Goal: Task Accomplishment & Management: Complete application form

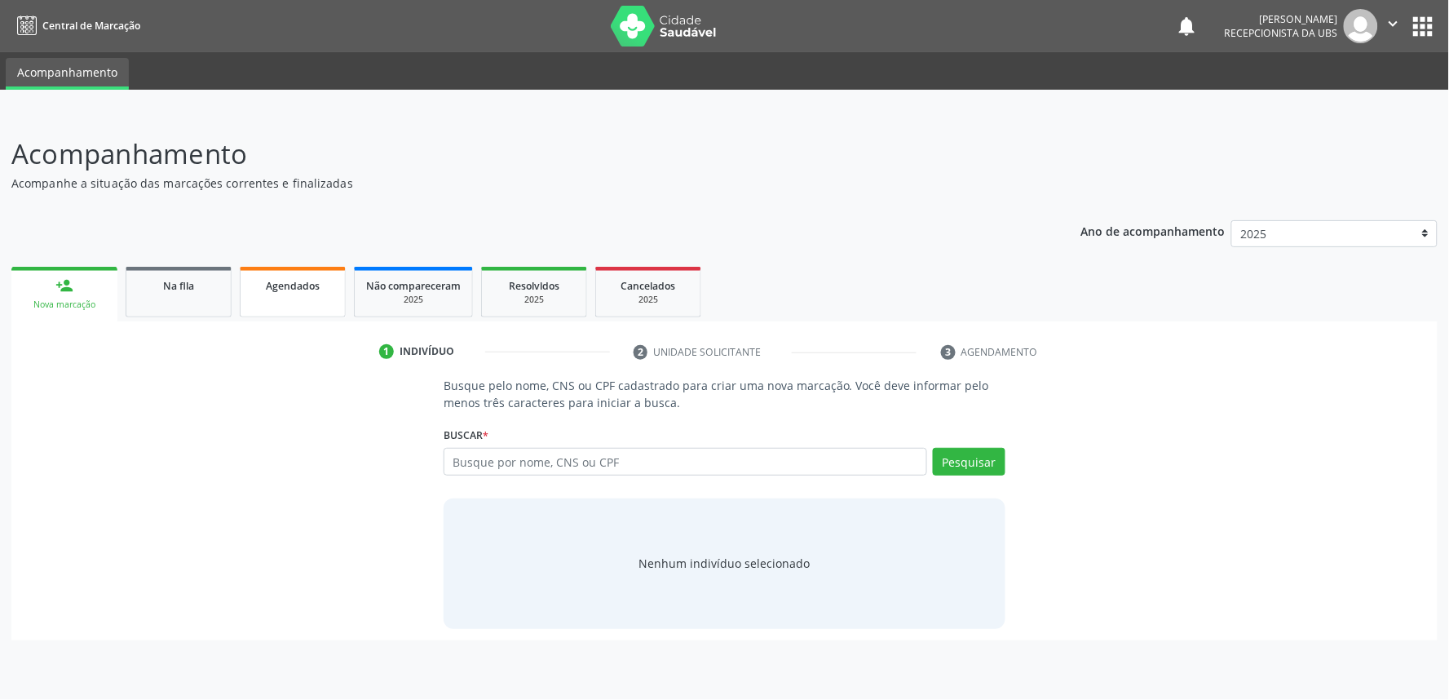
click at [287, 272] on link "Agendados" at bounding box center [293, 292] width 106 height 51
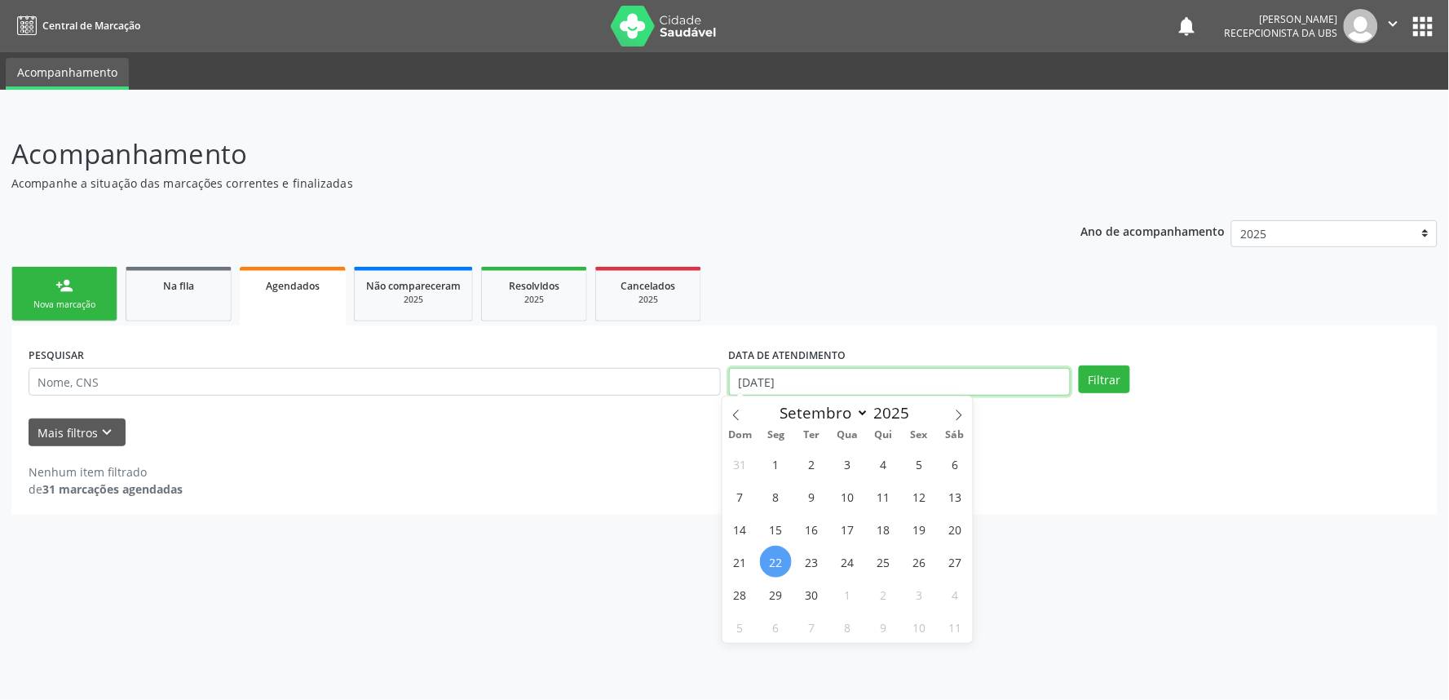
click at [816, 379] on input "[DATE]" at bounding box center [900, 382] width 342 height 28
click at [778, 462] on span "1" at bounding box center [776, 464] width 32 height 32
type input "01/09/2025"
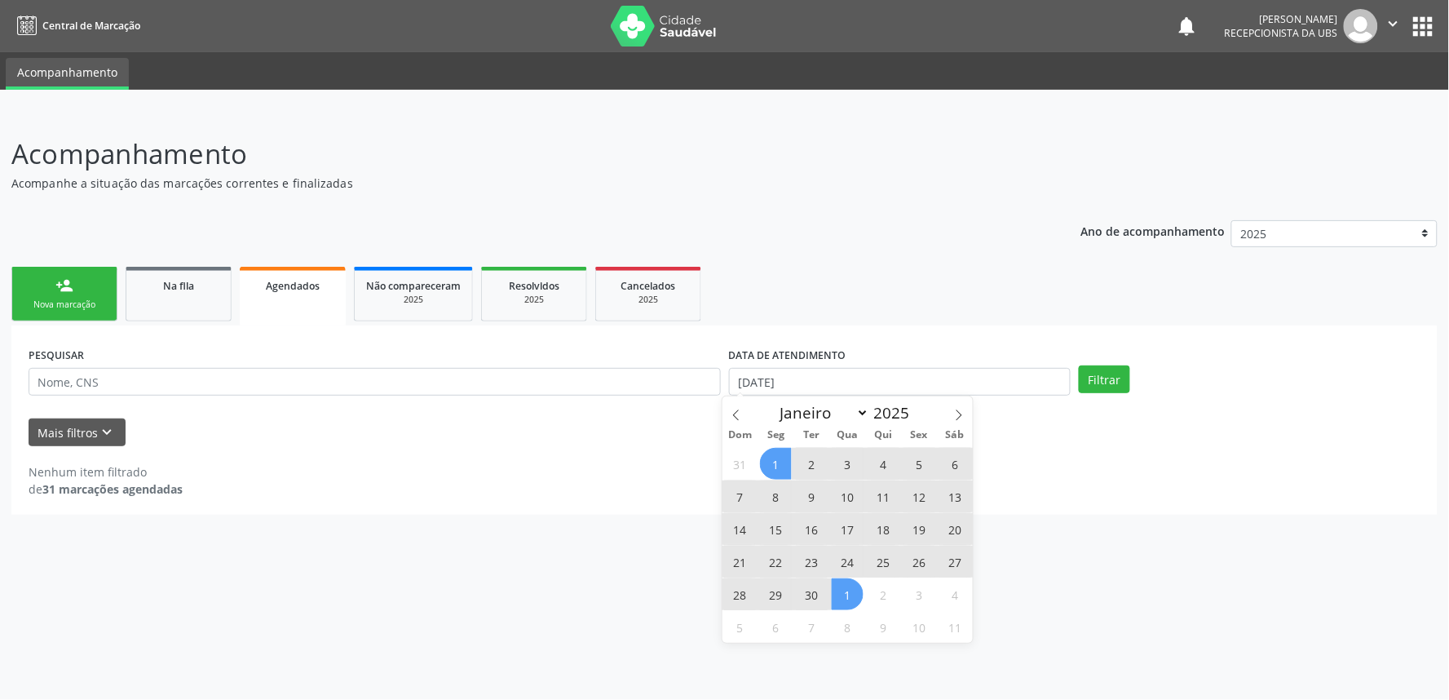
click at [855, 593] on span "1" at bounding box center [848, 594] width 32 height 32
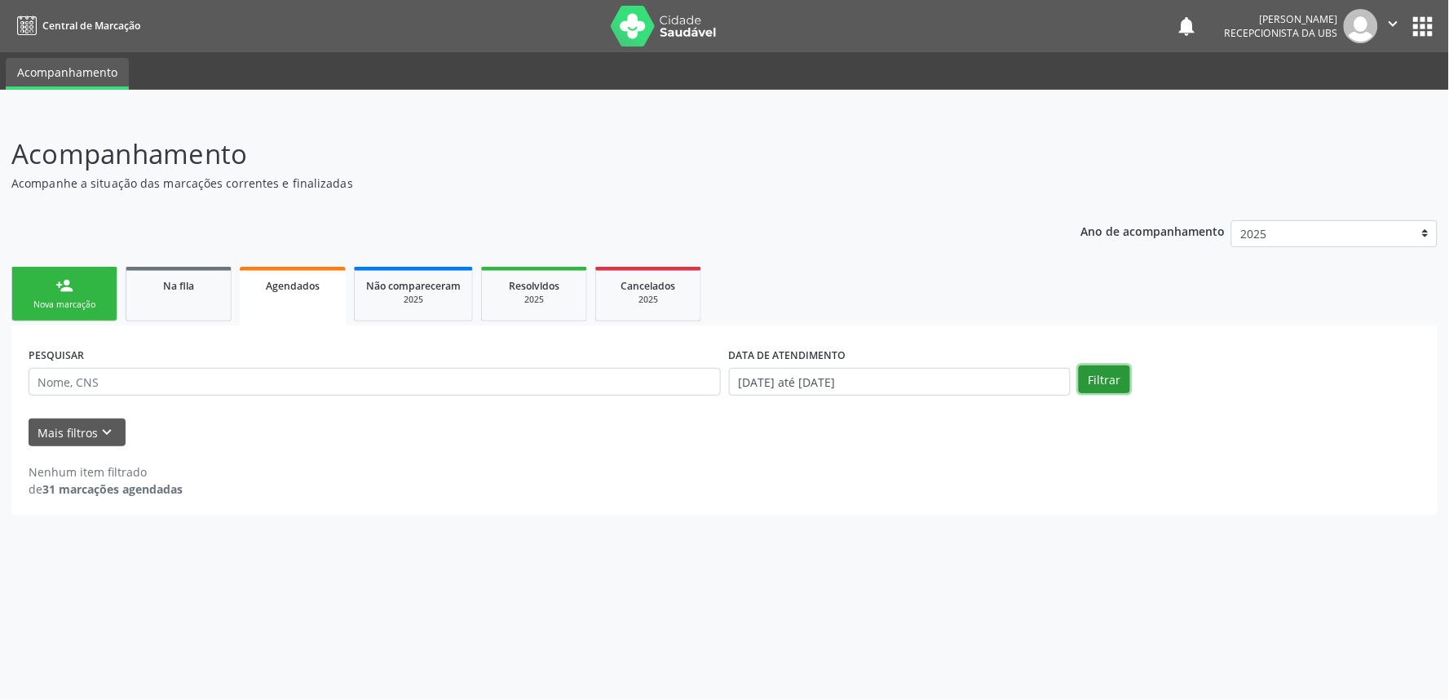
click at [1107, 377] on button "Filtrar" at bounding box center [1104, 379] width 51 height 28
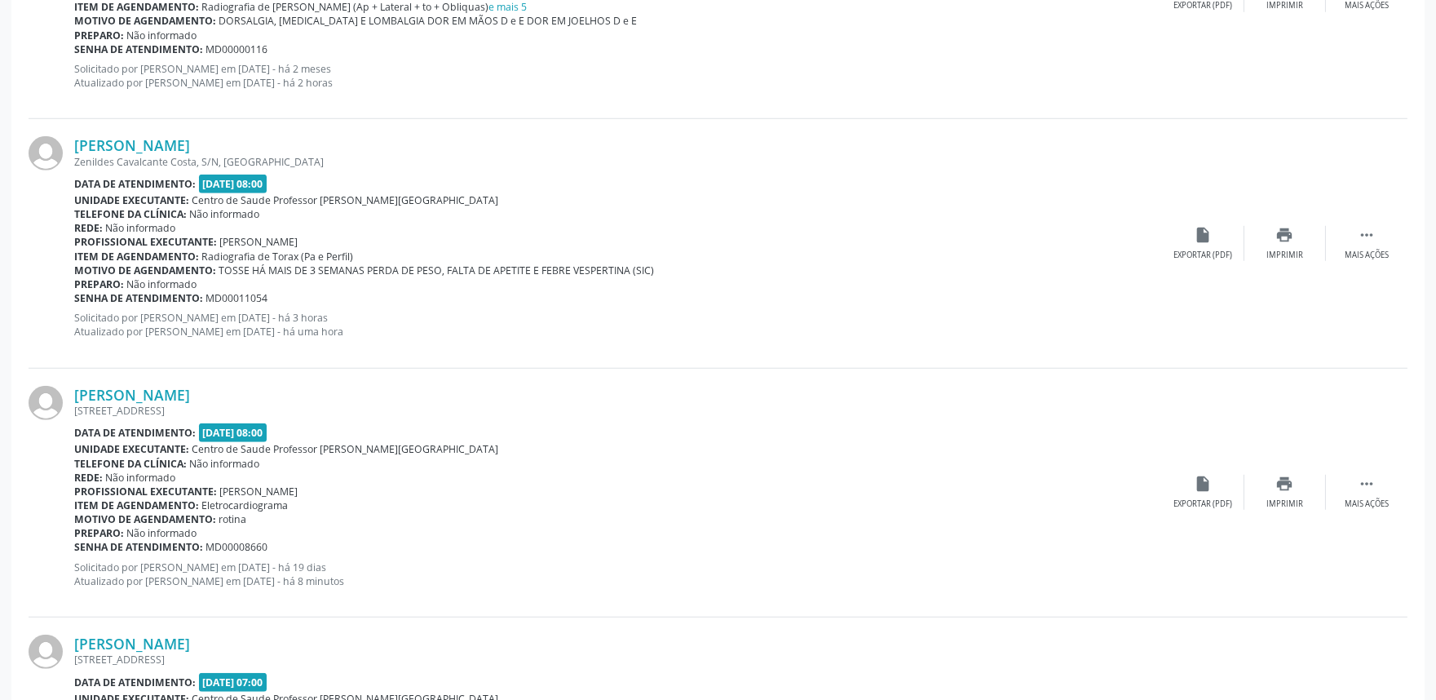
scroll to position [2866, 0]
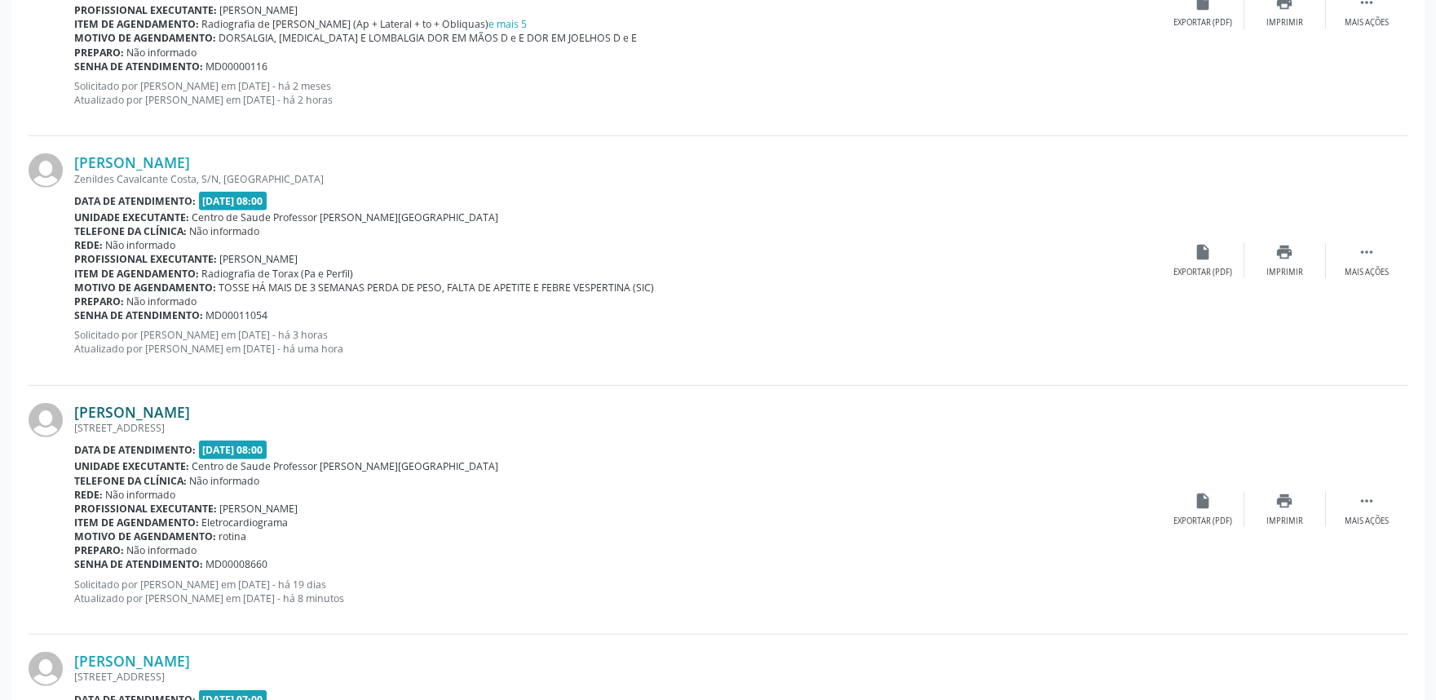
click at [140, 413] on link "Maria Regina dos Santos" at bounding box center [132, 412] width 116 height 18
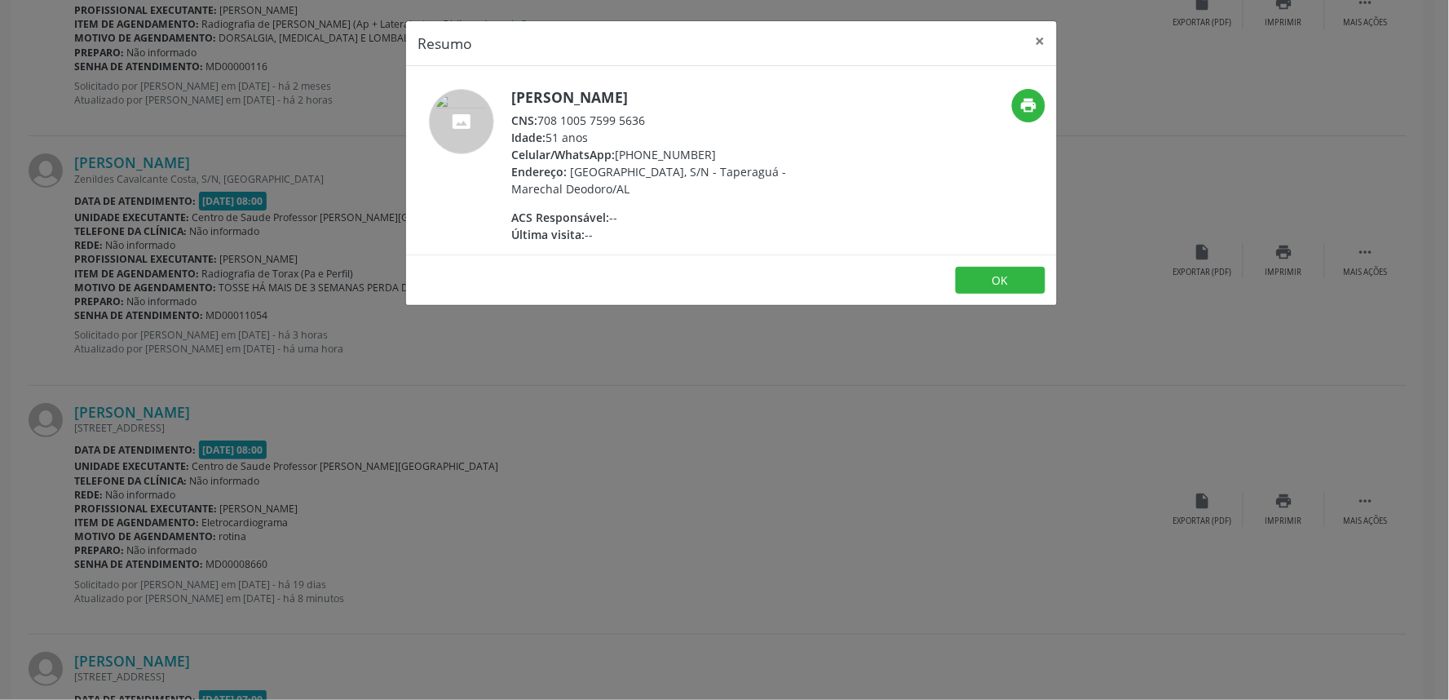
drag, startPoint x: 541, startPoint y: 118, endPoint x: 665, endPoint y: 127, distance: 124.3
click at [665, 127] on div "CNS: 708 1005 7599 5636" at bounding box center [669, 120] width 317 height 17
copy div "708 1005 7599 5636"
click at [683, 475] on div "Resumo × Maria Regina dos Santos CNS: 708 1005 7599 5636 Idade: 51 anos Celular…" at bounding box center [724, 350] width 1449 height 700
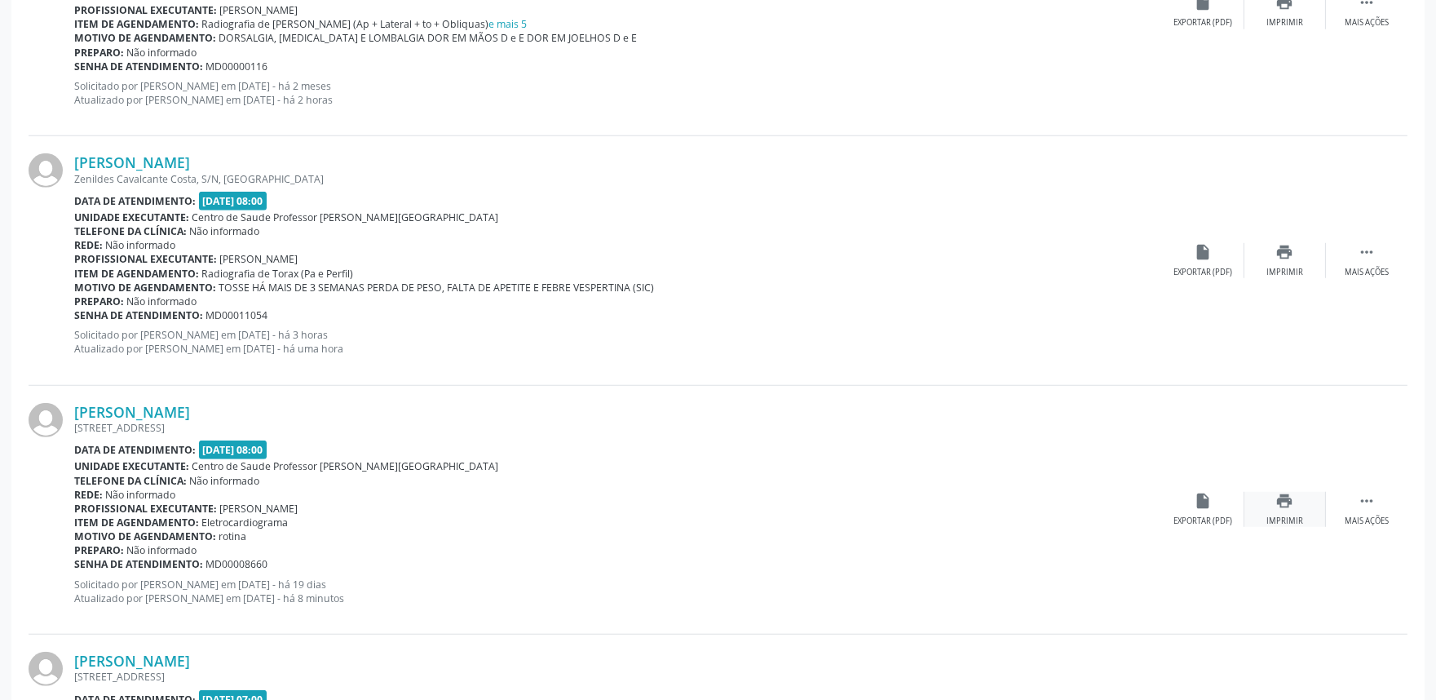
click at [1276, 506] on icon "print" at bounding box center [1285, 501] width 18 height 18
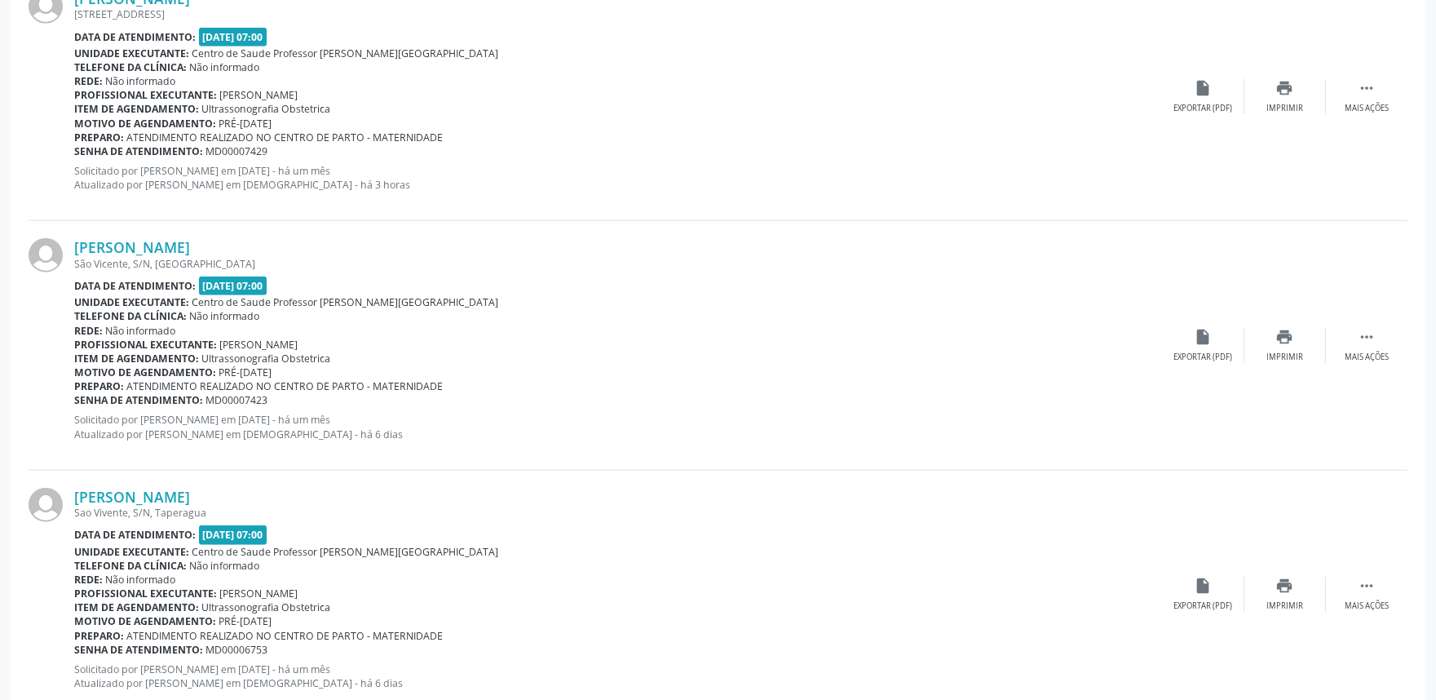
scroll to position [3622, 0]
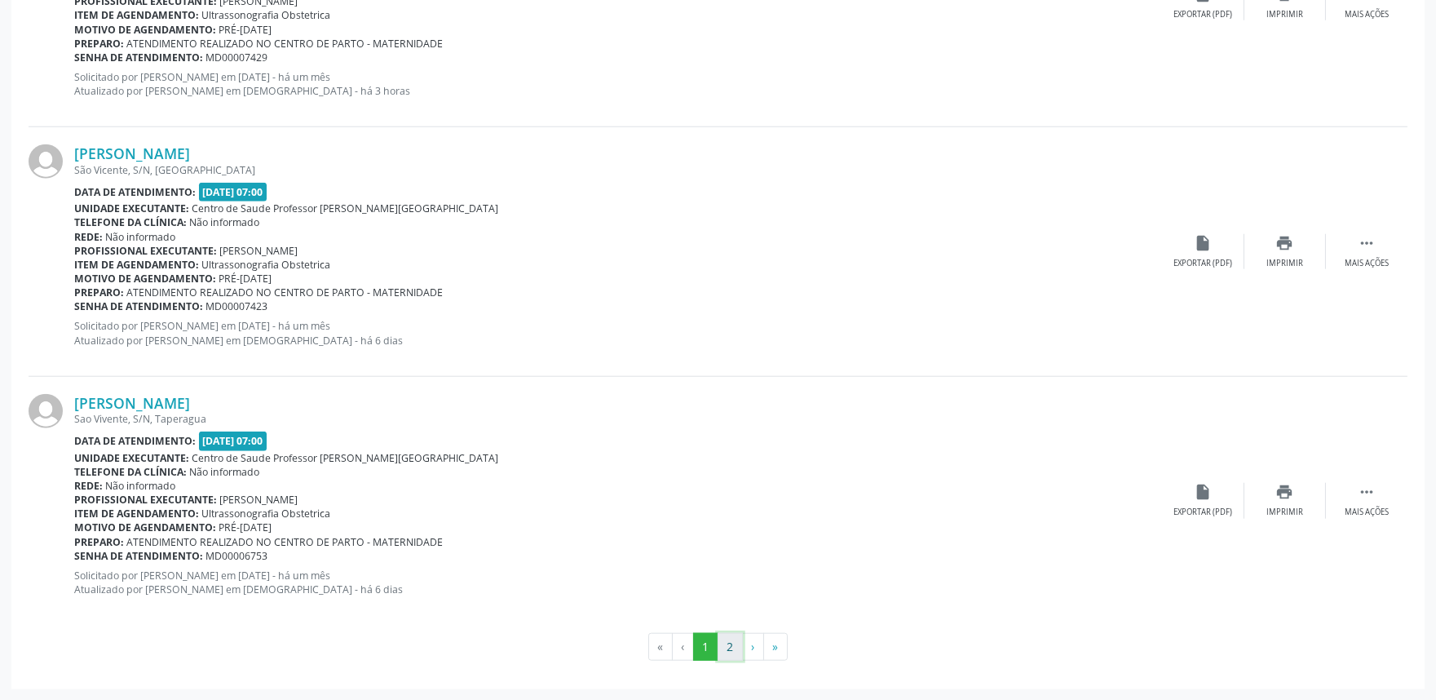
click at [736, 643] on button "2" at bounding box center [730, 647] width 25 height 28
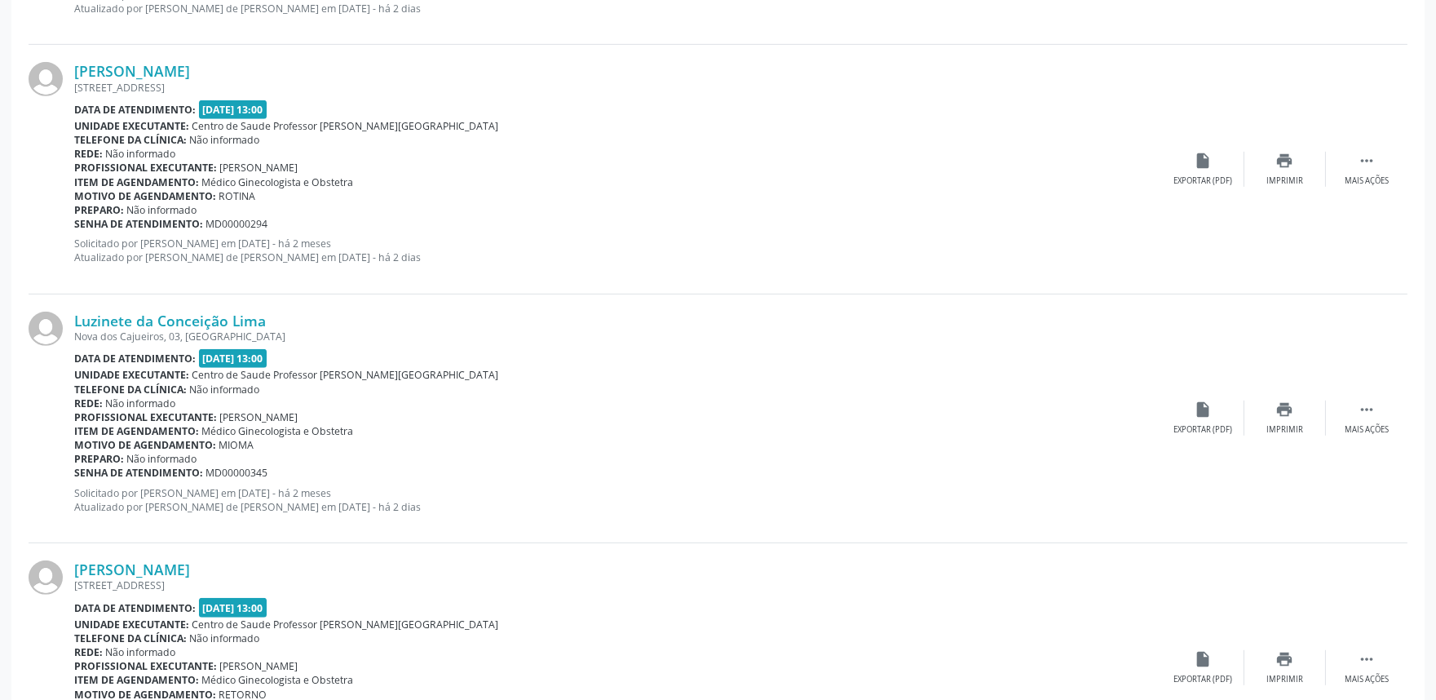
scroll to position [1894, 0]
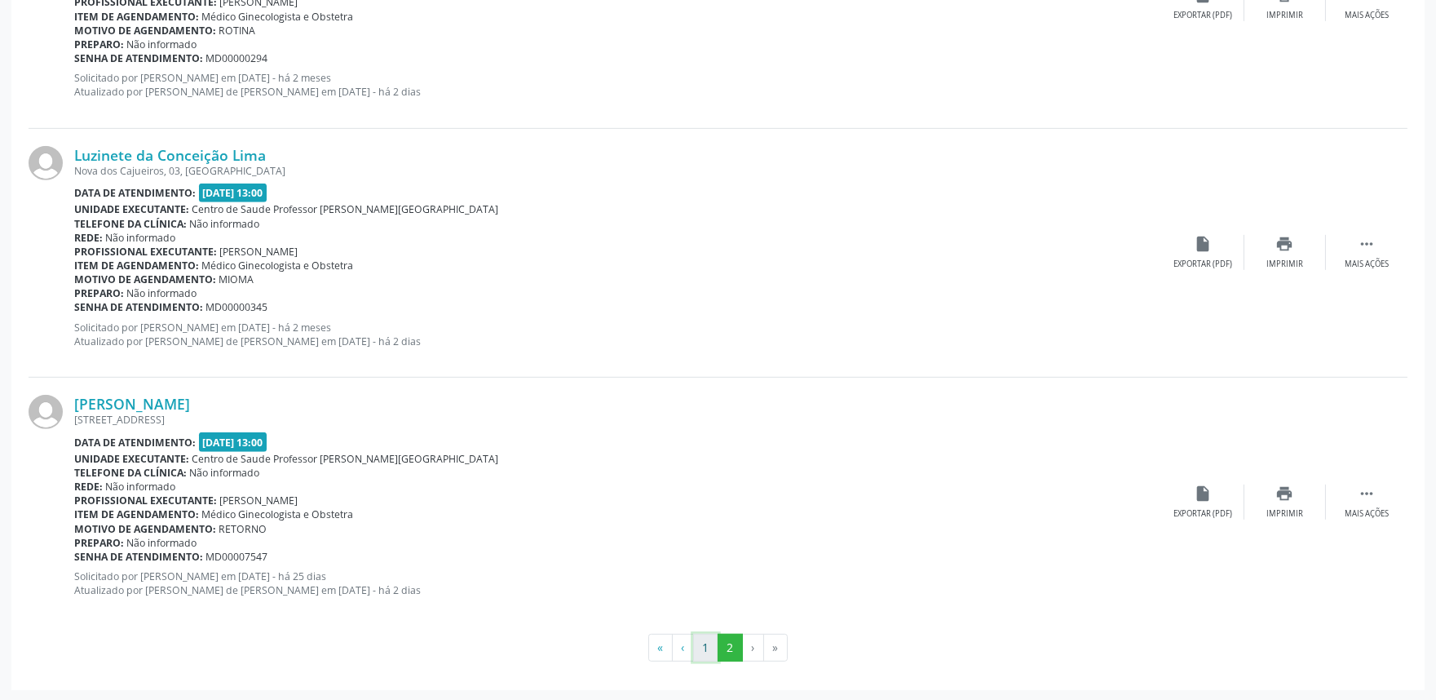
click at [702, 637] on button "1" at bounding box center [705, 648] width 25 height 28
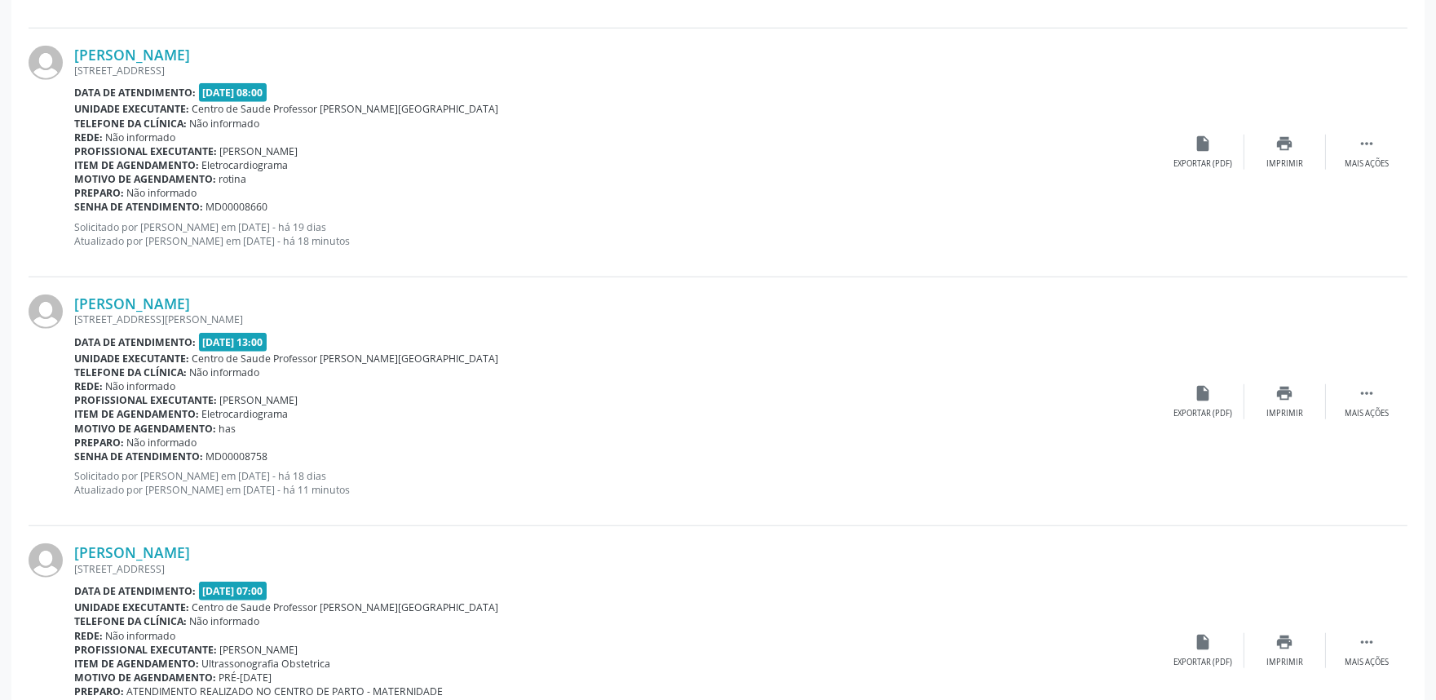
scroll to position [3622, 0]
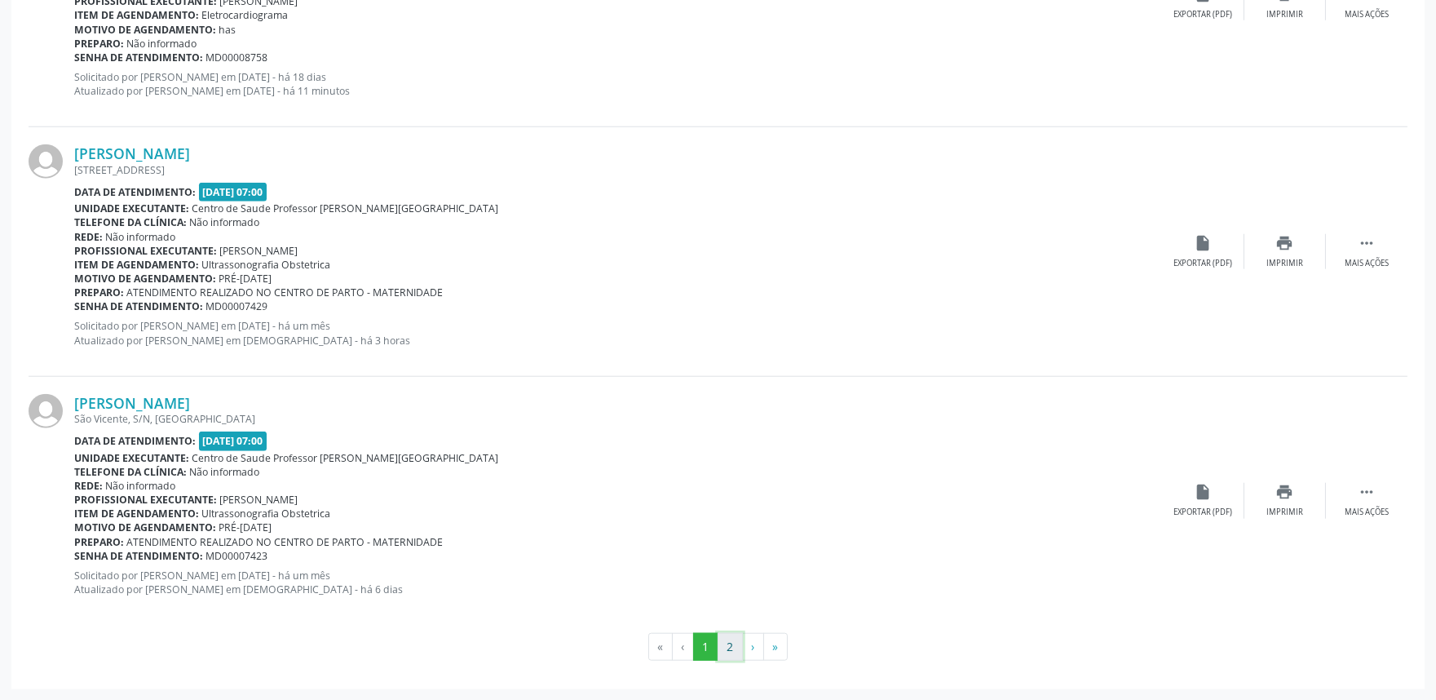
click at [724, 640] on button "2" at bounding box center [730, 647] width 25 height 28
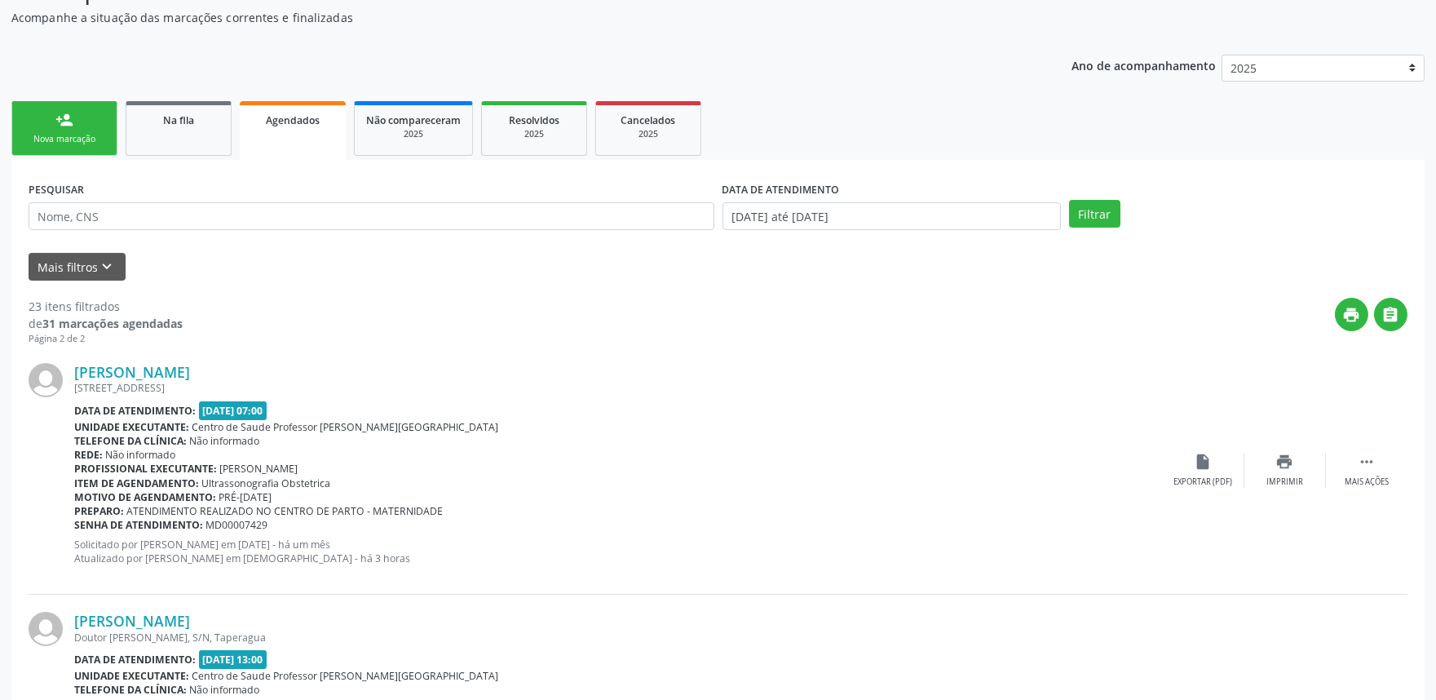
scroll to position [169, 0]
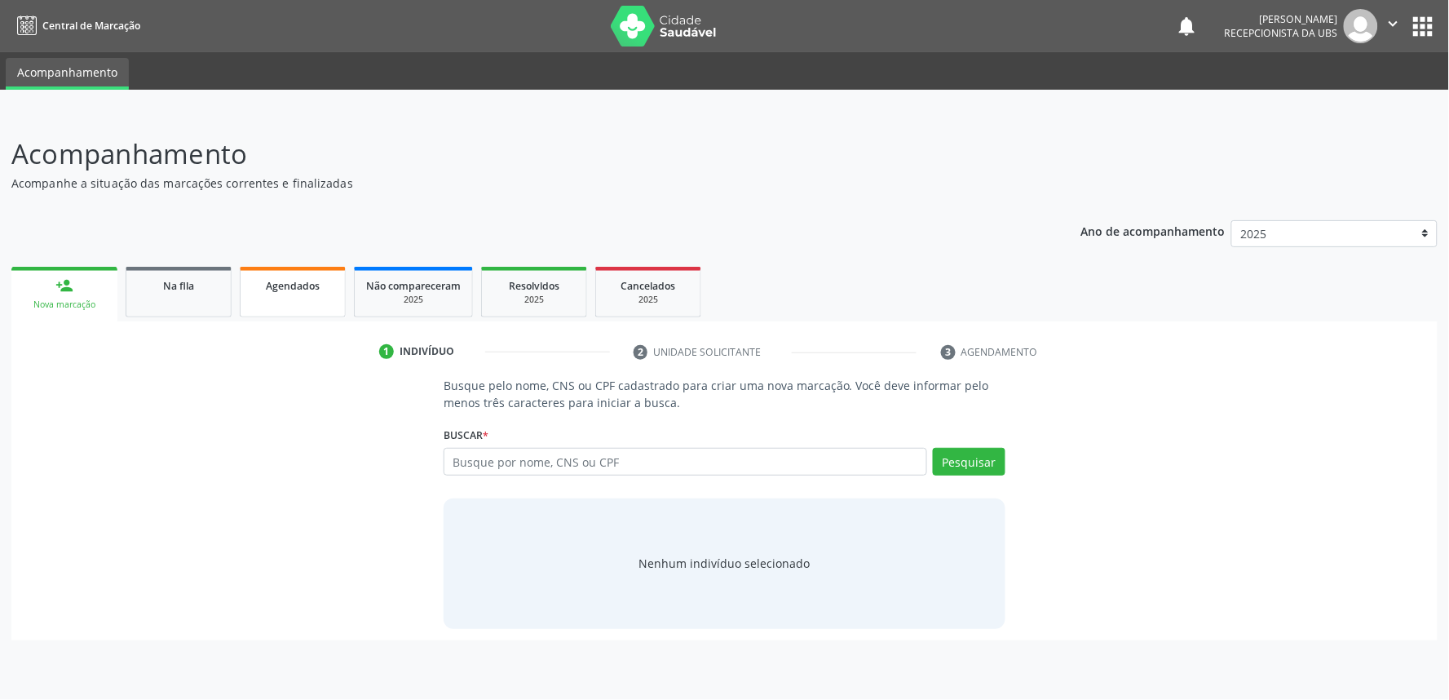
click at [289, 282] on span "Agendados" at bounding box center [293, 286] width 54 height 14
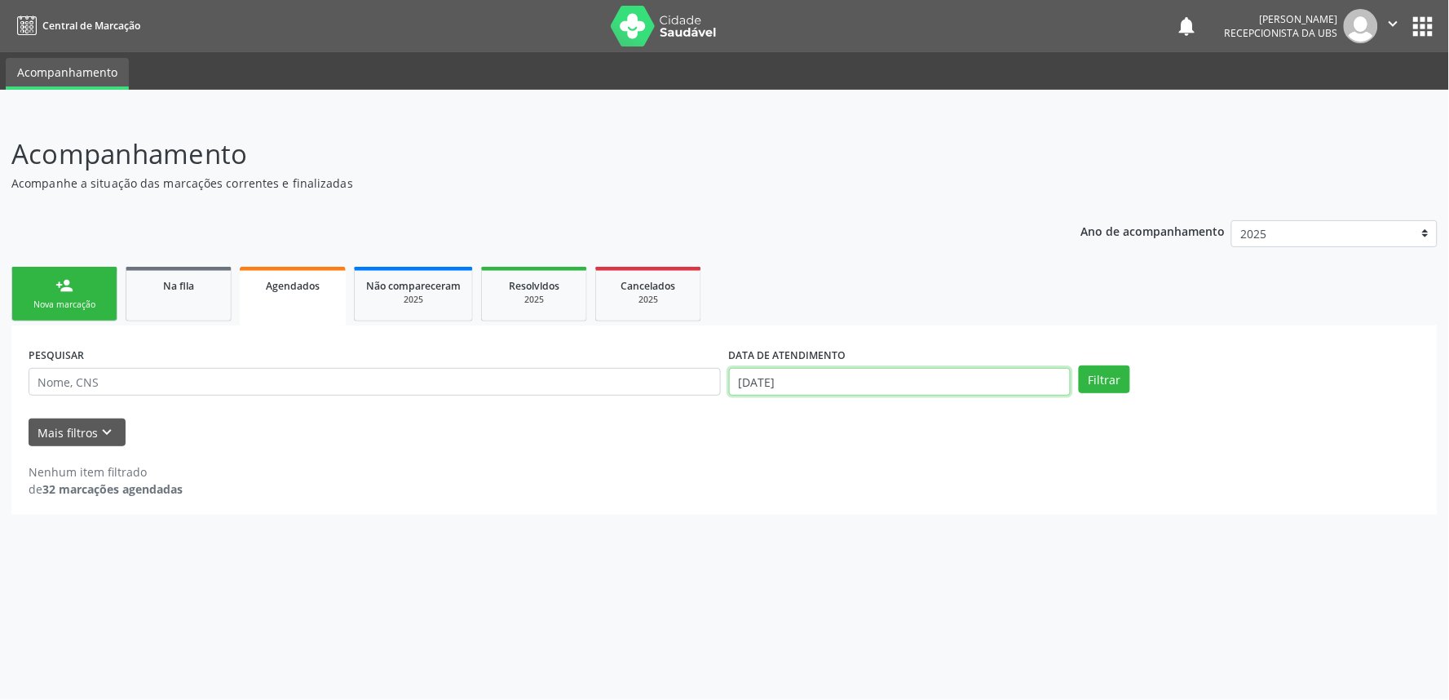
click at [842, 386] on input "[DATE]" at bounding box center [900, 382] width 342 height 28
click at [776, 466] on span "1" at bounding box center [776, 464] width 32 height 32
type input "01/09/2025"
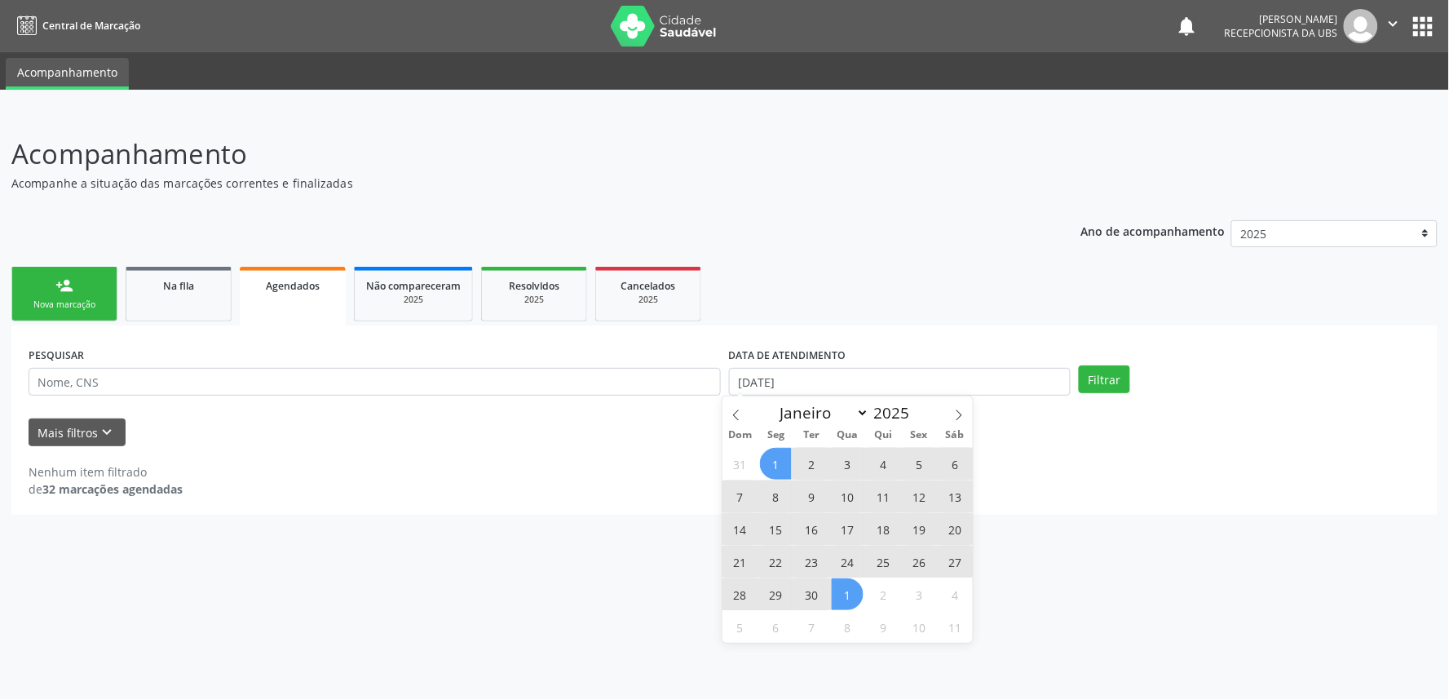
click at [856, 597] on span "1" at bounding box center [848, 594] width 32 height 32
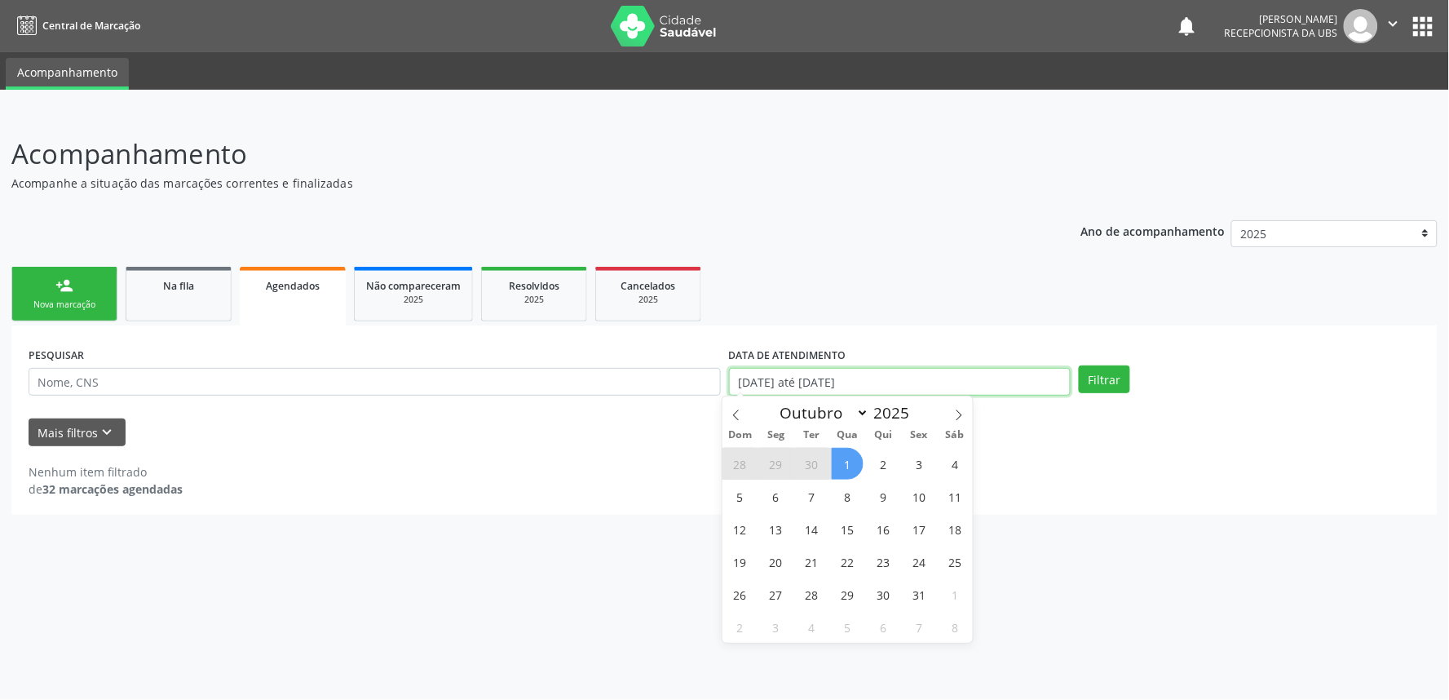
click at [966, 384] on input "01/09/2025 até 01/10/2025" at bounding box center [900, 382] width 342 height 28
click at [738, 413] on icon at bounding box center [736, 414] width 11 height 11
select select "8"
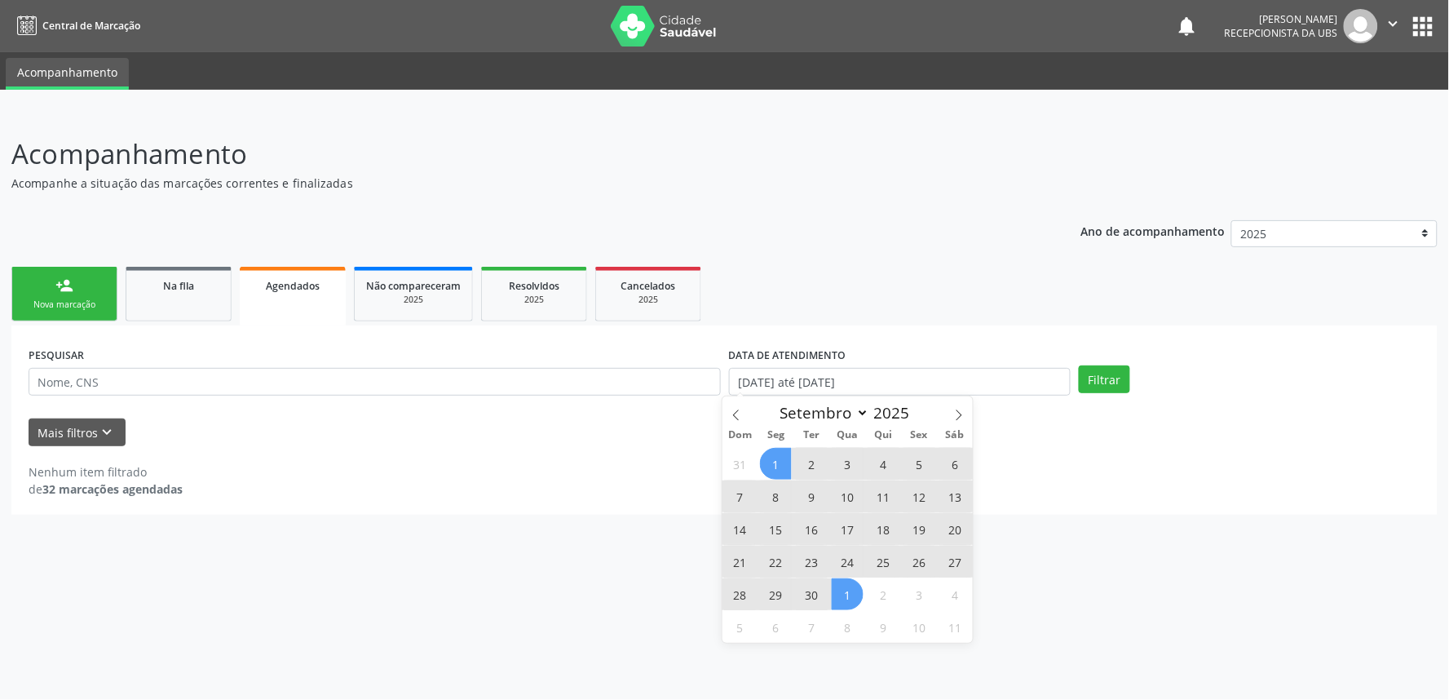
click at [779, 466] on span "1" at bounding box center [776, 464] width 32 height 32
type input "01/[DATE]"
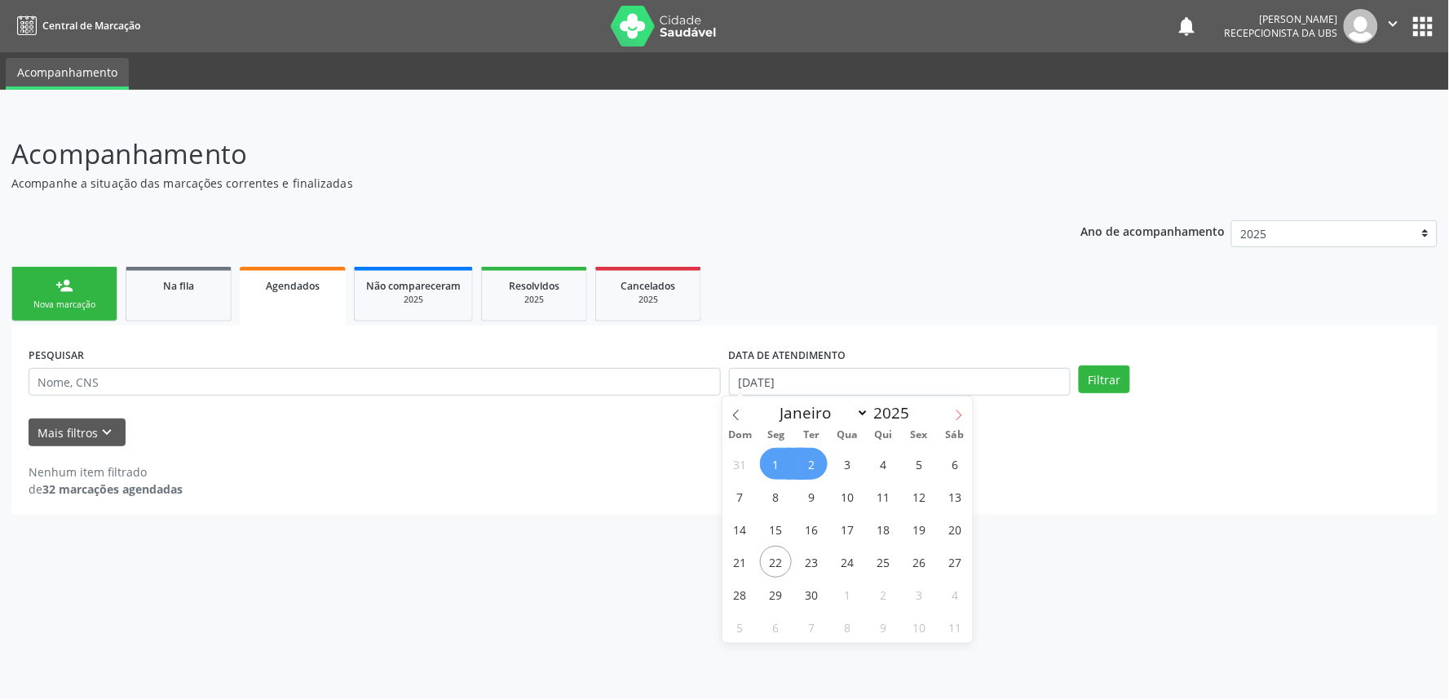
click at [959, 408] on span at bounding box center [959, 410] width 28 height 28
select select "9"
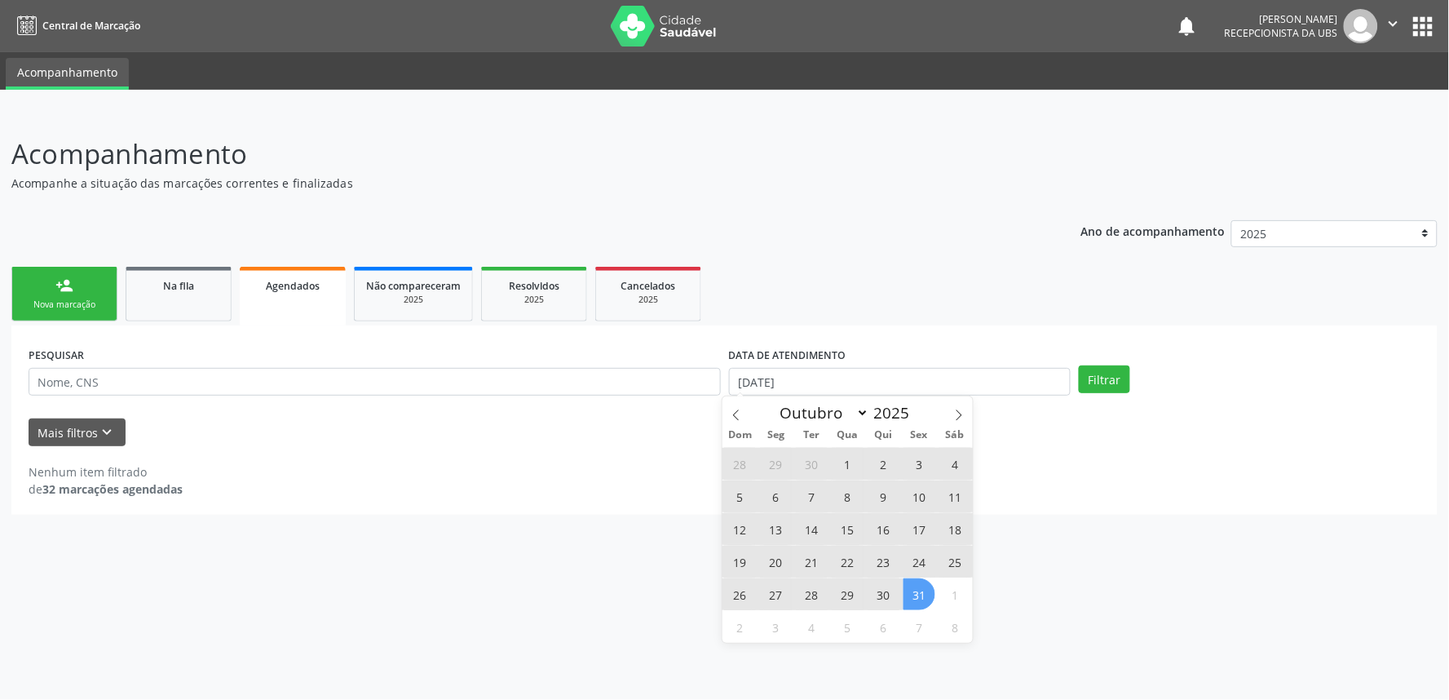
click at [926, 593] on span "31" at bounding box center [920, 594] width 32 height 32
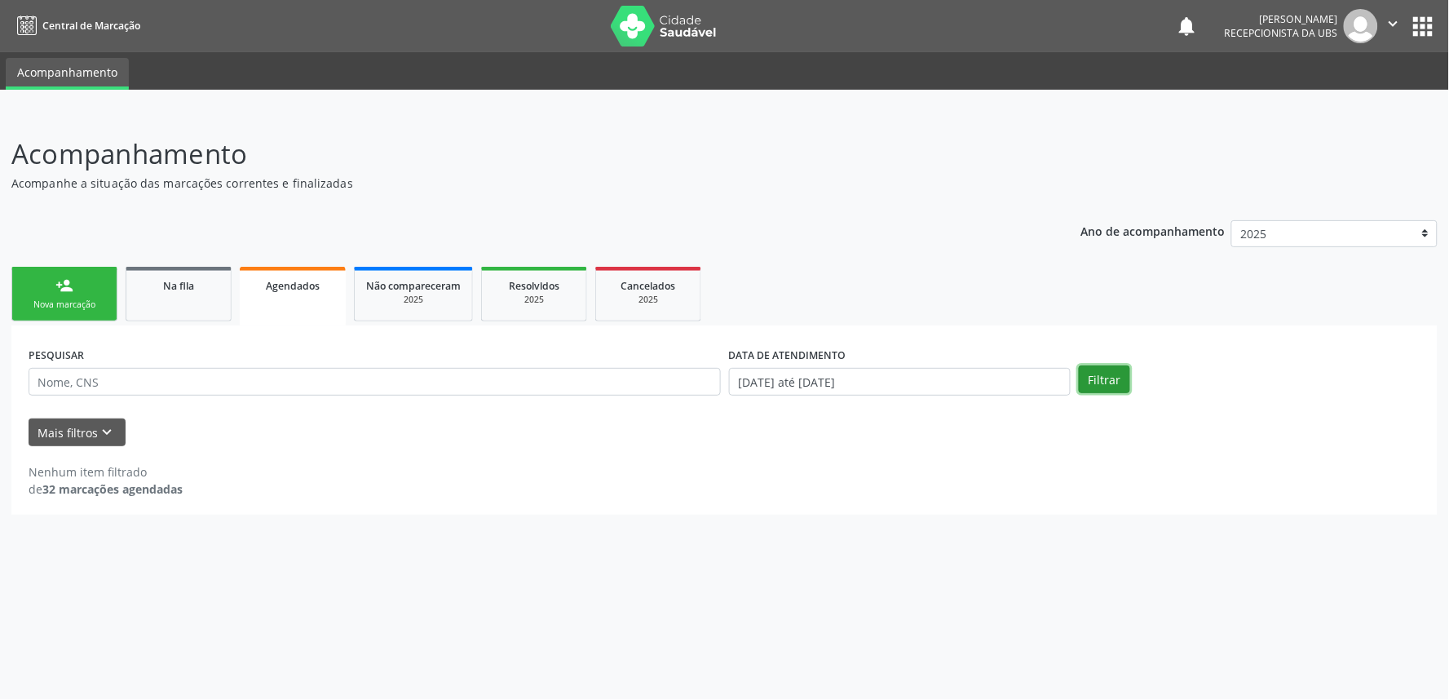
click at [1107, 377] on button "Filtrar" at bounding box center [1104, 379] width 51 height 28
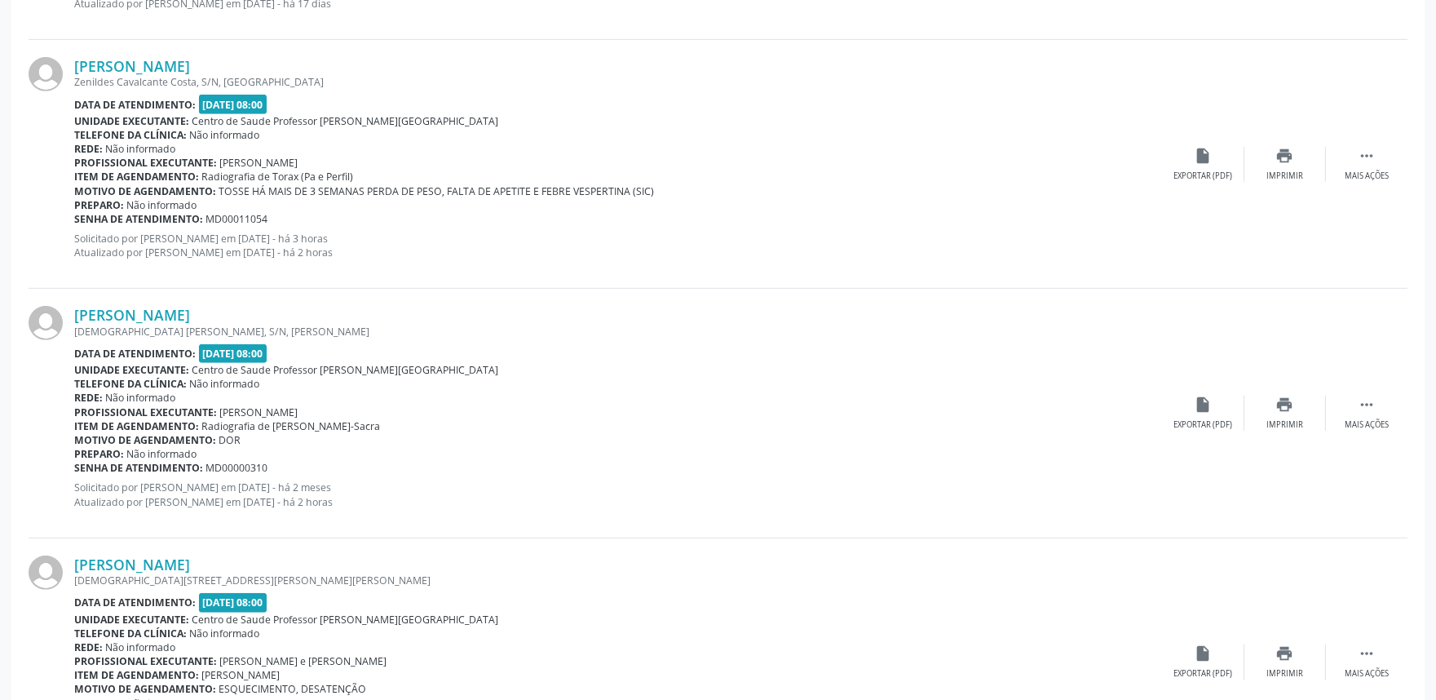
scroll to position [2227, 0]
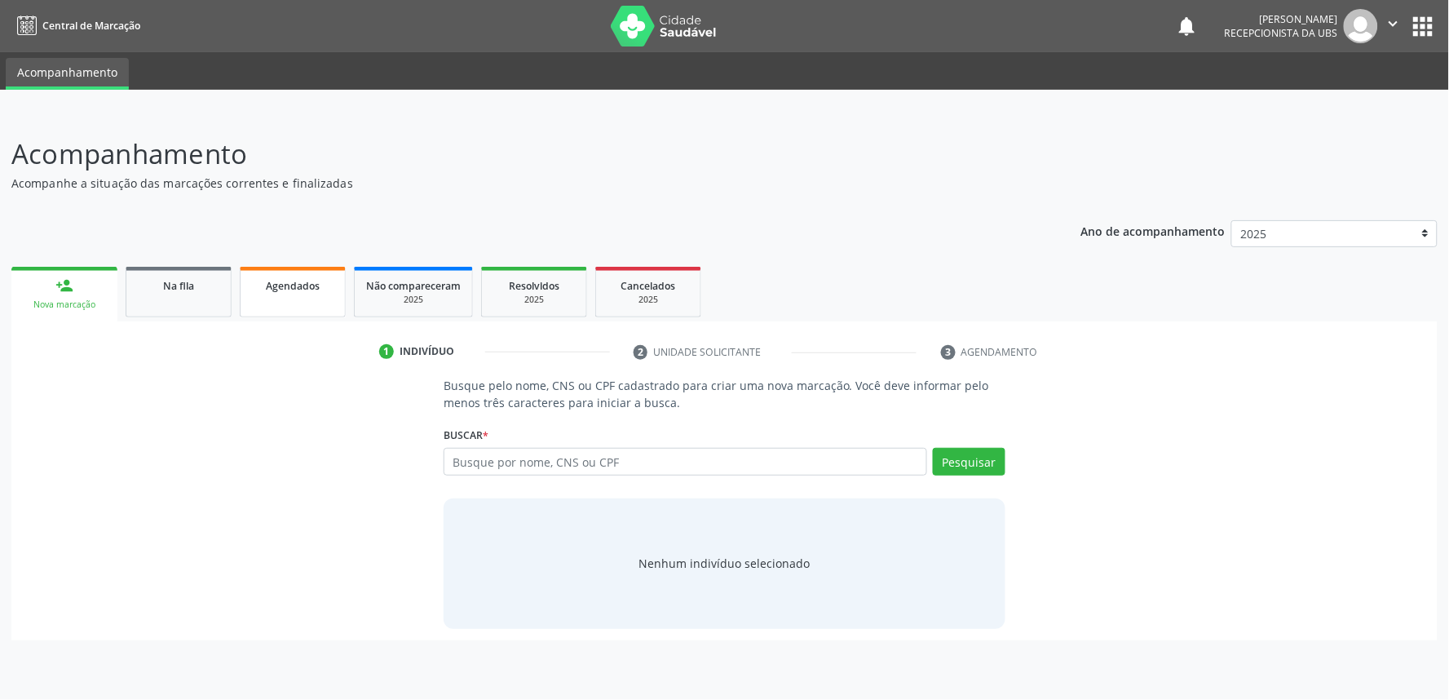
click at [321, 303] on link "Agendados" at bounding box center [293, 292] width 106 height 51
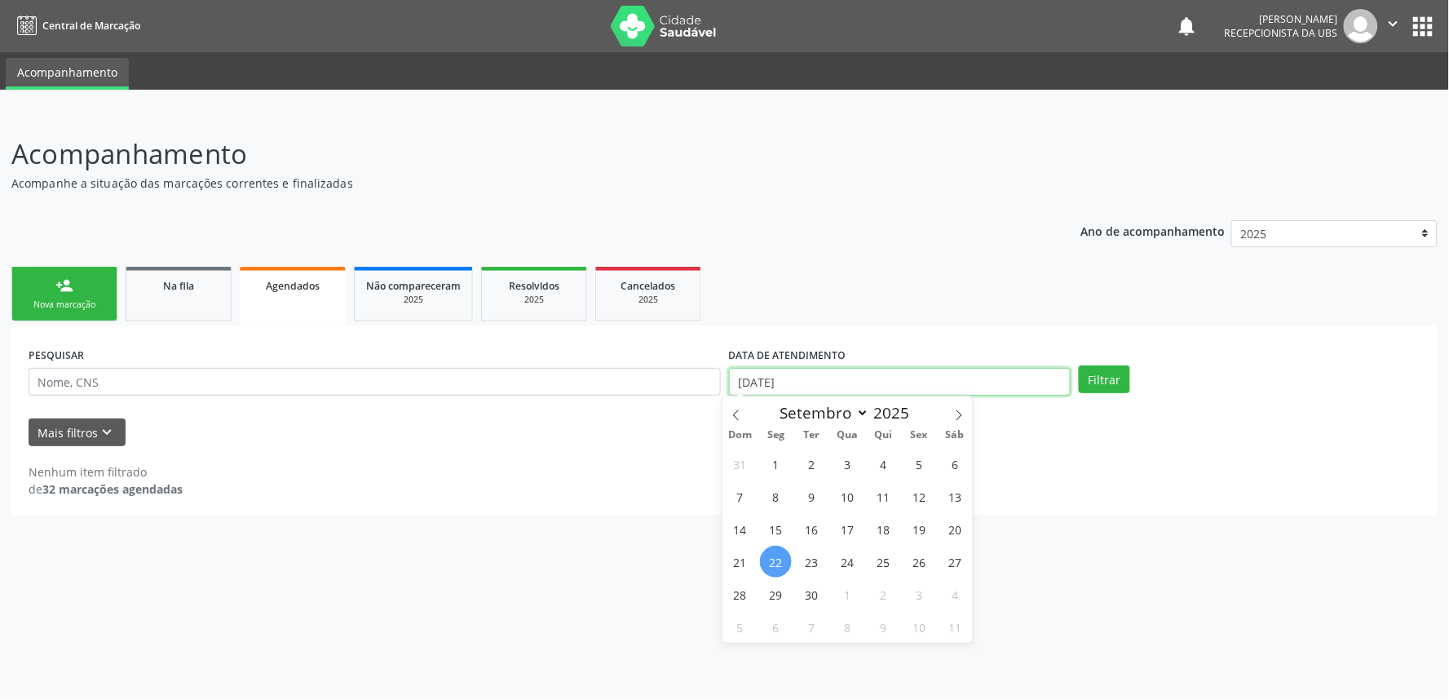
click at [882, 369] on input "22/[DATE]" at bounding box center [900, 382] width 342 height 28
click at [778, 461] on span "1" at bounding box center [776, 464] width 32 height 32
type input "01/[DATE]"
click at [957, 413] on icon at bounding box center [958, 414] width 11 height 11
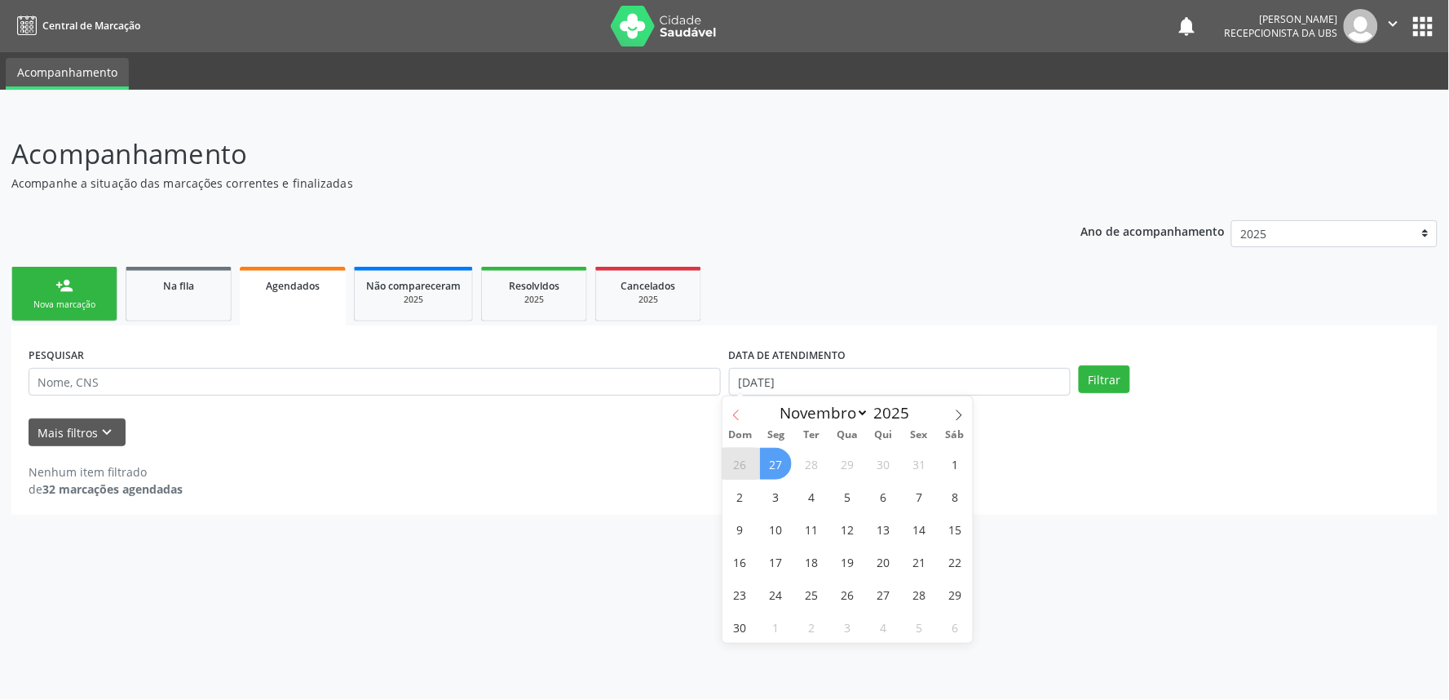
click at [734, 417] on icon at bounding box center [736, 414] width 11 height 11
select select "9"
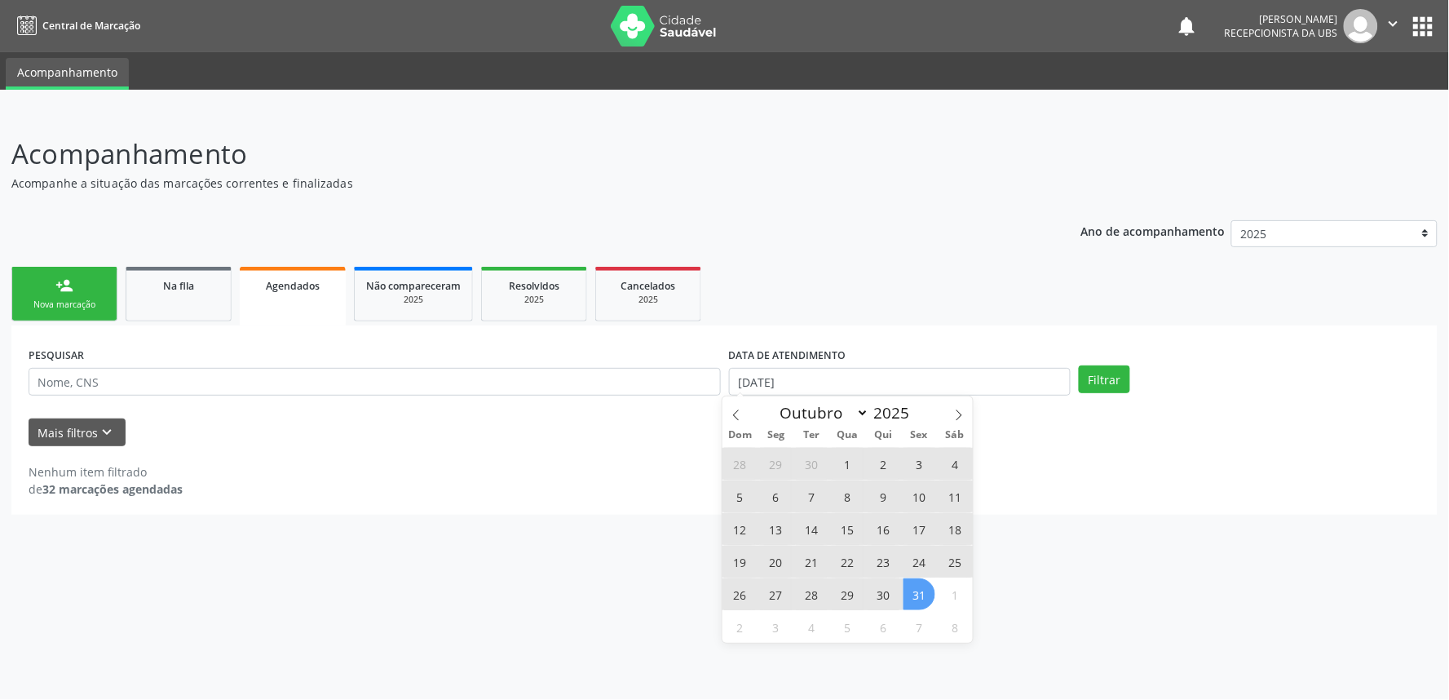
click at [934, 593] on span "31" at bounding box center [920, 594] width 32 height 32
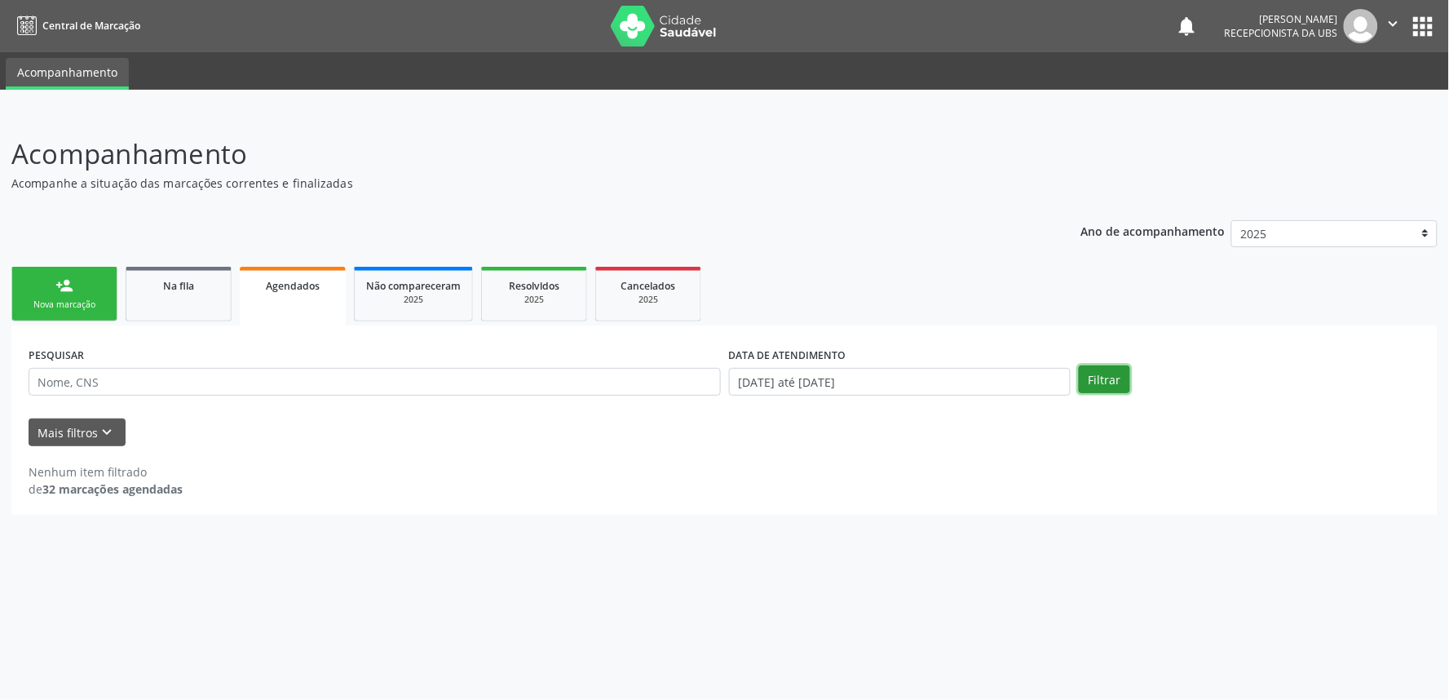
click at [1113, 377] on button "Filtrar" at bounding box center [1104, 379] width 51 height 28
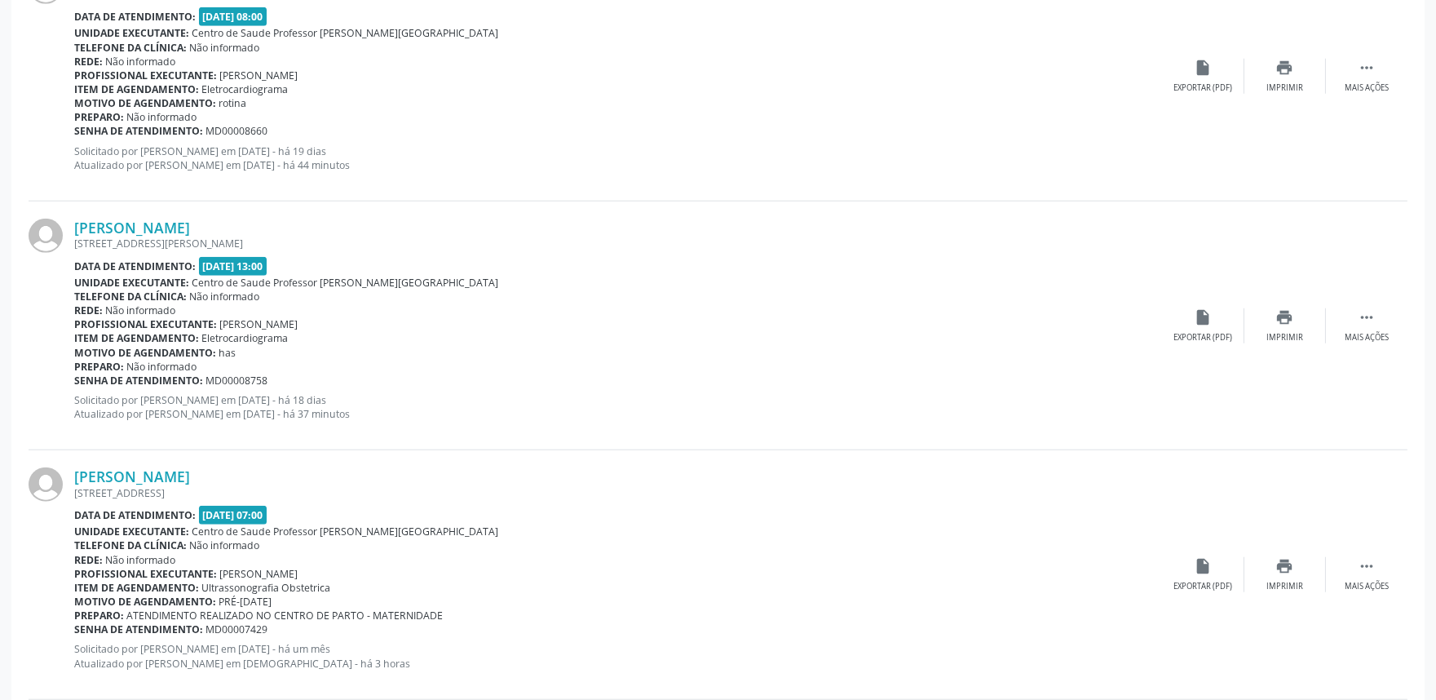
scroll to position [3305, 0]
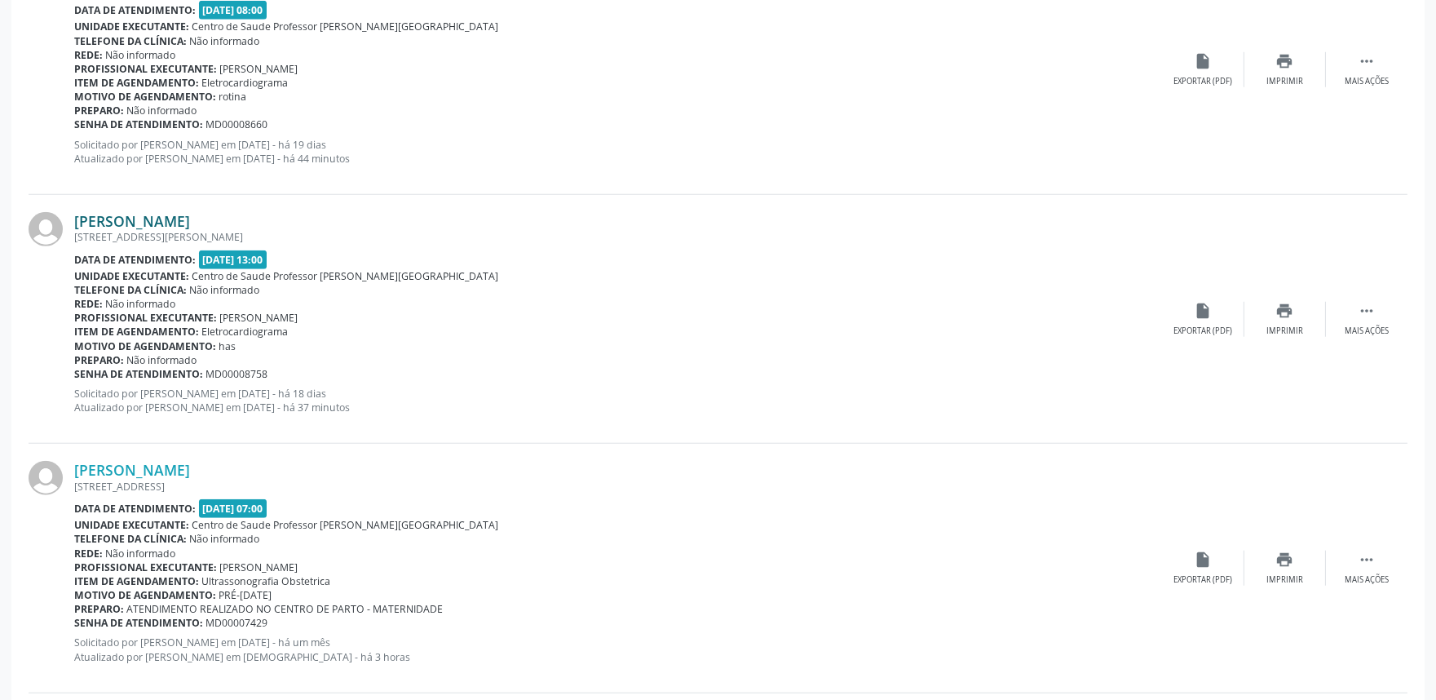
click at [190, 212] on link "[PERSON_NAME]" at bounding box center [132, 221] width 116 height 18
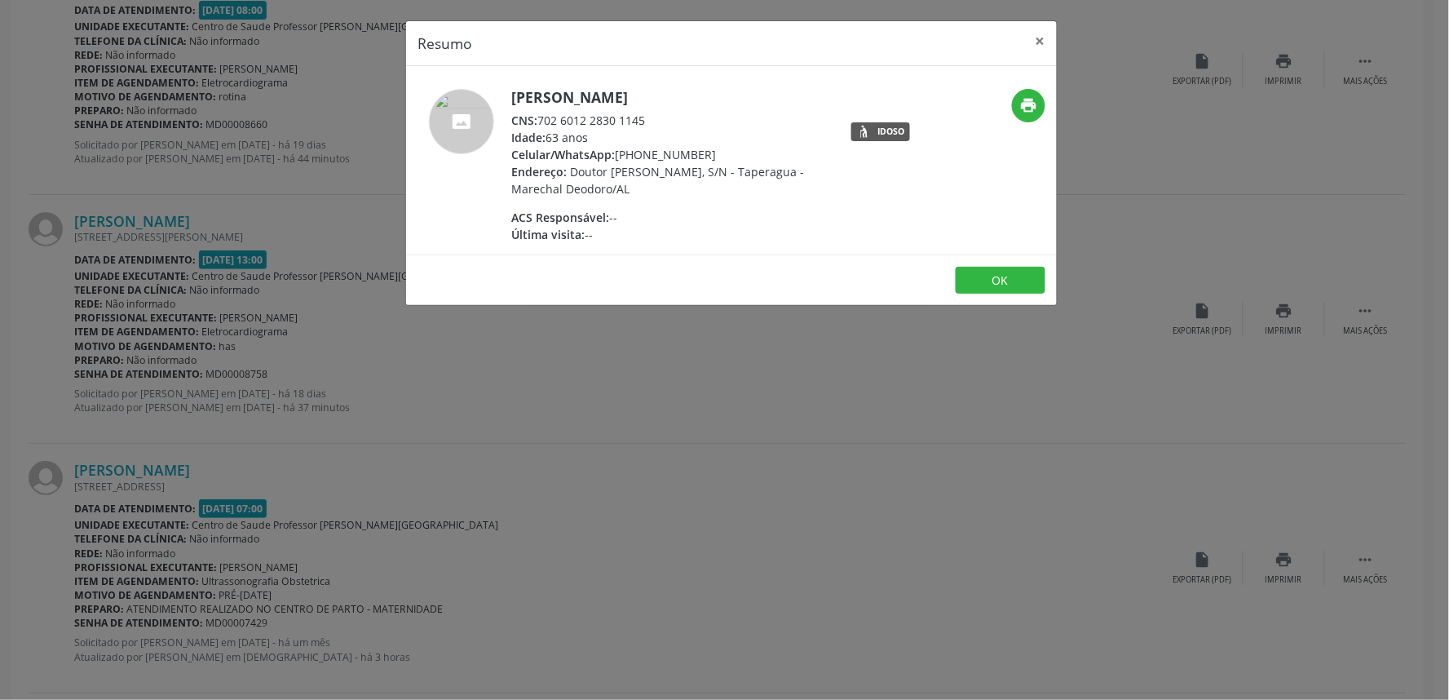
drag, startPoint x: 542, startPoint y: 120, endPoint x: 647, endPoint y: 122, distance: 105.2
click at [647, 122] on div "CNS: 702 6012 2830 1145" at bounding box center [669, 120] width 317 height 17
copy div "702 6012 2830 1145"
click at [922, 457] on div "Resumo × Elenilton Gomes dos Santos CNS: 702 6012 2830 1145 Idade: 63 anos Celu…" at bounding box center [724, 350] width 1449 height 700
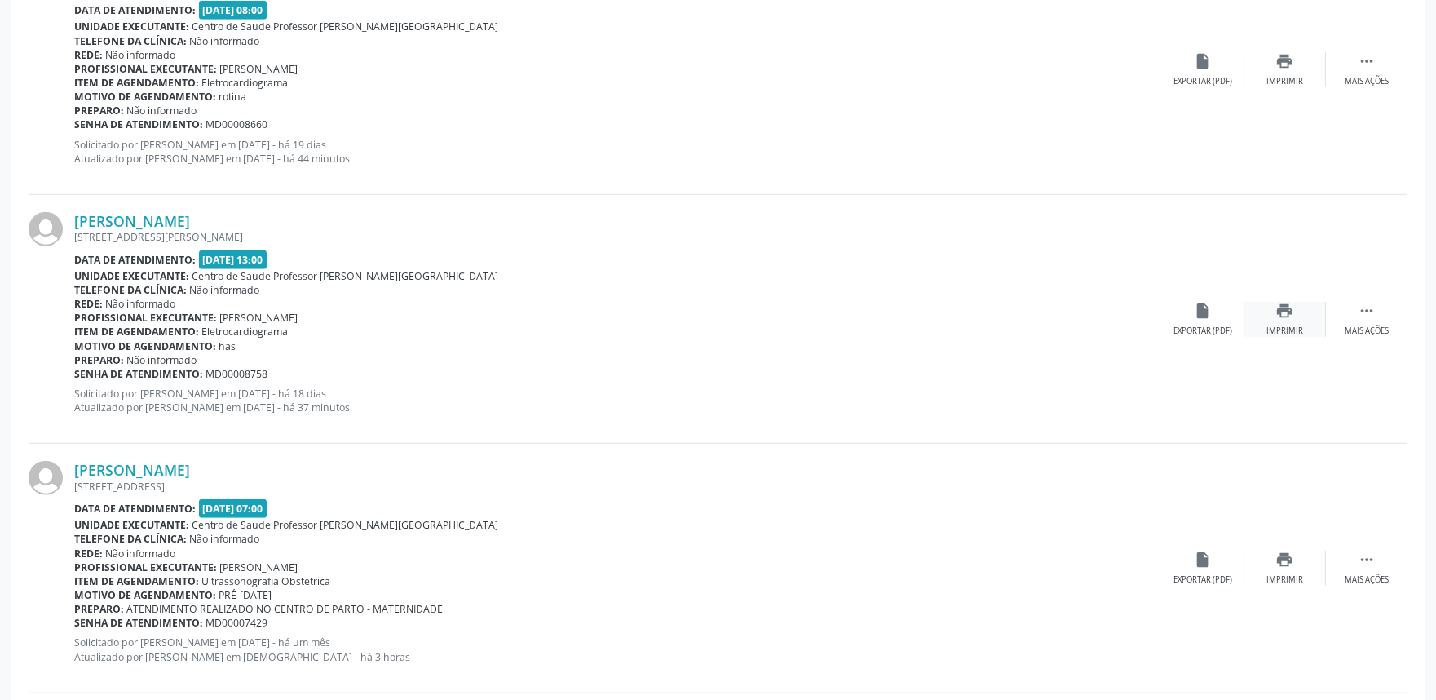
click at [1277, 310] on icon "print" at bounding box center [1285, 311] width 18 height 18
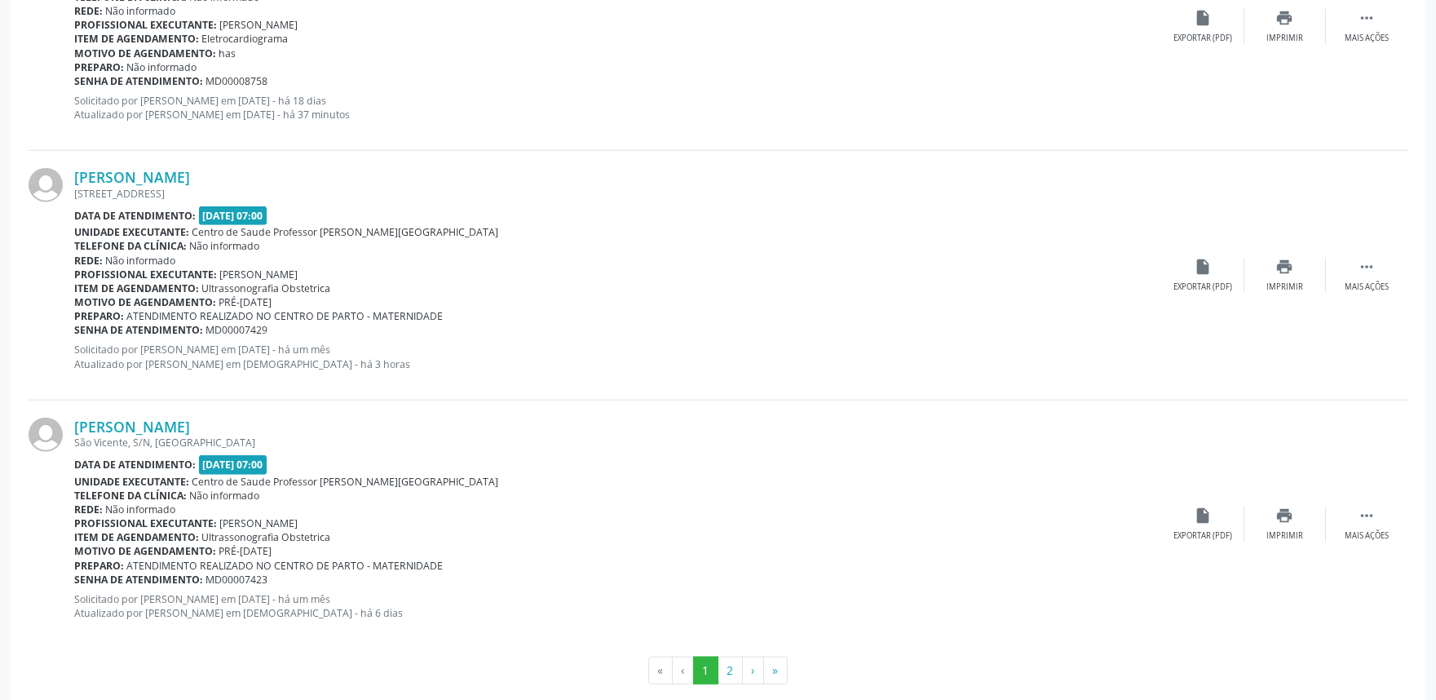
scroll to position [3622, 0]
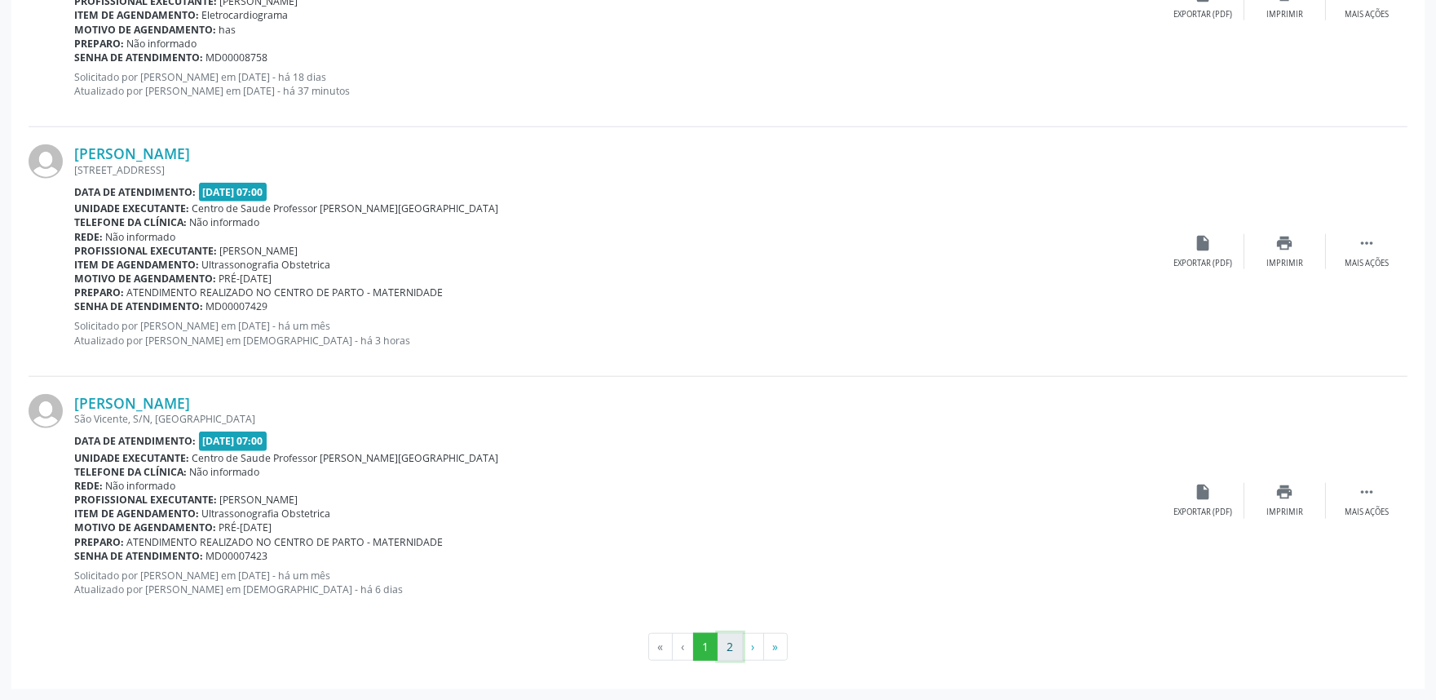
click at [736, 649] on button "2" at bounding box center [730, 647] width 25 height 28
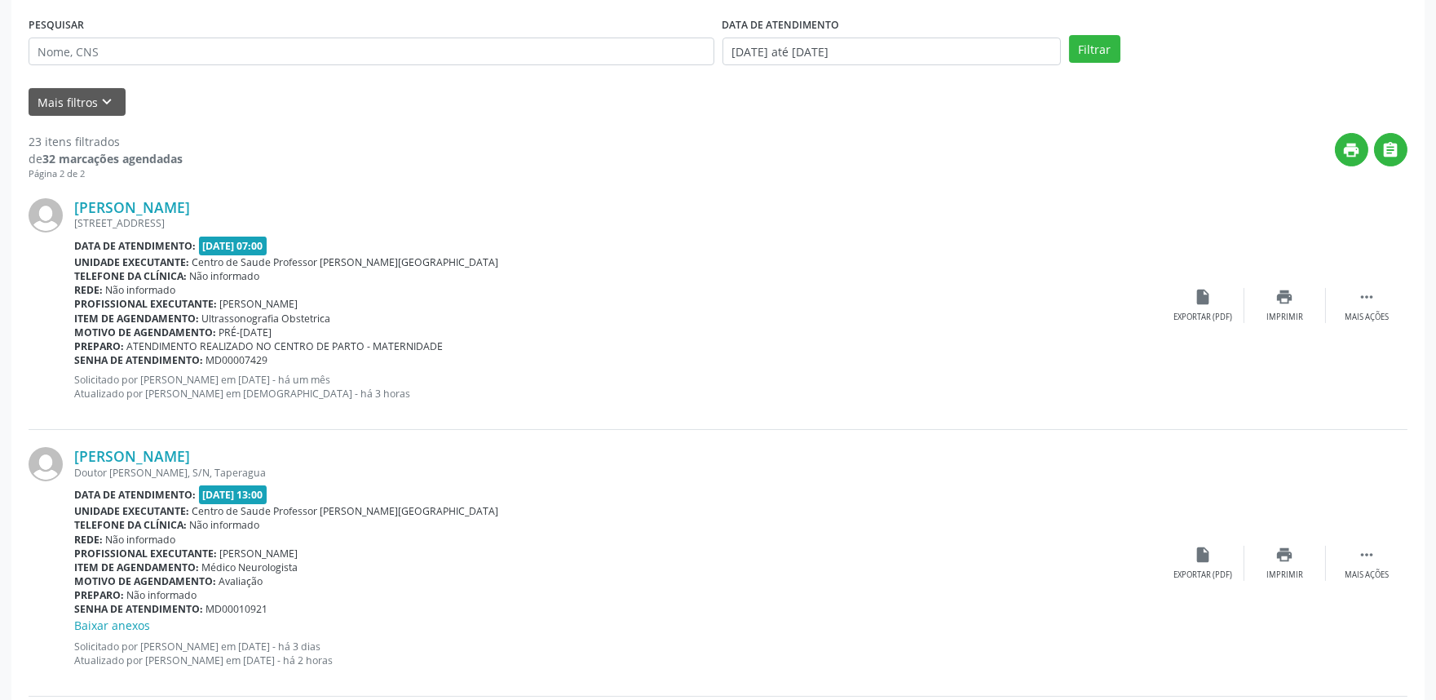
scroll to position [0, 0]
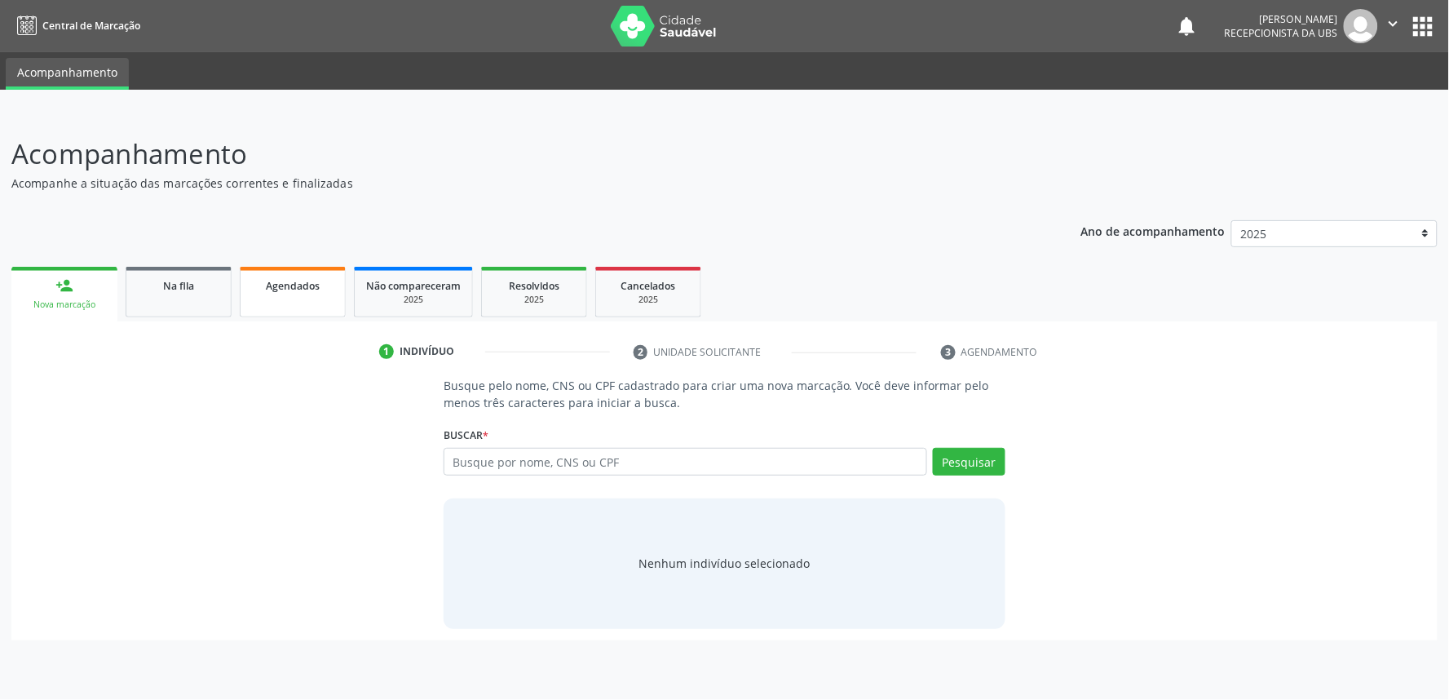
click at [289, 291] on div "Agendados" at bounding box center [293, 284] width 82 height 17
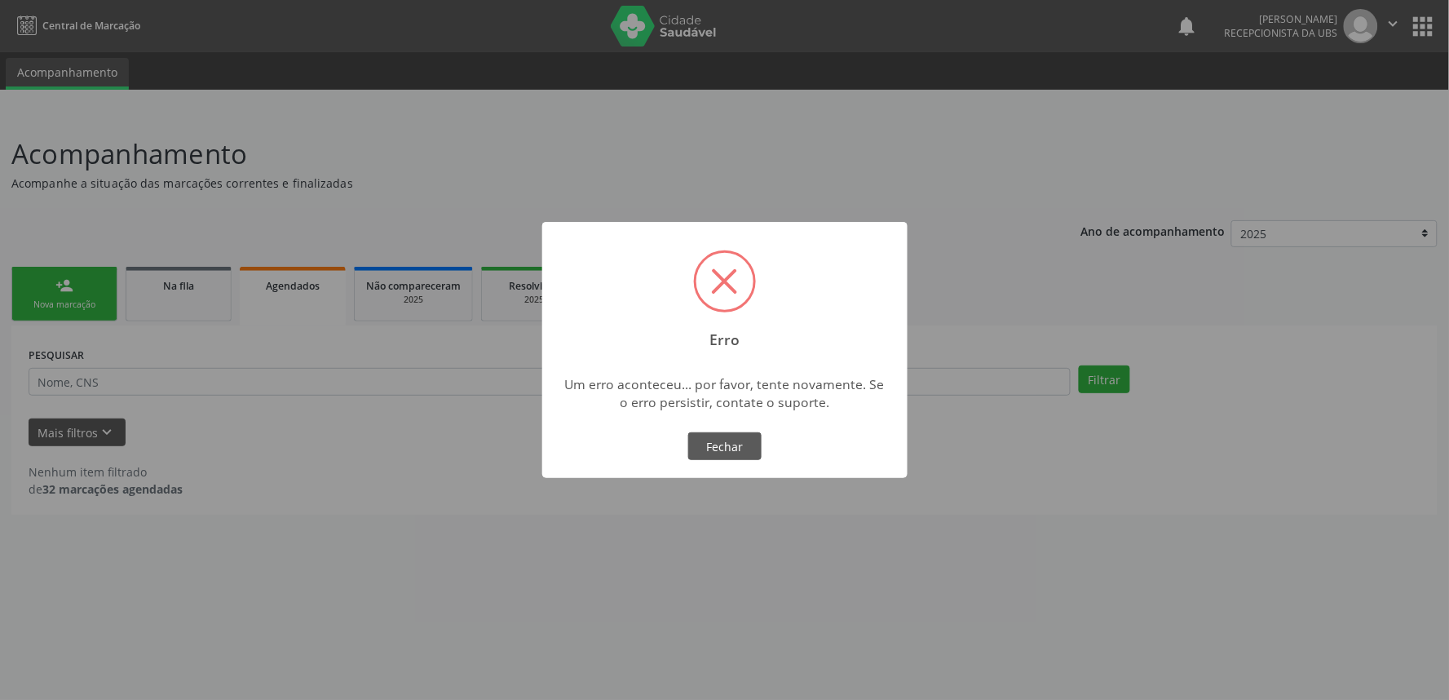
click at [934, 224] on div "× Erro Um erro aconteceu... por favor, tente novamente. Se o erro persistir, co…" at bounding box center [724, 350] width 1449 height 700
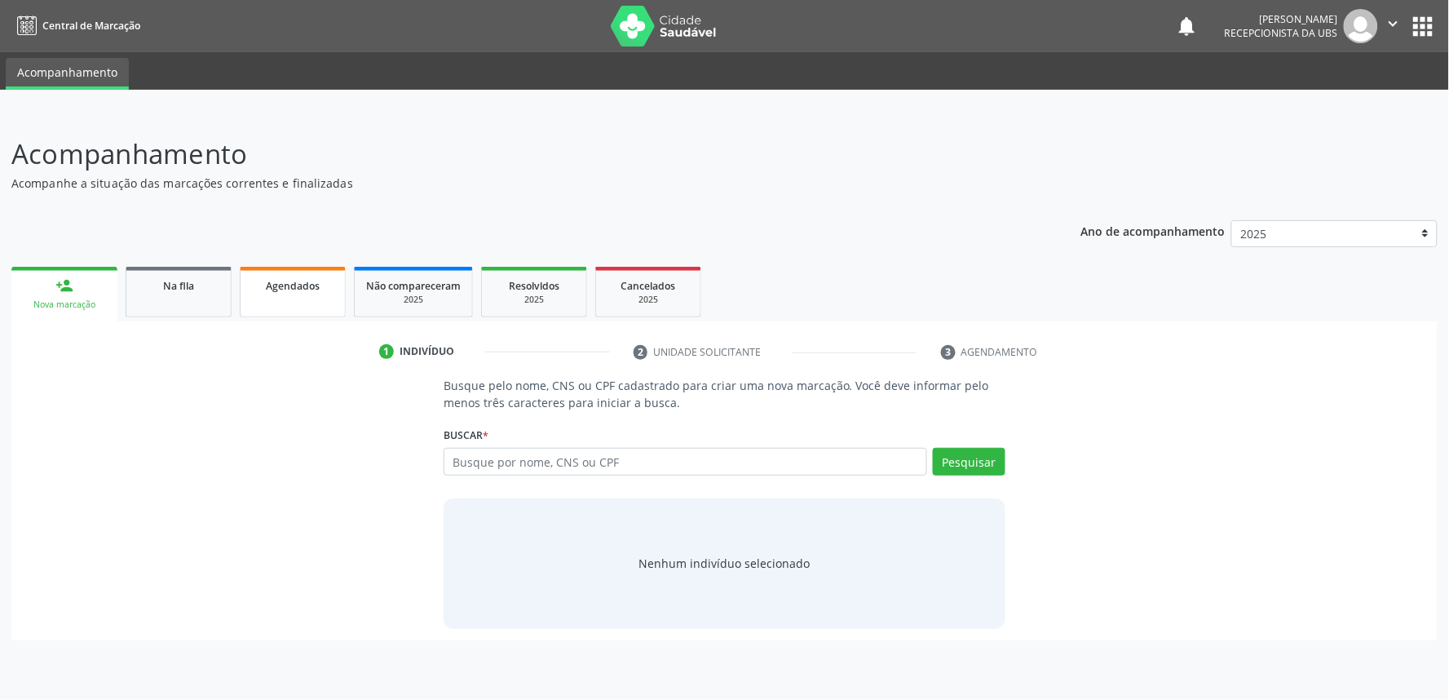
click at [338, 279] on link "Agendados" at bounding box center [293, 292] width 106 height 51
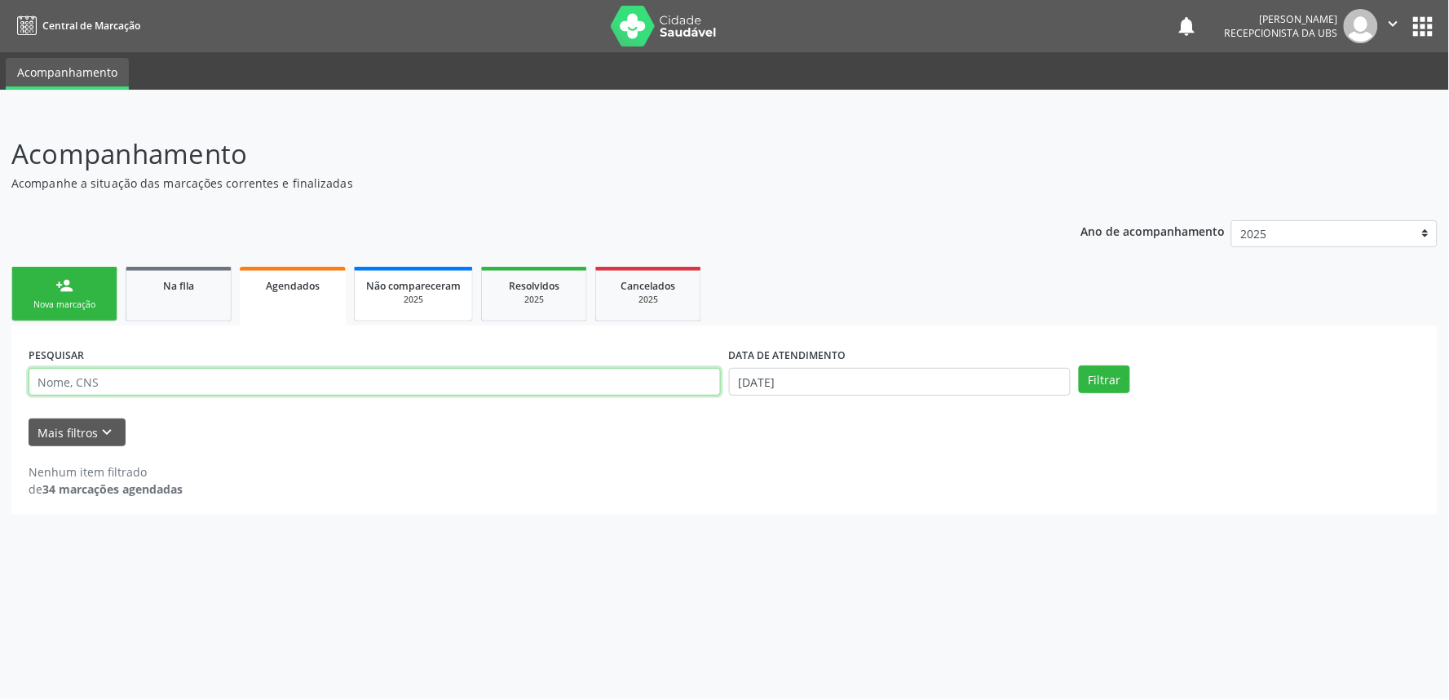
drag, startPoint x: 712, startPoint y: 367, endPoint x: 442, endPoint y: 267, distance: 288.0
click at [712, 368] on input "text" at bounding box center [375, 382] width 692 height 28
click at [160, 298] on link "Na fila" at bounding box center [179, 294] width 106 height 55
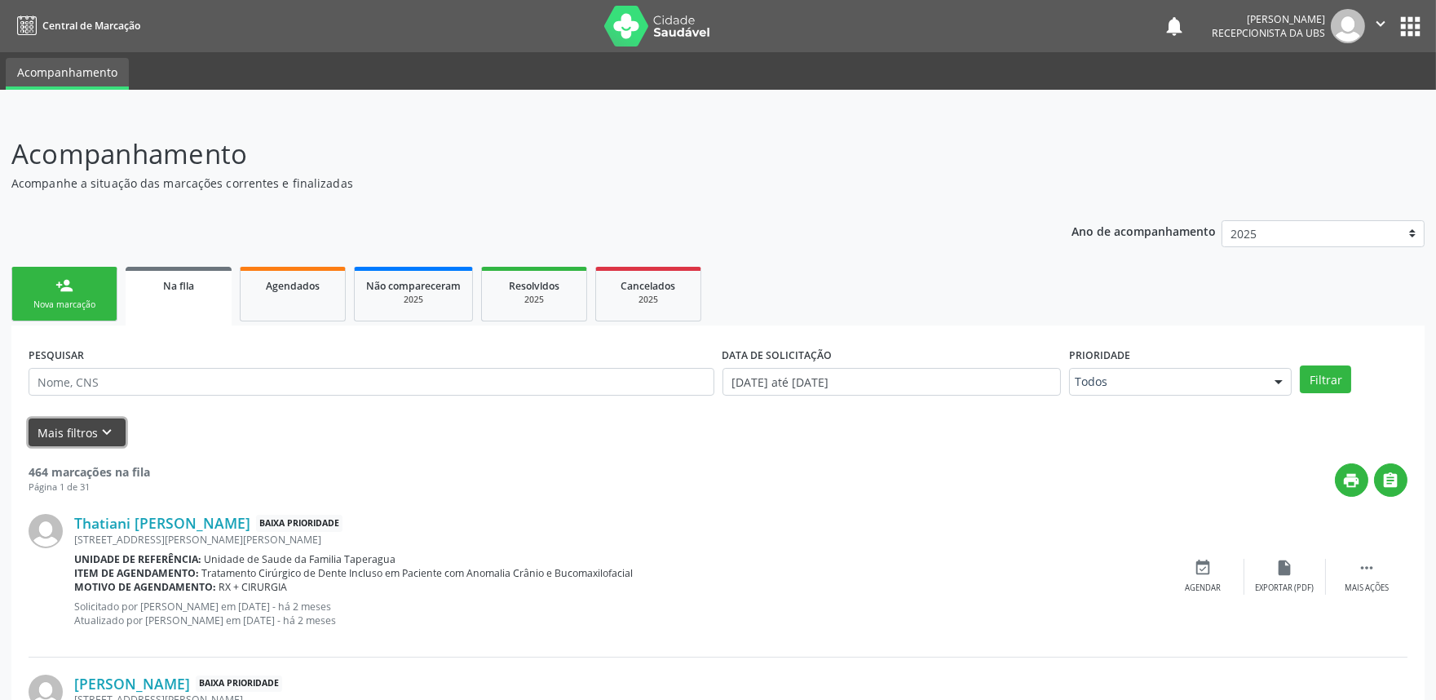
click at [87, 429] on button "Mais filtros keyboard_arrow_down" at bounding box center [77, 432] width 97 height 29
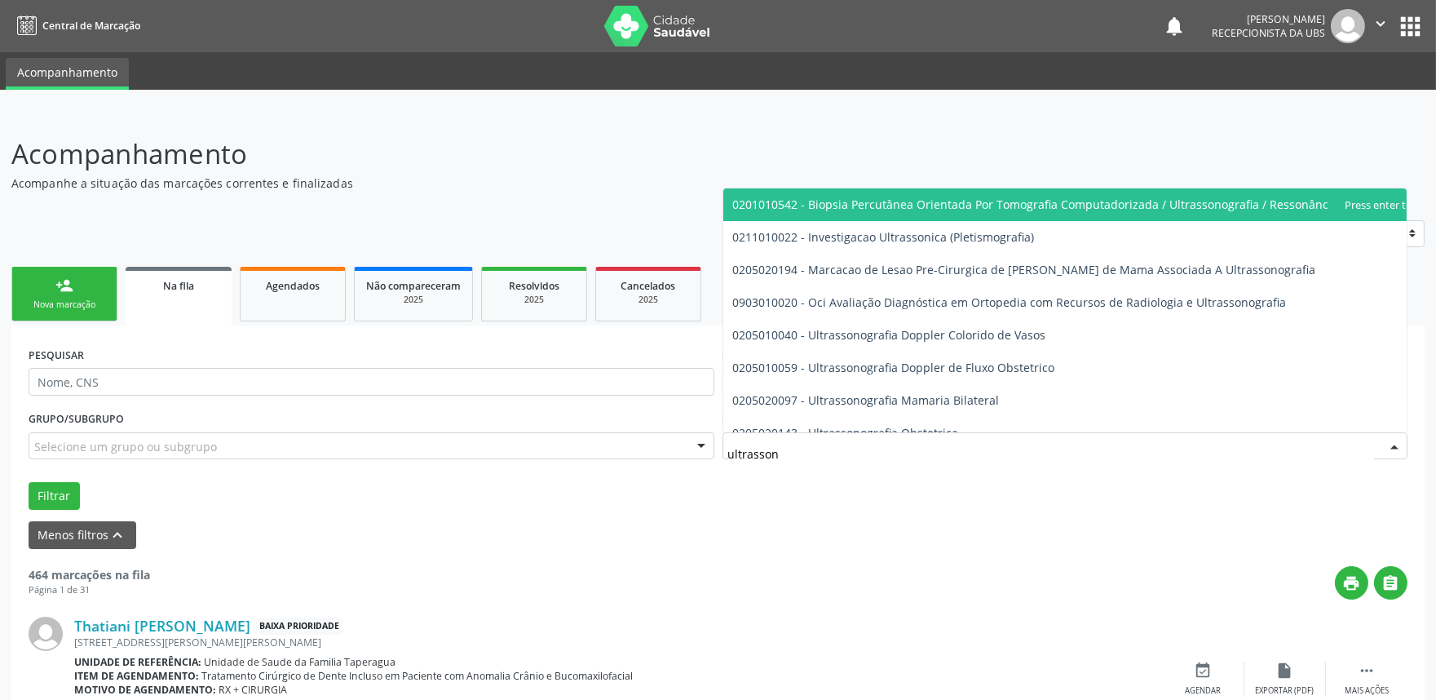
type input "ultrassono"
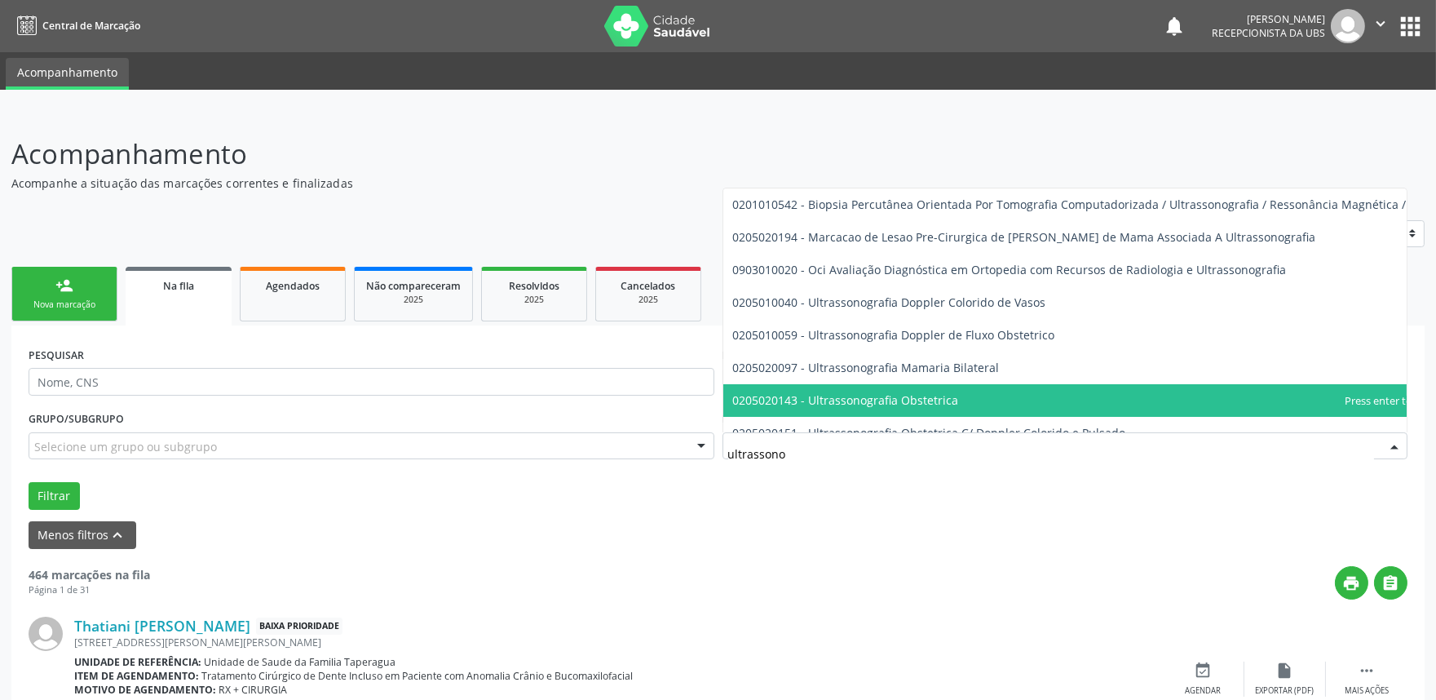
click at [922, 398] on span "0205020143 - Ultrassonografia Obstetrica" at bounding box center [846, 399] width 226 height 15
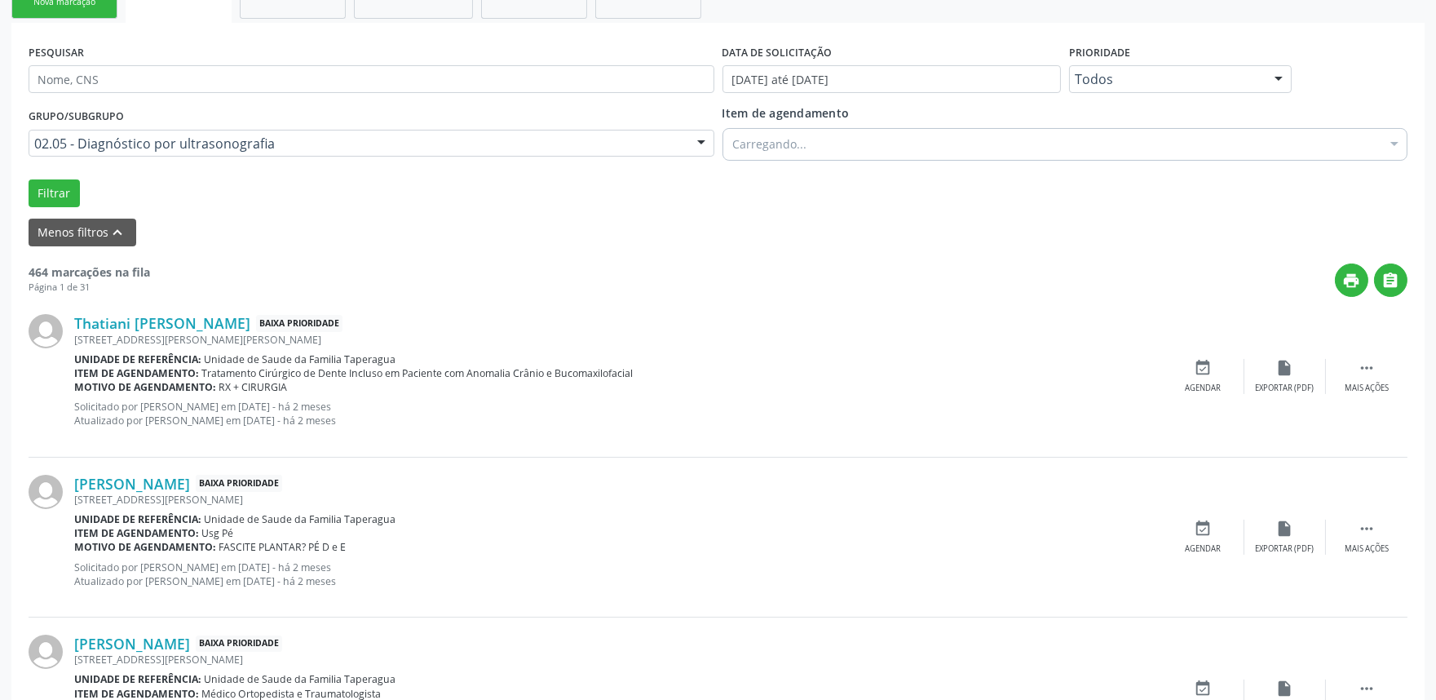
scroll to position [319, 0]
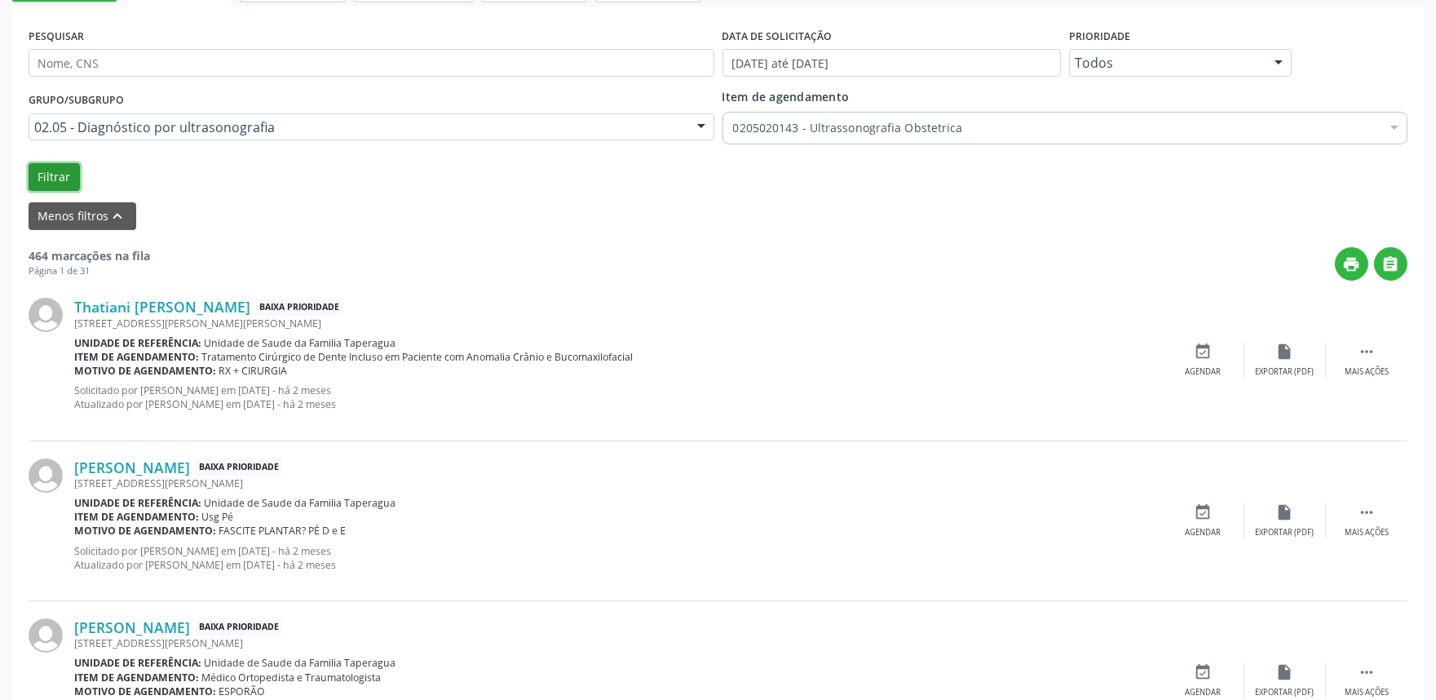
click at [57, 175] on button "Filtrar" at bounding box center [54, 177] width 51 height 28
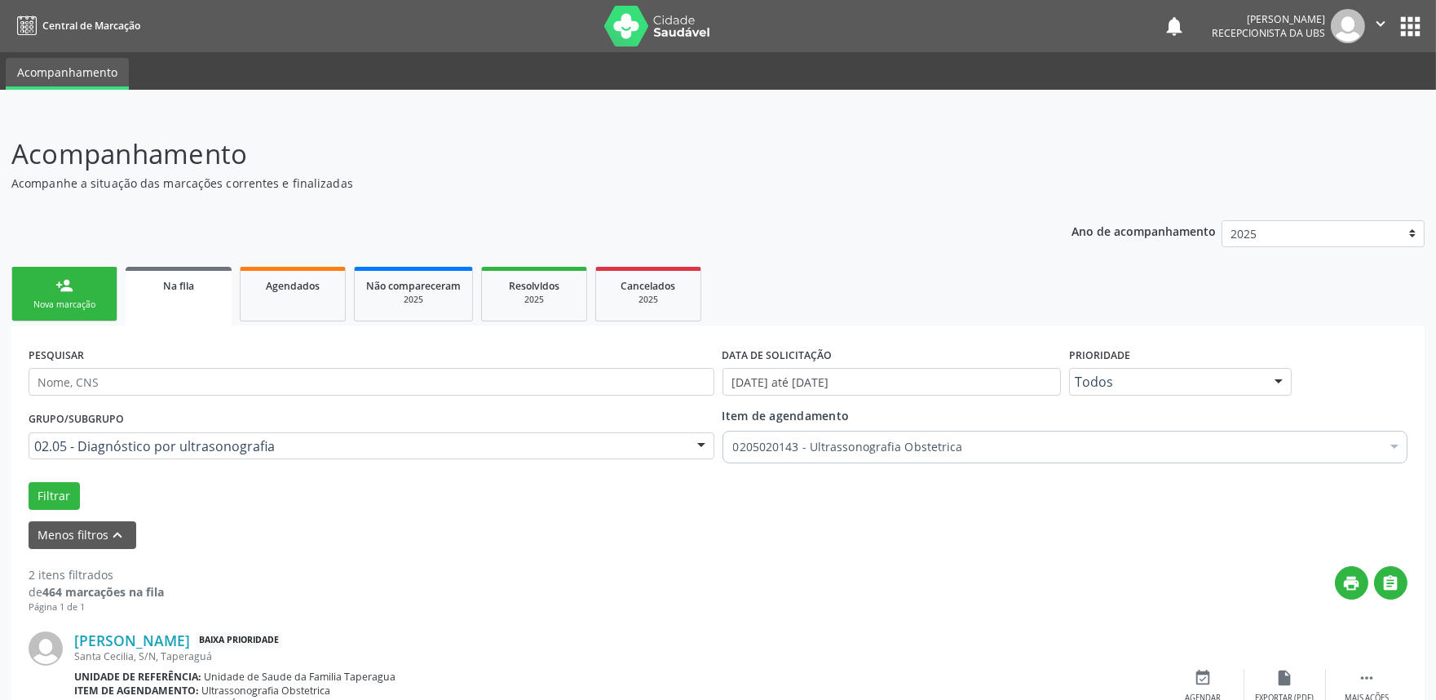
scroll to position [233, 0]
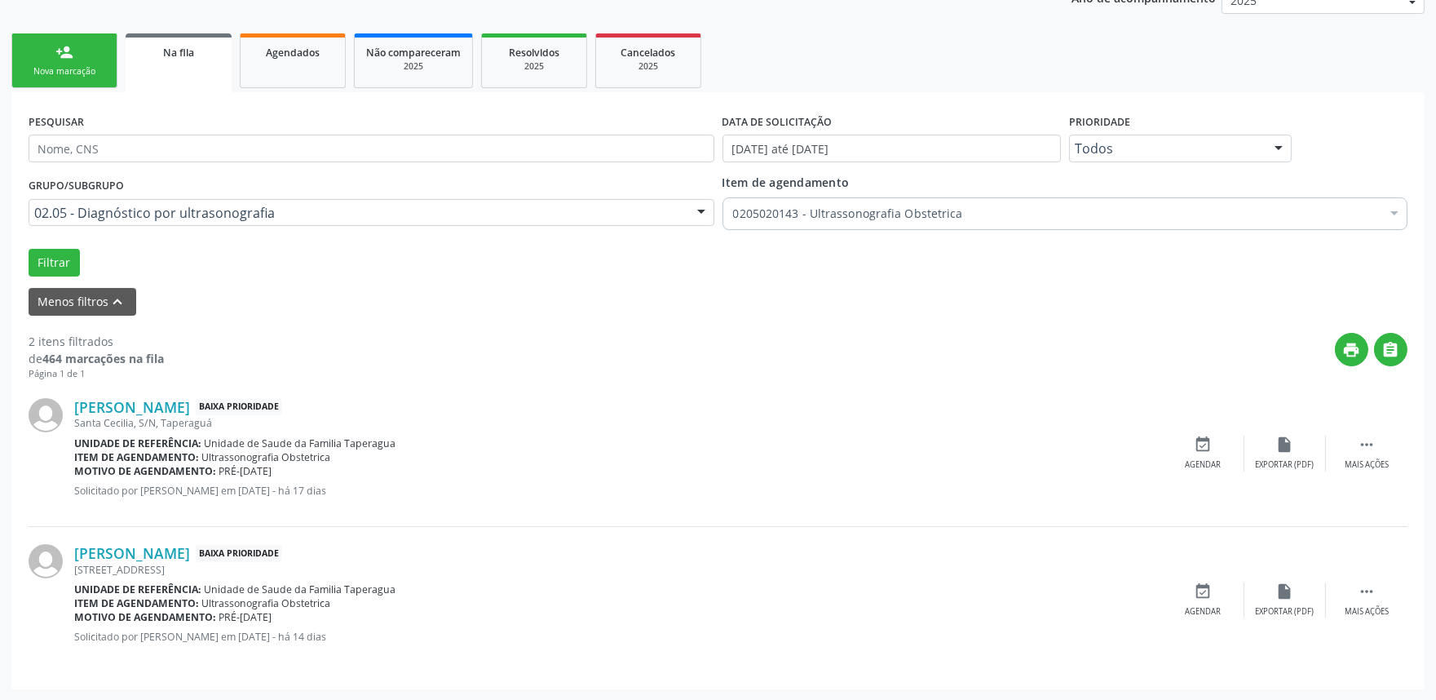
click at [78, 55] on link "person_add Nova marcação" at bounding box center [64, 60] width 106 height 55
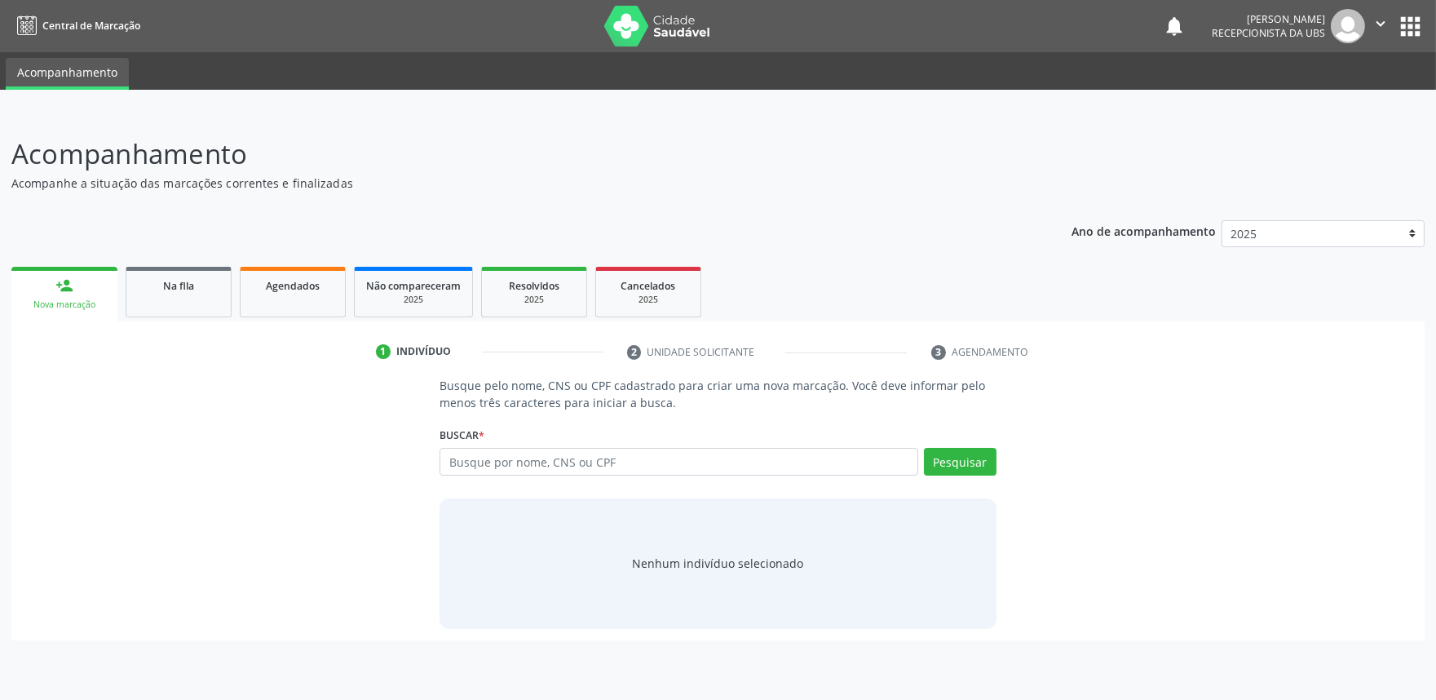
scroll to position [0, 0]
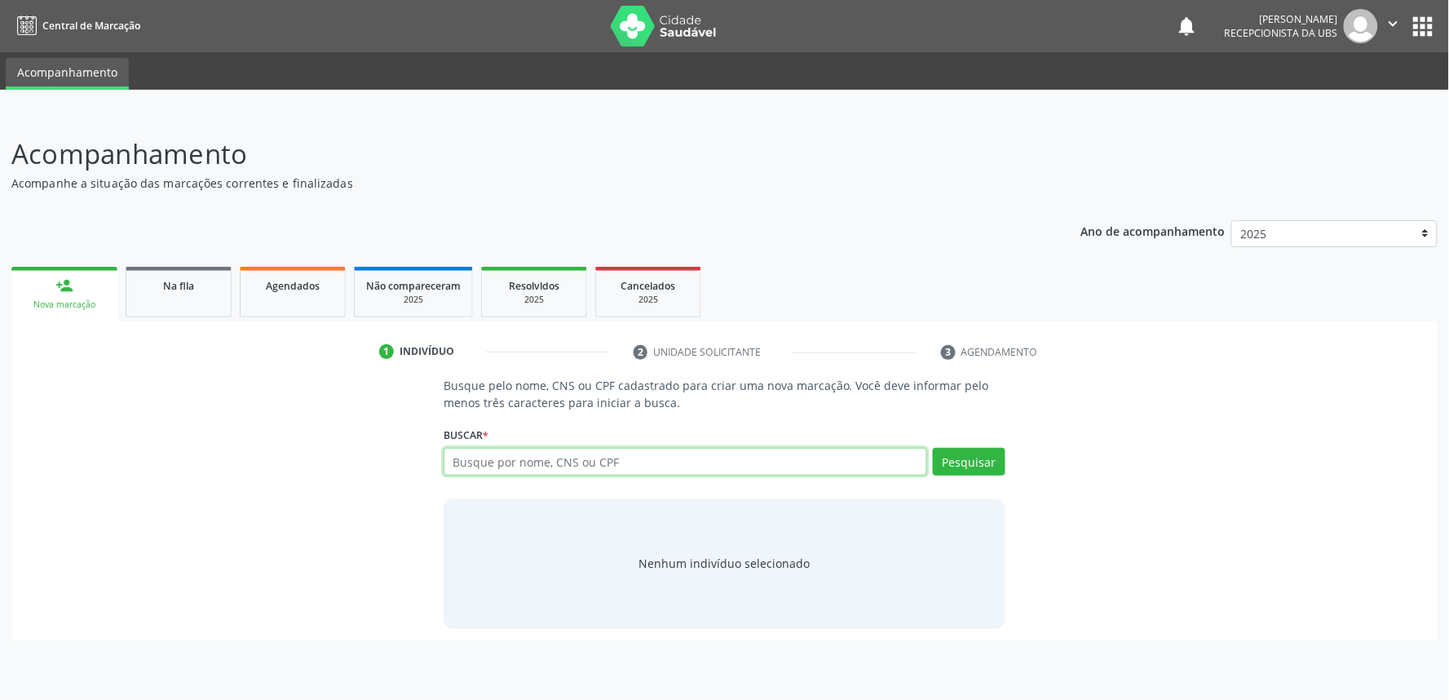
click at [527, 454] on input "text" at bounding box center [686, 462] width 484 height 28
paste input "164.387.544-20"
type input "164.387.544-20"
click at [975, 466] on button "Pesquisar" at bounding box center [969, 462] width 73 height 28
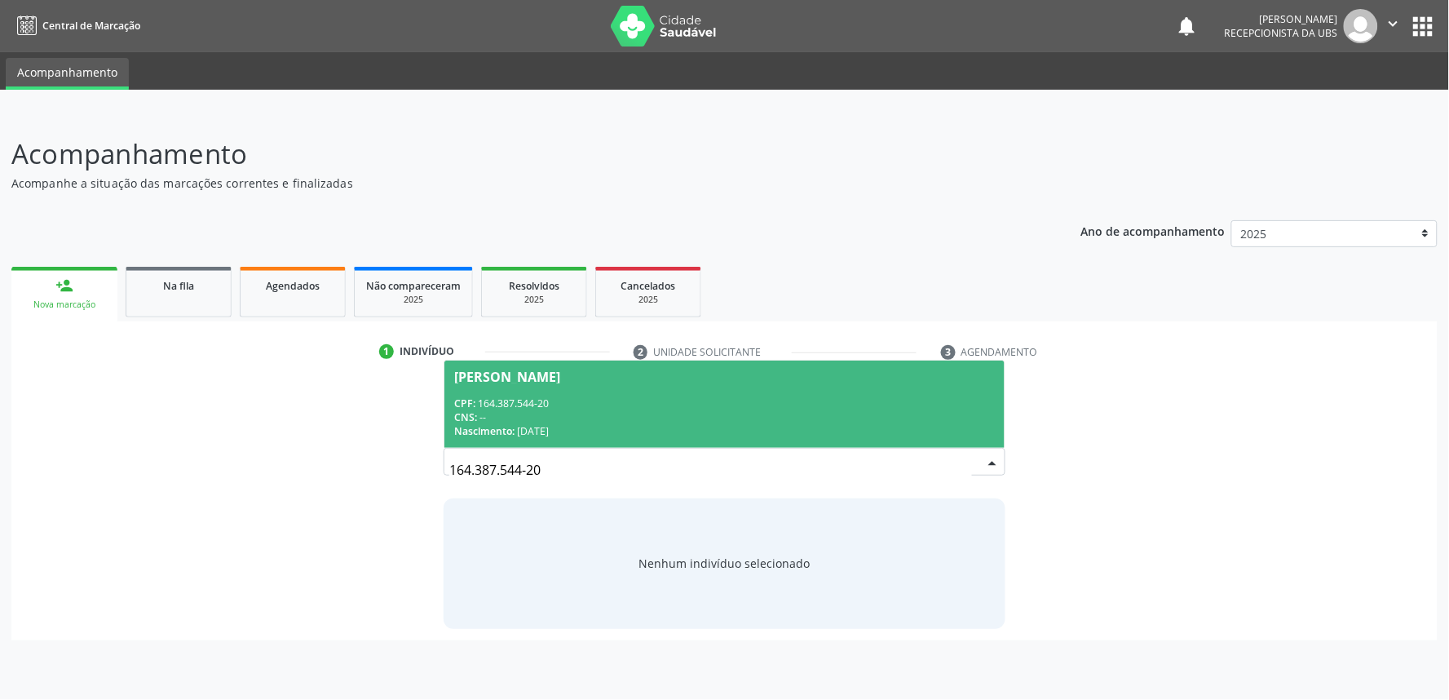
click at [560, 380] on div "Viviane dos Santos Nascimento" at bounding box center [507, 376] width 106 height 13
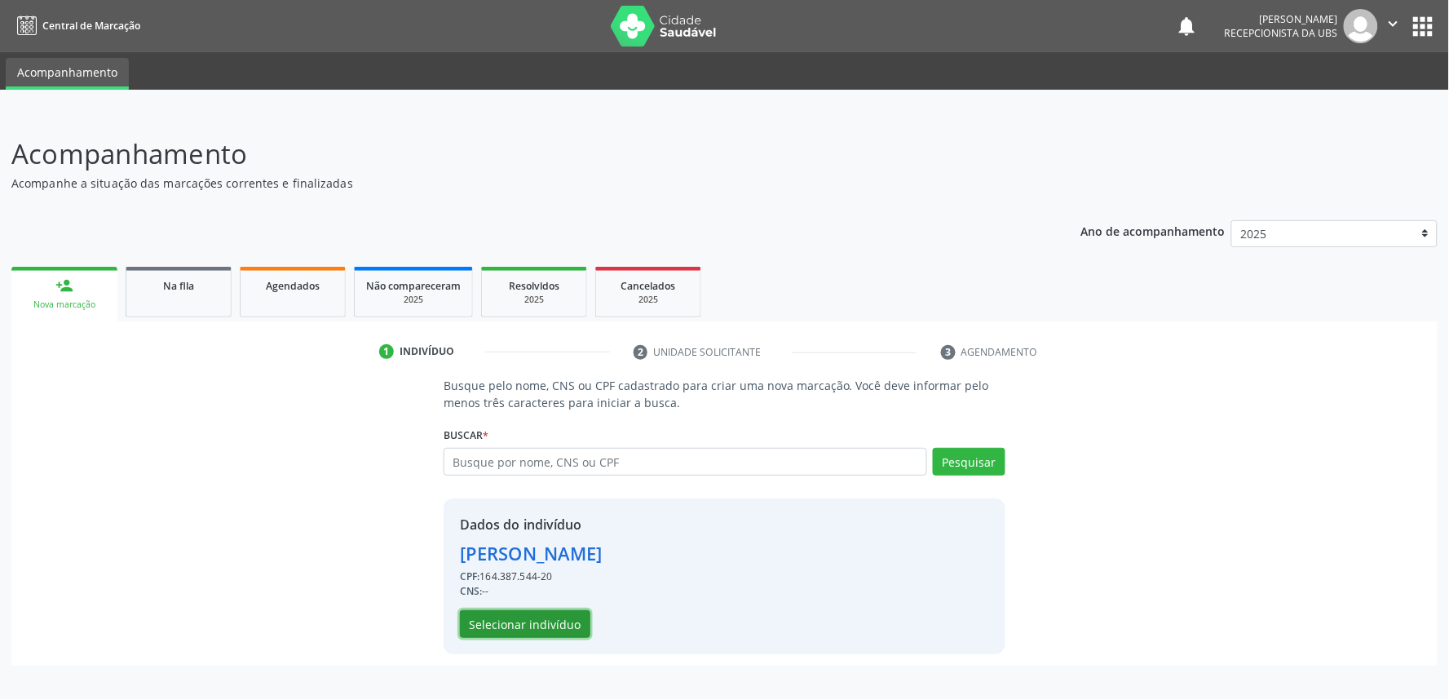
click at [555, 636] on button "Selecionar indivíduo" at bounding box center [525, 624] width 130 height 28
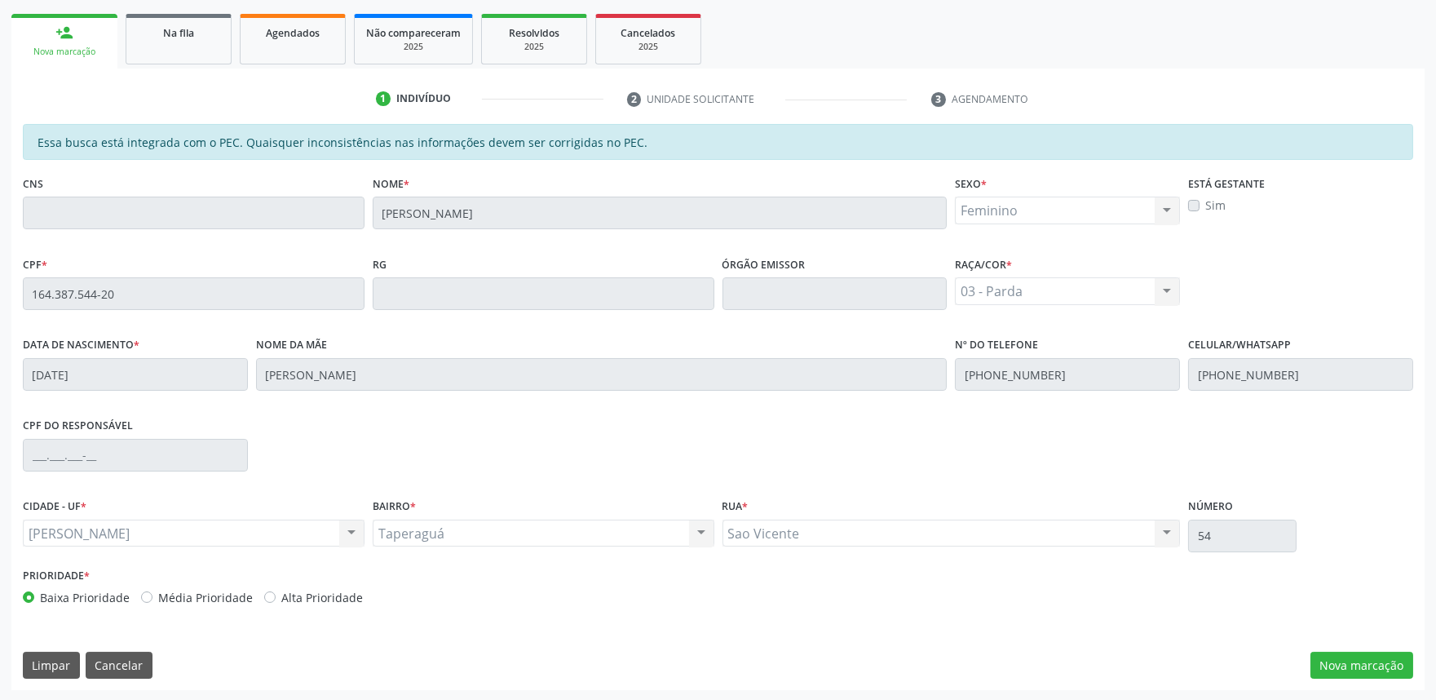
scroll to position [254, 0]
click at [1355, 656] on button "Nova marcação" at bounding box center [1361, 665] width 103 height 28
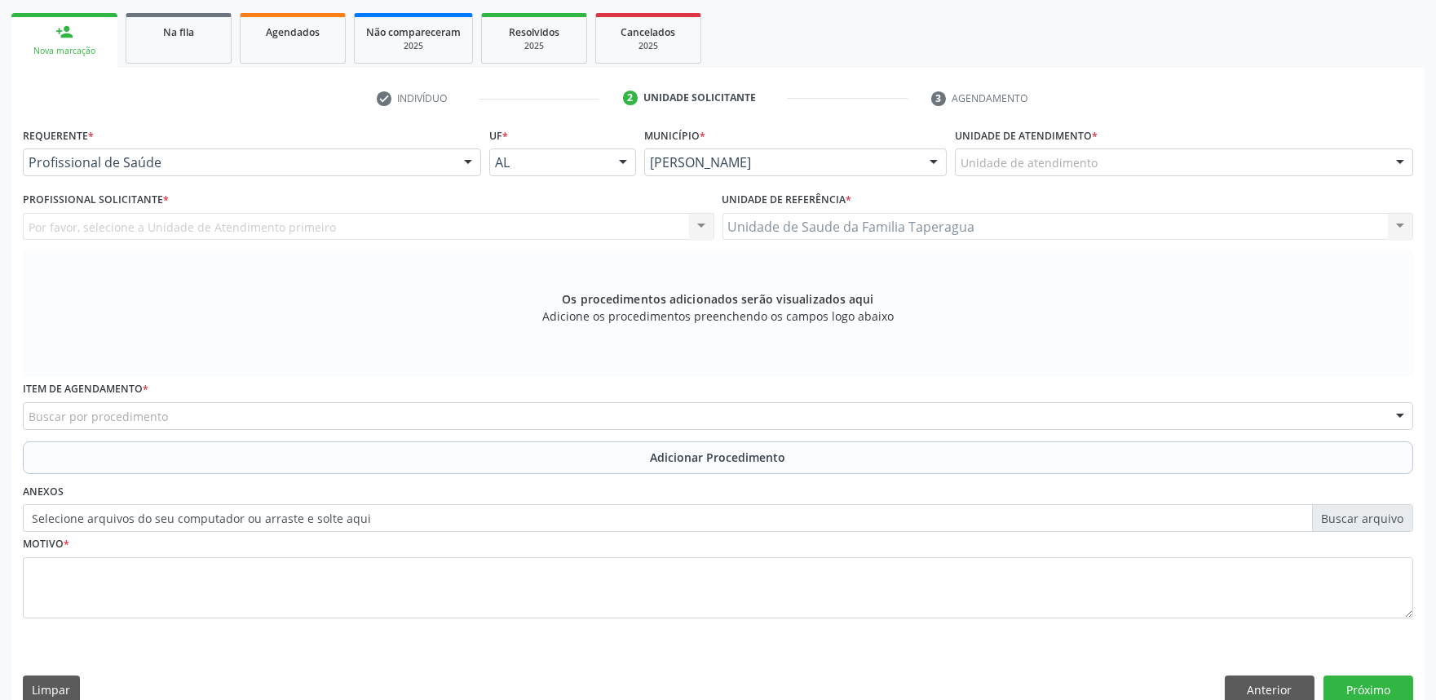
click at [1119, 155] on div "Unidade de atendimento" at bounding box center [1184, 162] width 458 height 28
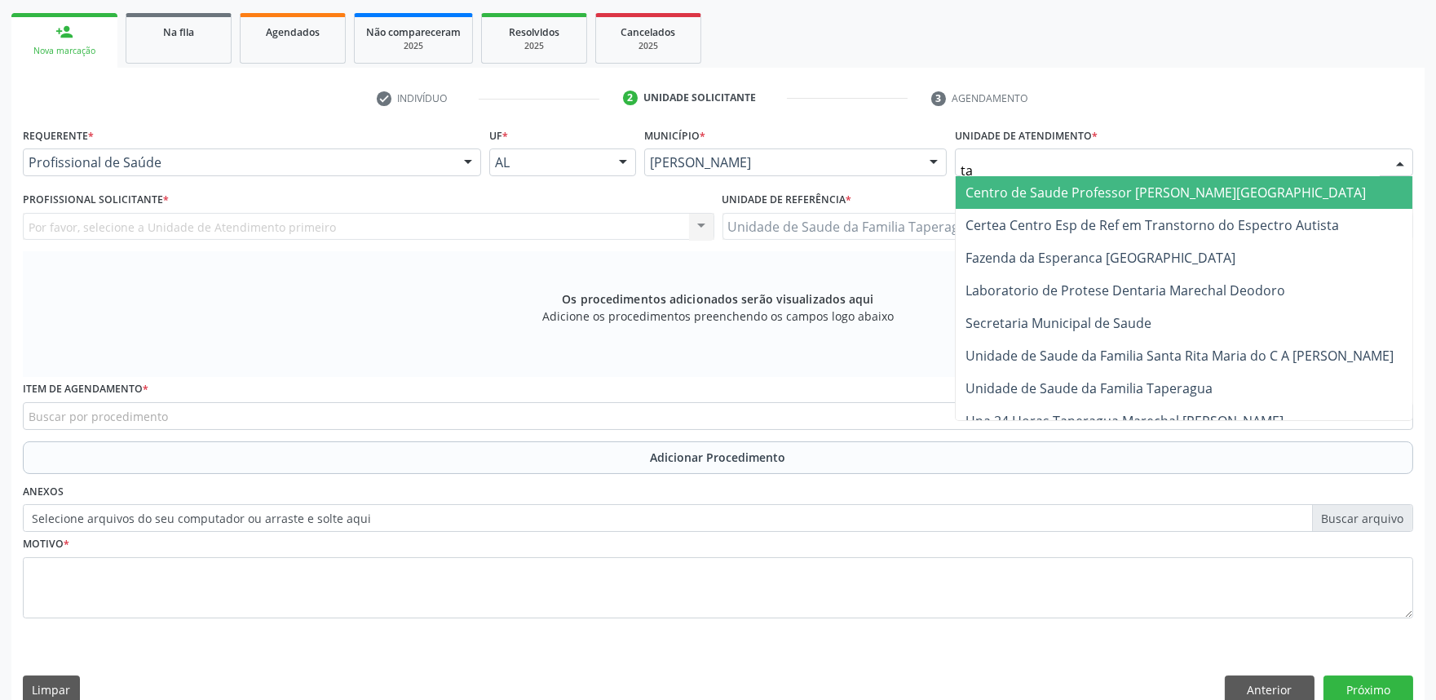
type input "tap"
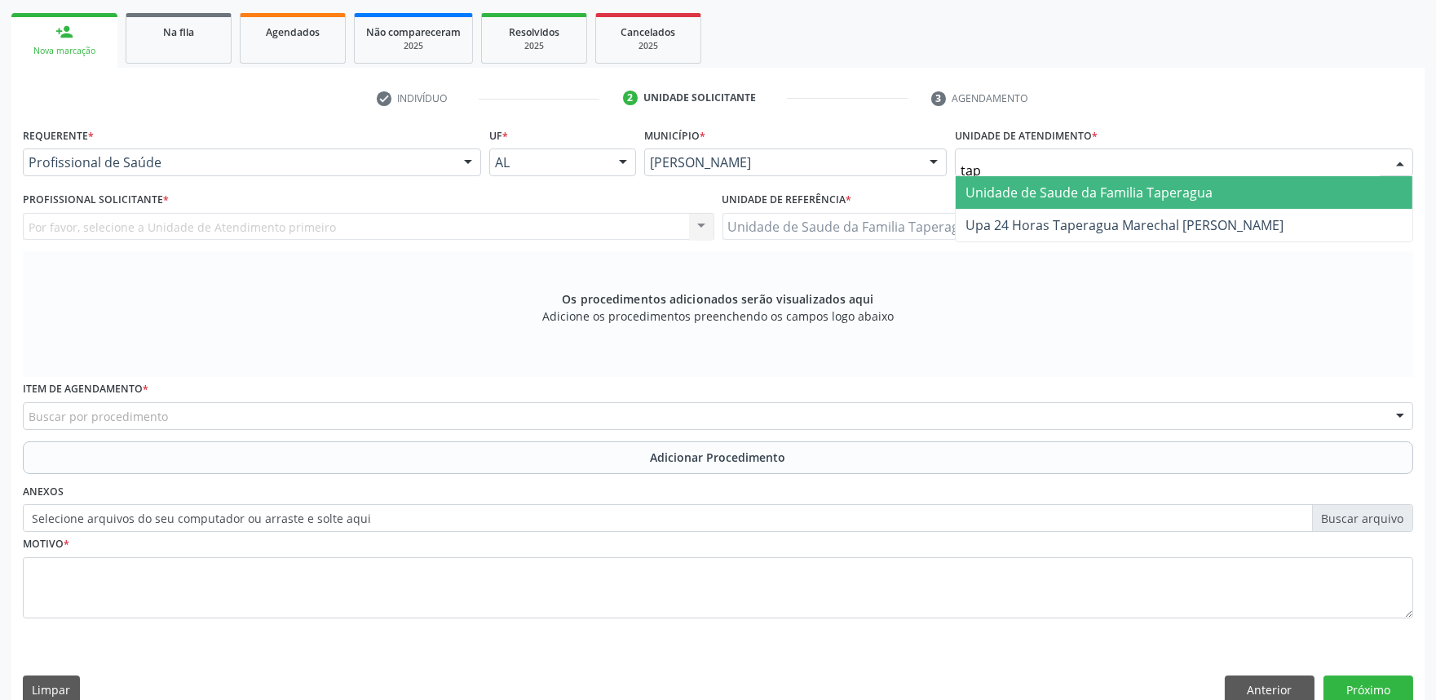
click at [1122, 196] on span "Unidade de Saude da Familia Taperagua" at bounding box center [1089, 192] width 247 height 18
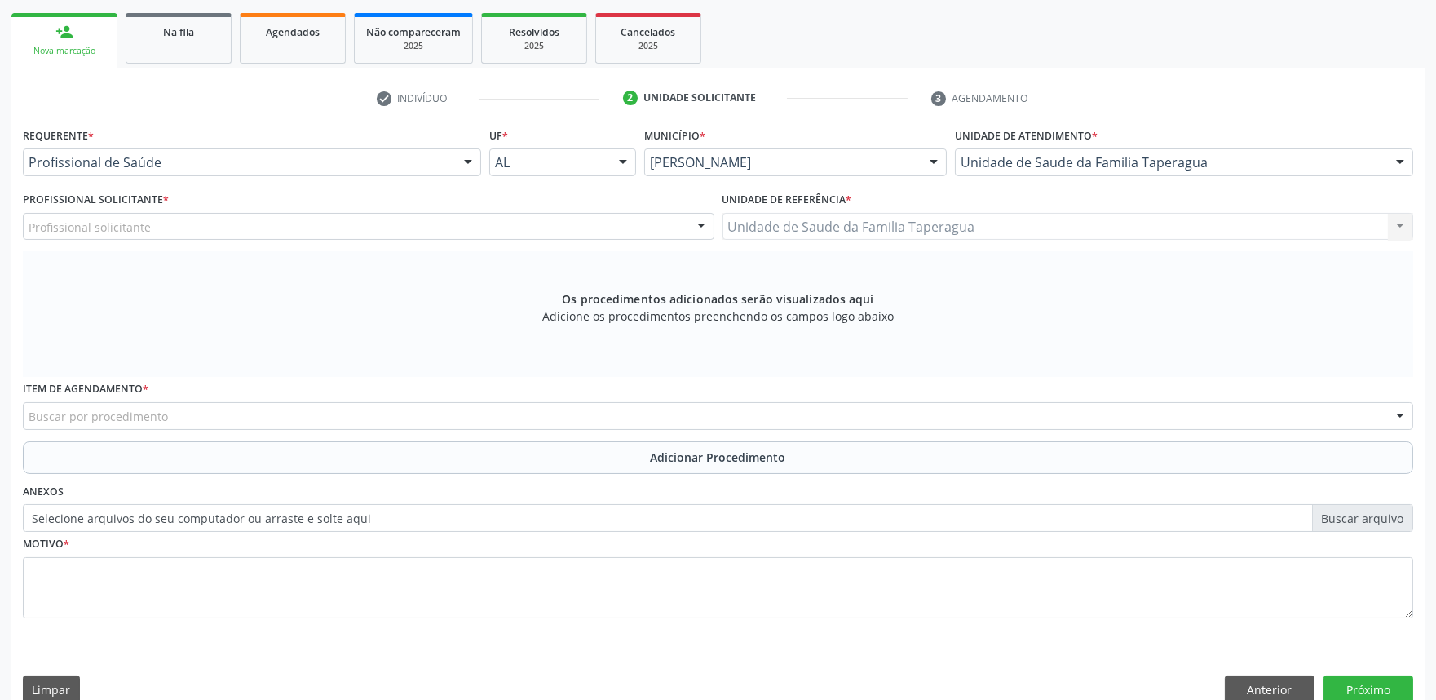
click at [234, 224] on div "Profissional solicitante" at bounding box center [369, 227] width 692 height 28
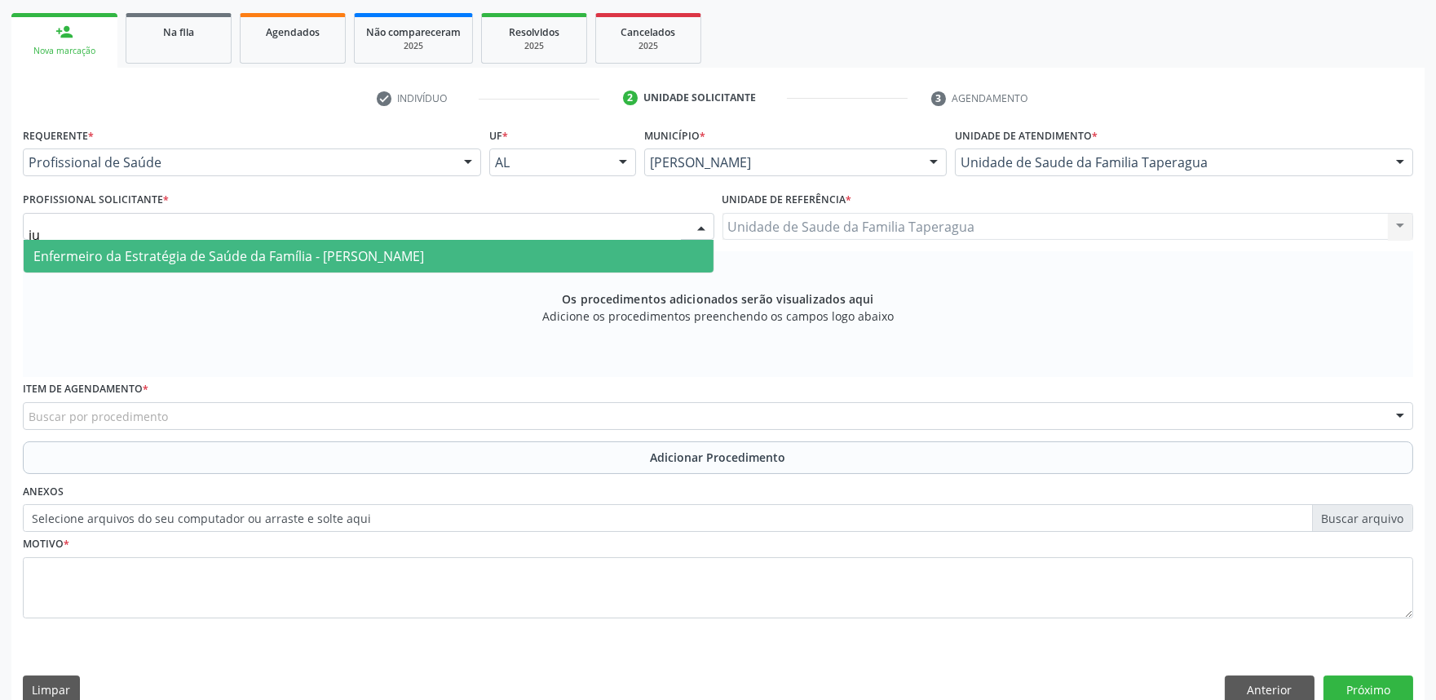
type input "jul"
click at [302, 257] on span "Enfermeiro da Estratégia de Saúde da Família - [PERSON_NAME]" at bounding box center [228, 256] width 391 height 18
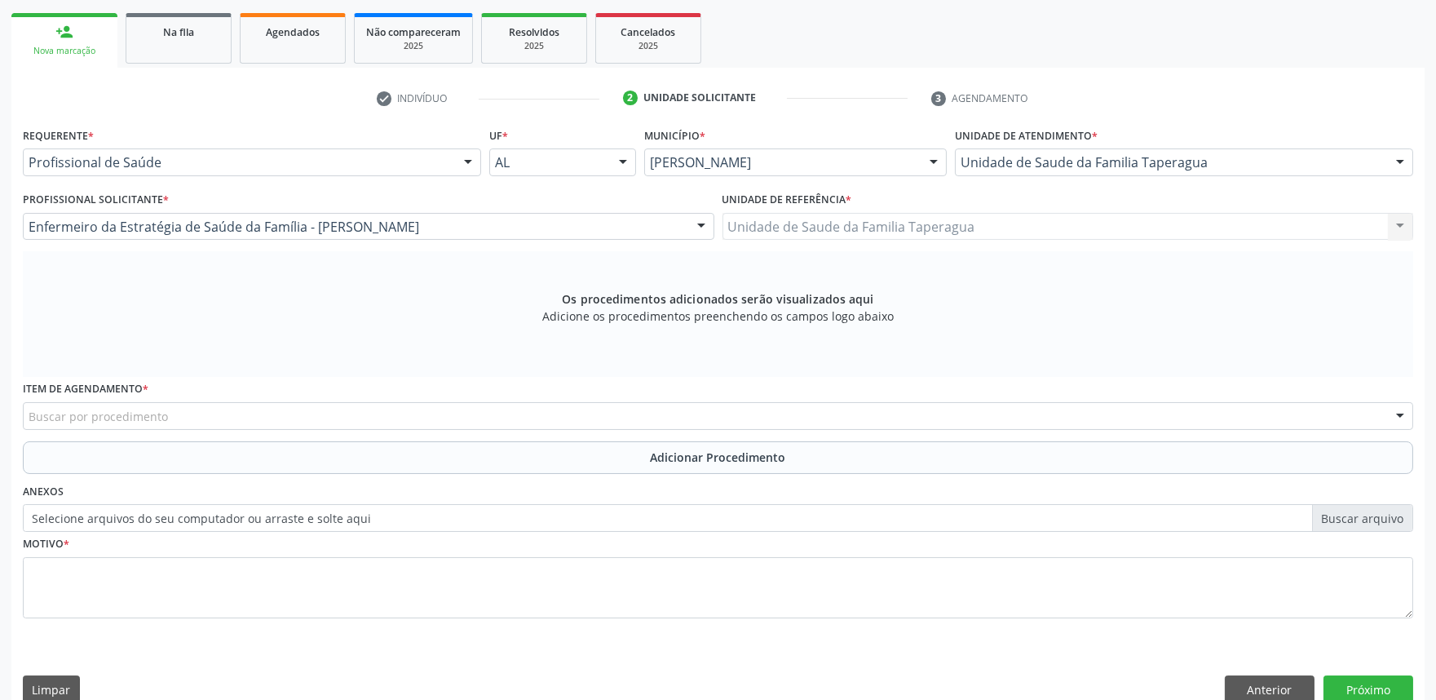
click at [347, 416] on div "Buscar por procedimento" at bounding box center [718, 416] width 1390 height 28
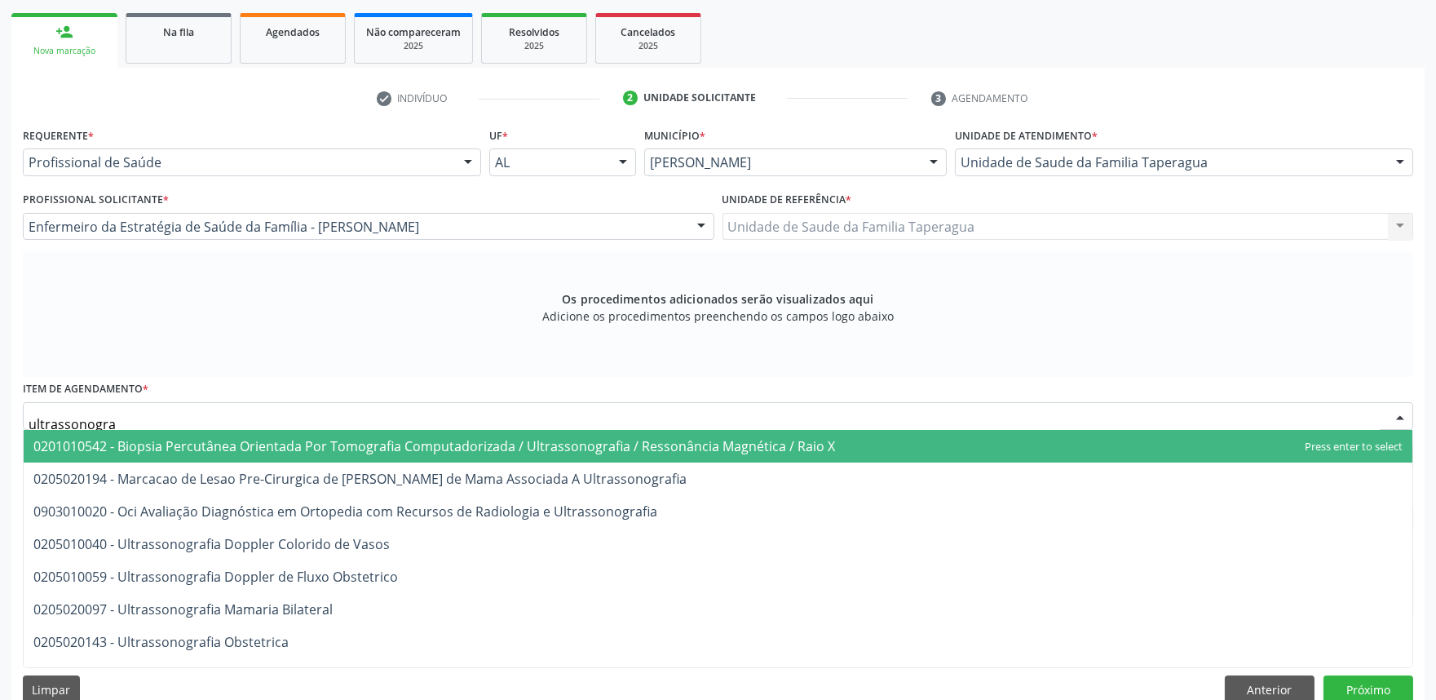
type input "ultrassonograf"
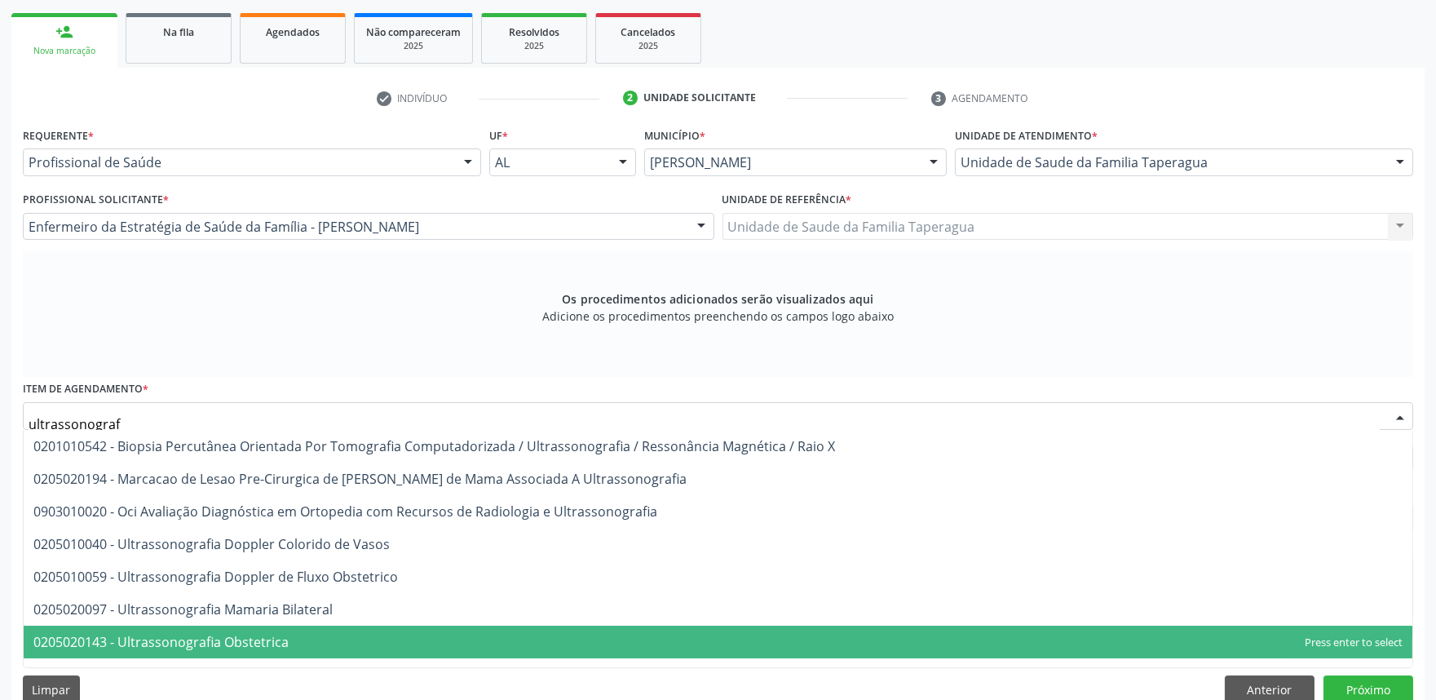
click at [306, 630] on span "0205020143 - Ultrassonografia Obstetrica" at bounding box center [718, 641] width 1389 height 33
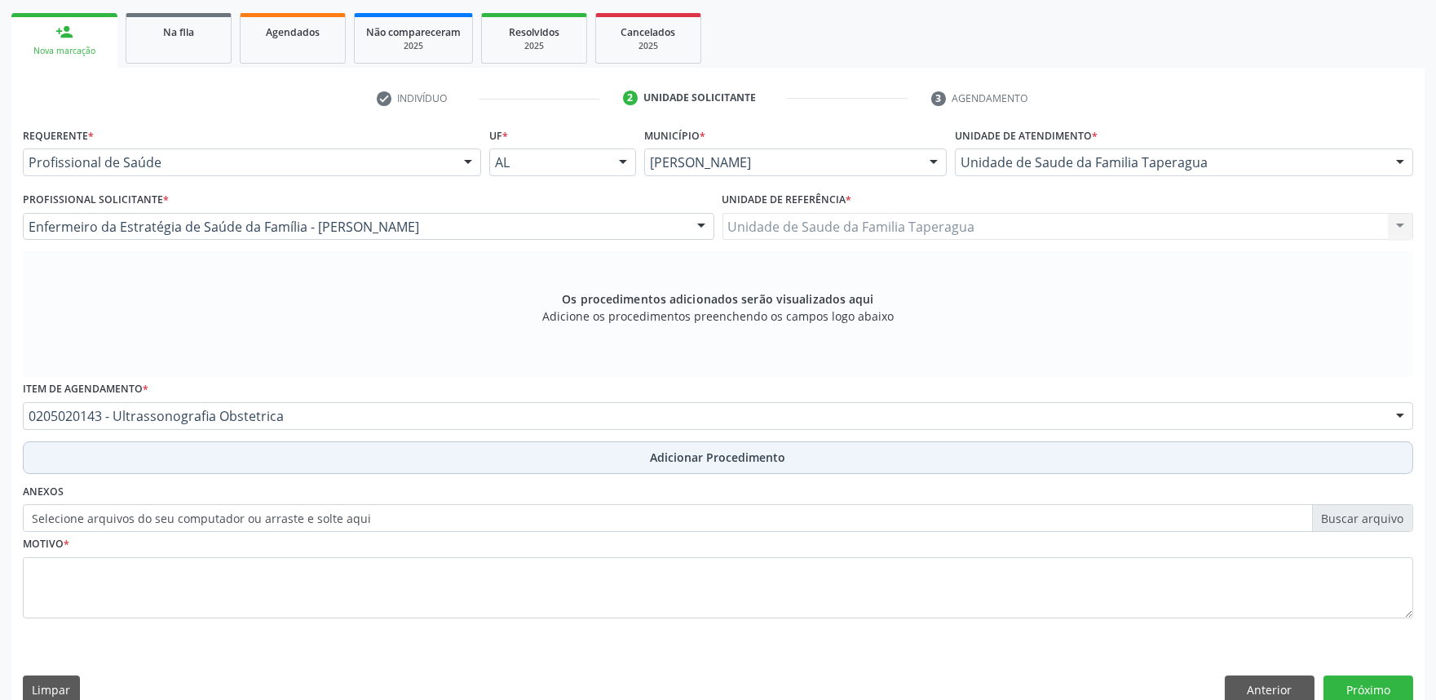
click at [422, 459] on button "Adicionar Procedimento" at bounding box center [718, 457] width 1390 height 33
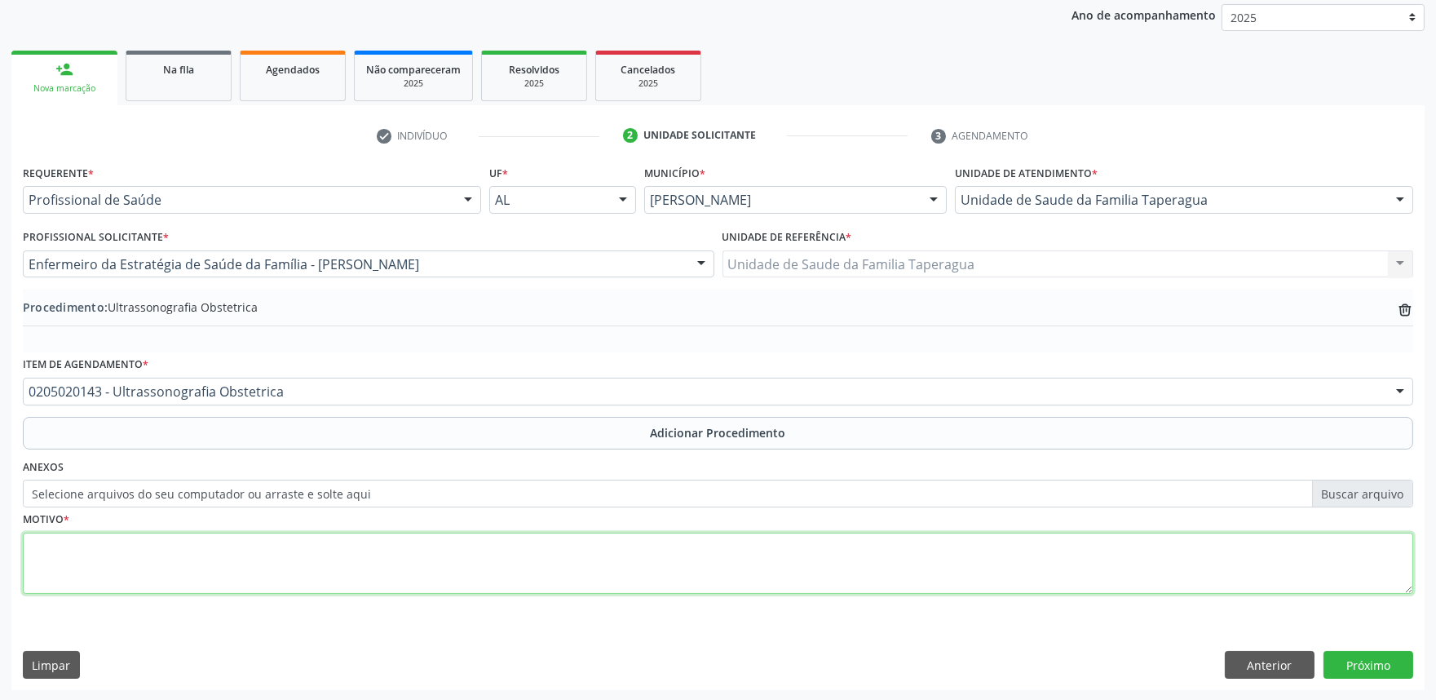
click at [420, 568] on textarea at bounding box center [718, 564] width 1390 height 62
type textarea "PRÉ-[DATE]"
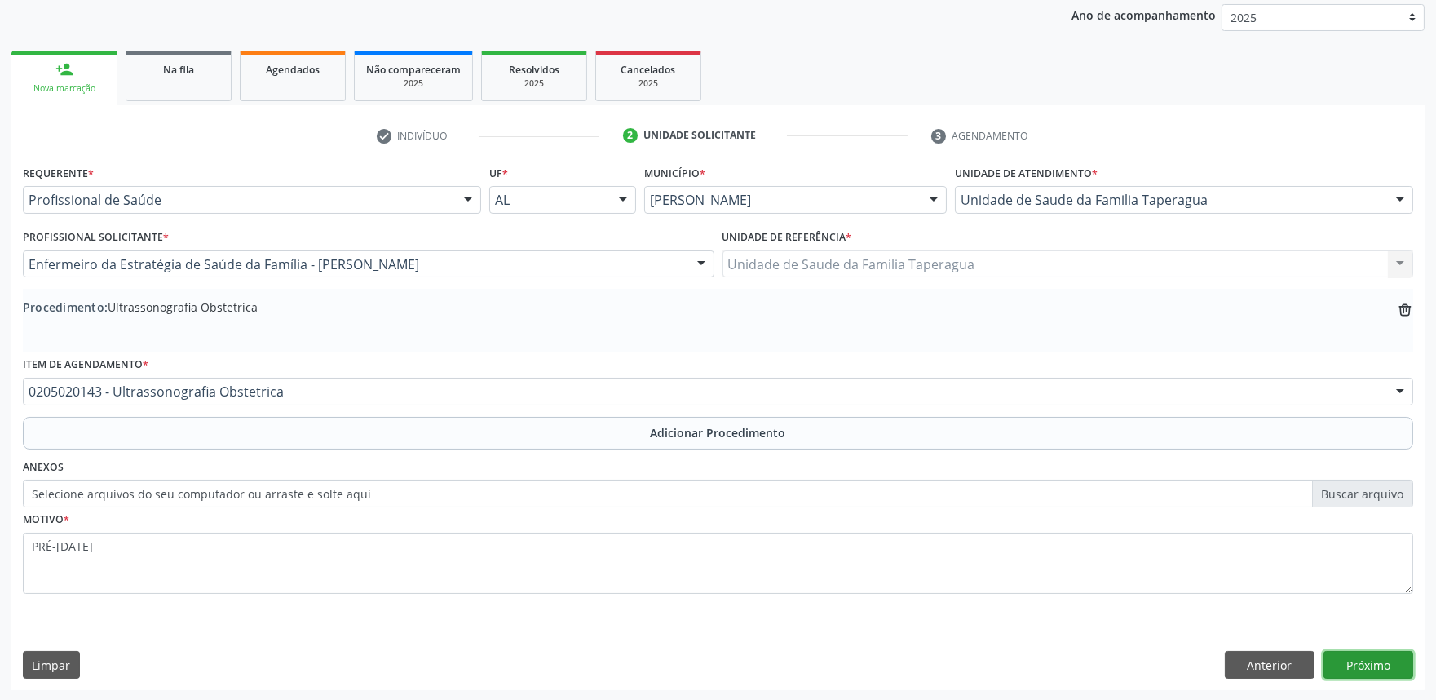
click at [1368, 657] on button "Próximo" at bounding box center [1369, 665] width 90 height 28
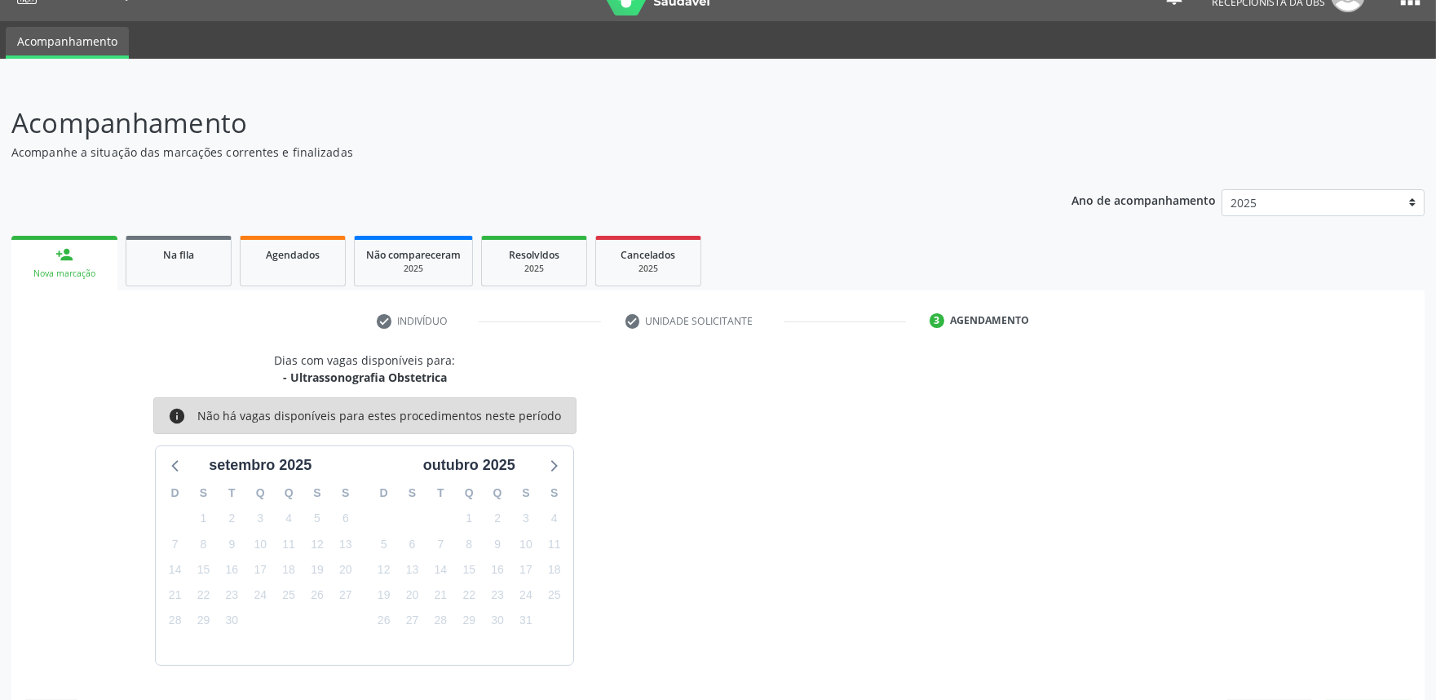
scroll to position [79, 0]
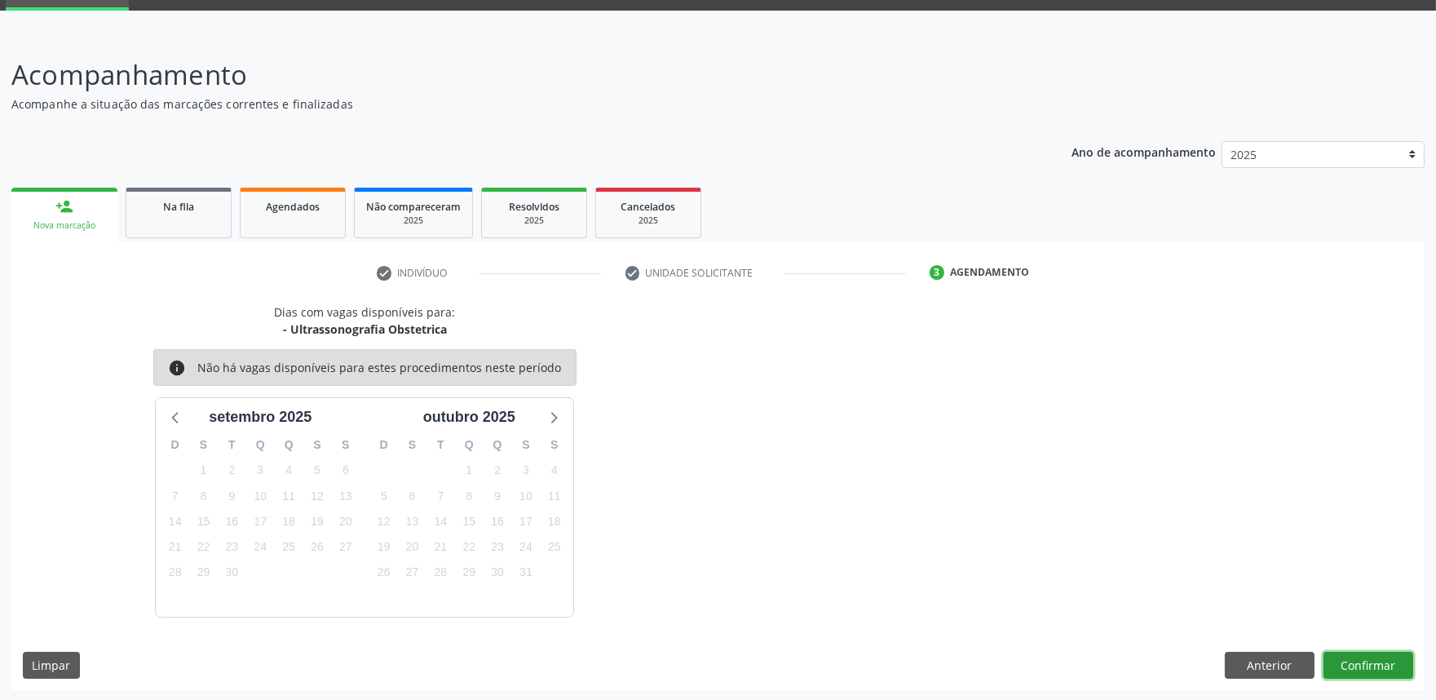
click at [1351, 664] on button "Confirmar" at bounding box center [1369, 666] width 90 height 28
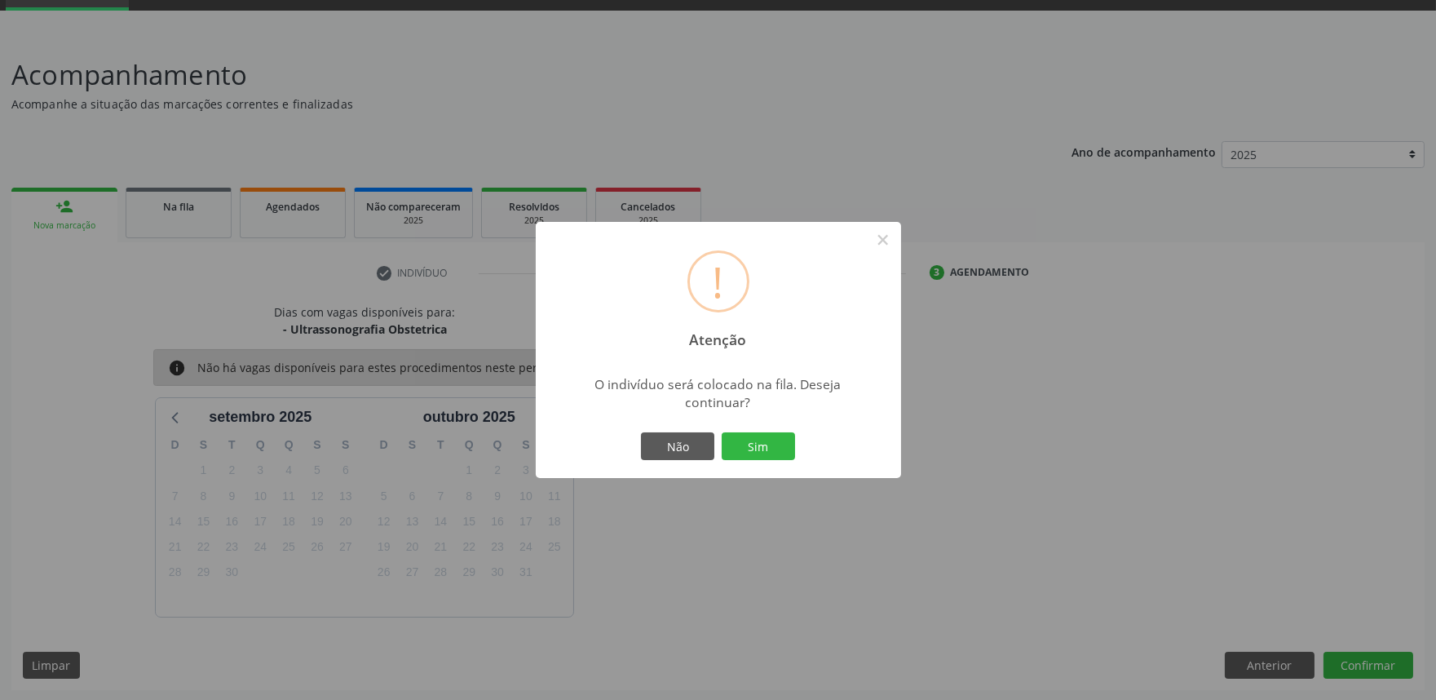
click at [722, 432] on button "Sim" at bounding box center [758, 446] width 73 height 28
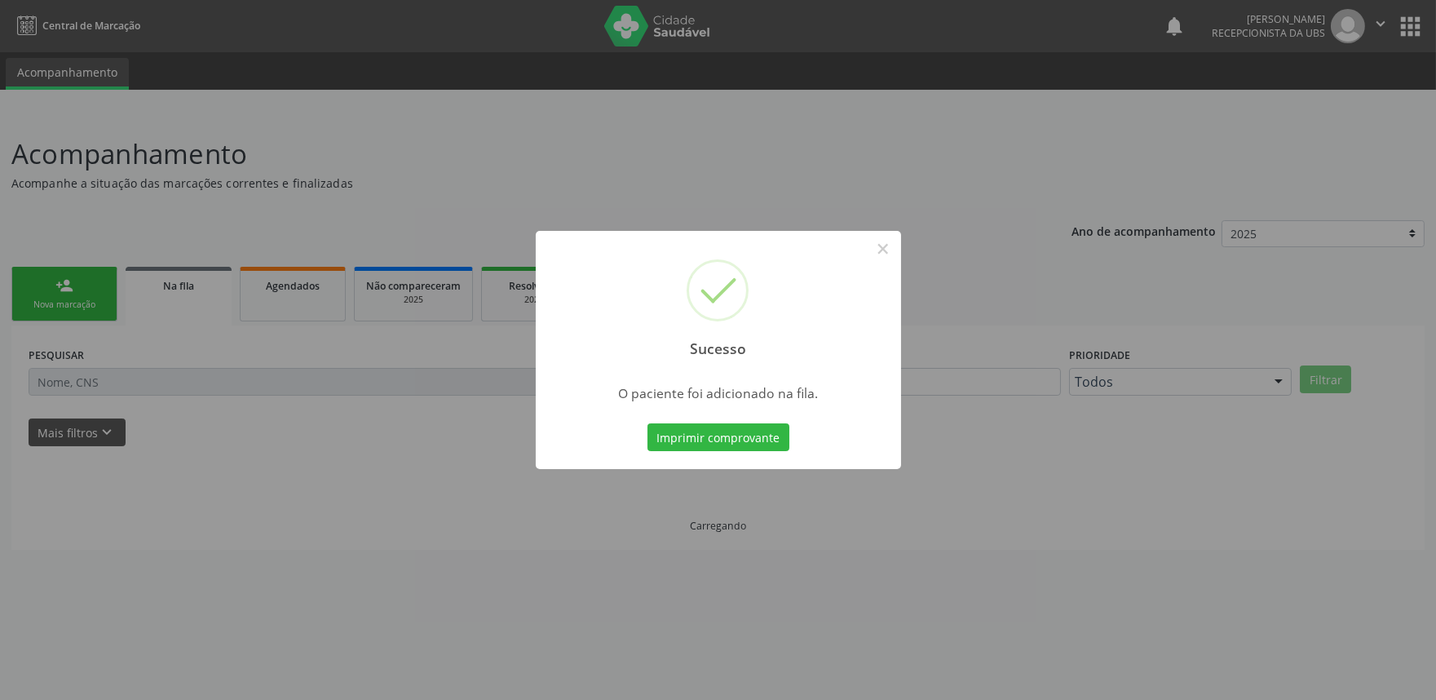
scroll to position [0, 0]
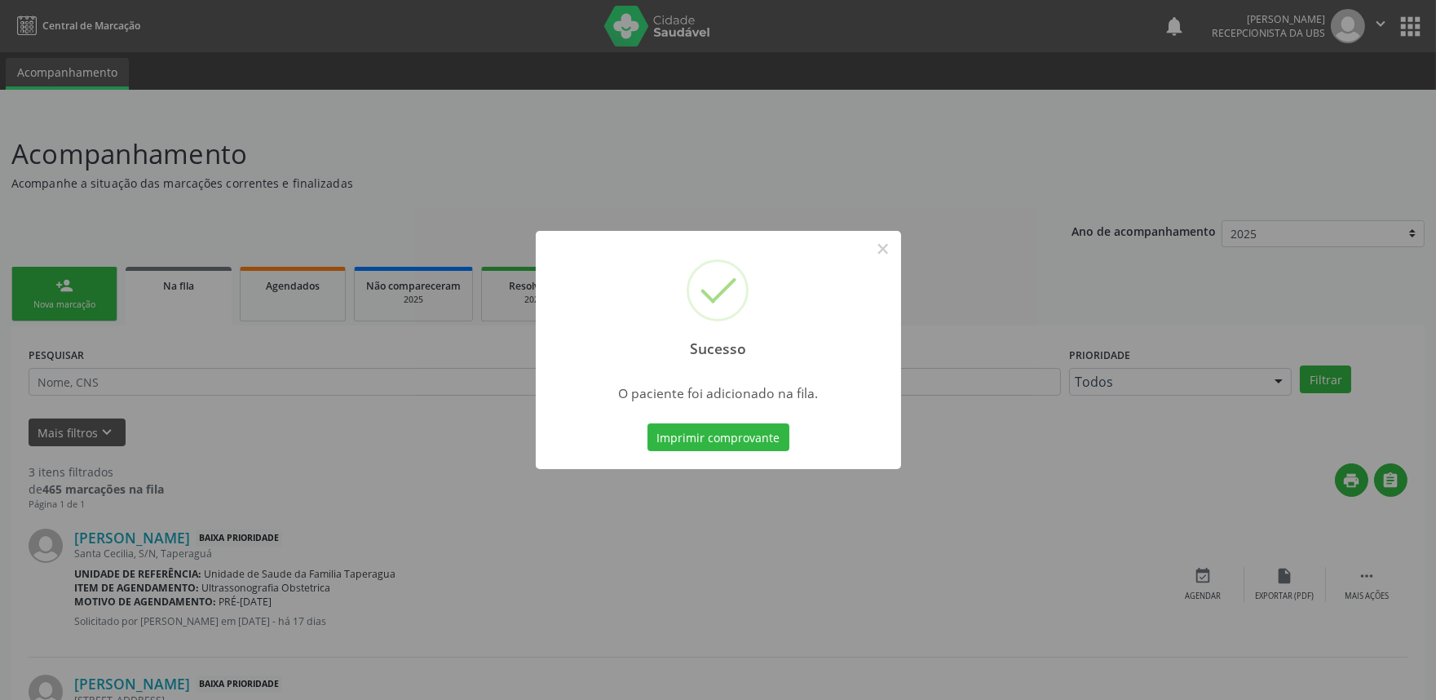
click at [1286, 498] on div "Sucesso × O paciente foi adicionado na fila. Imprimir comprovante Cancel" at bounding box center [718, 350] width 1436 height 700
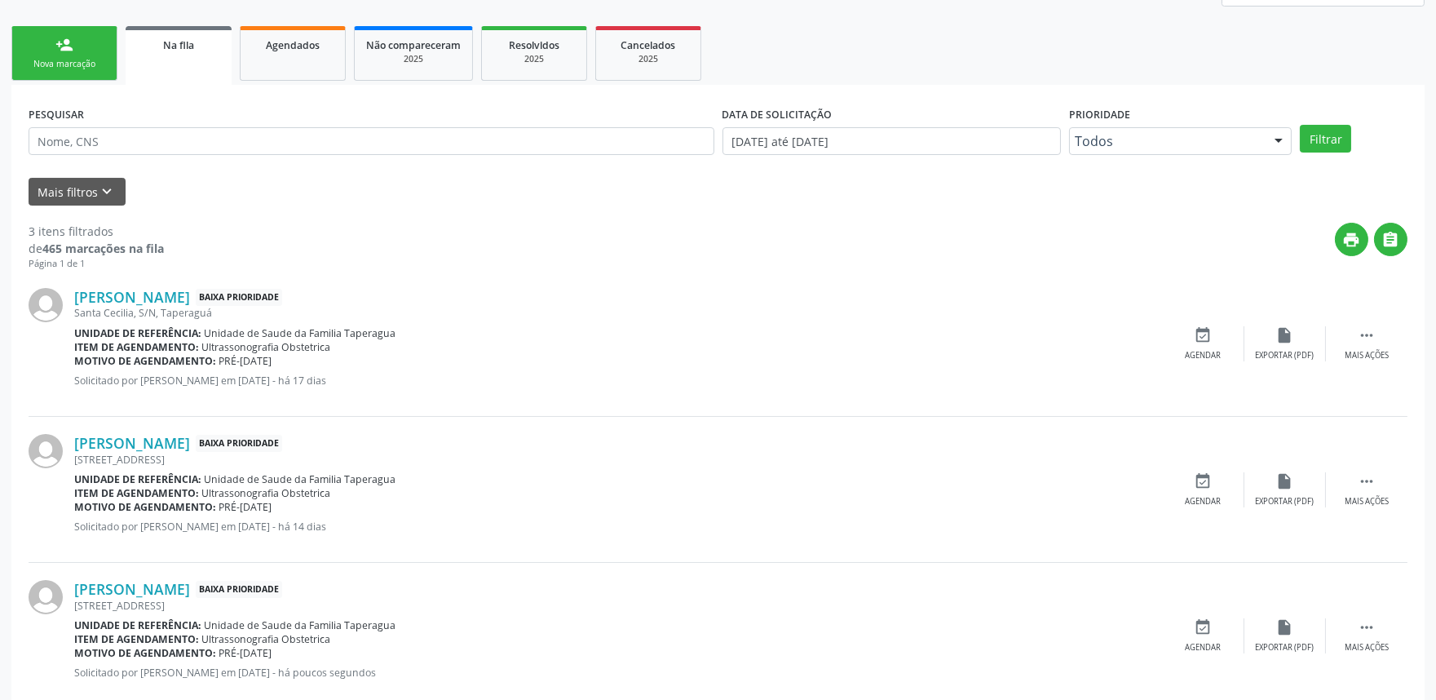
scroll to position [276, 0]
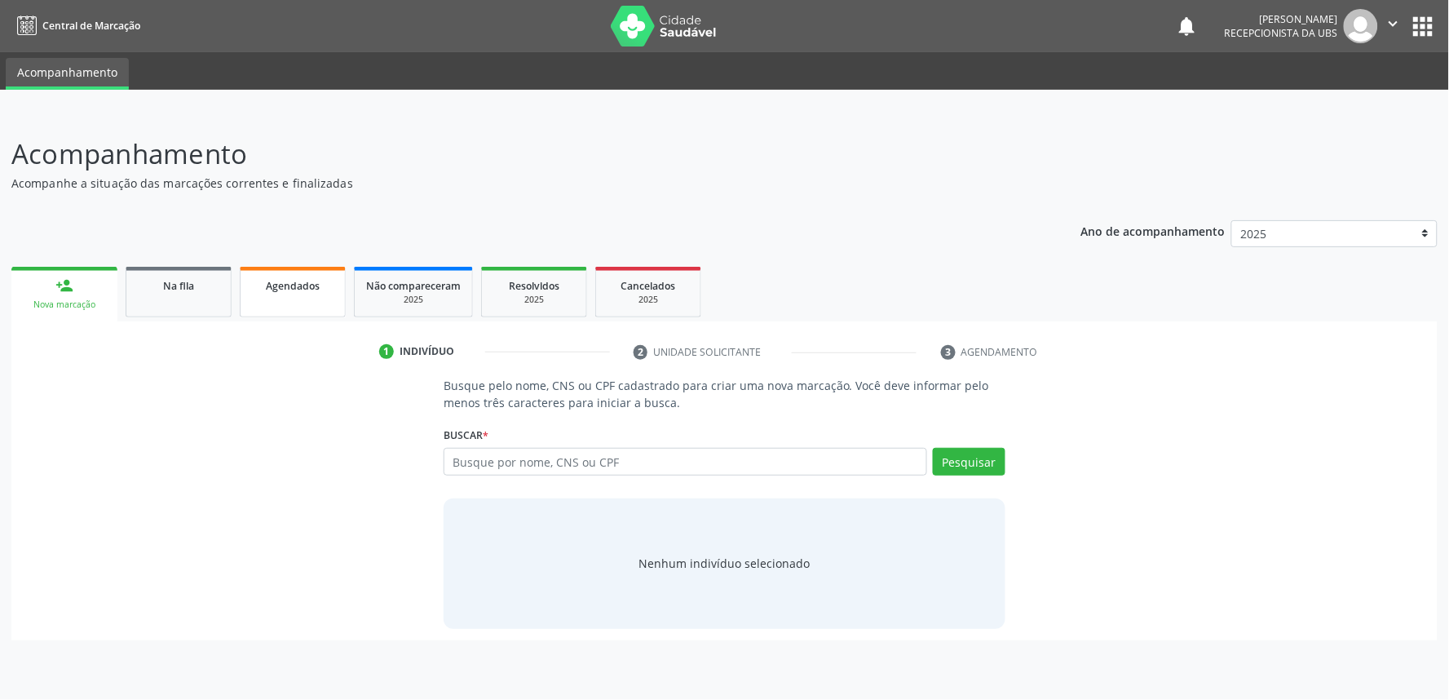
click at [290, 299] on link "Agendados" at bounding box center [293, 292] width 106 height 51
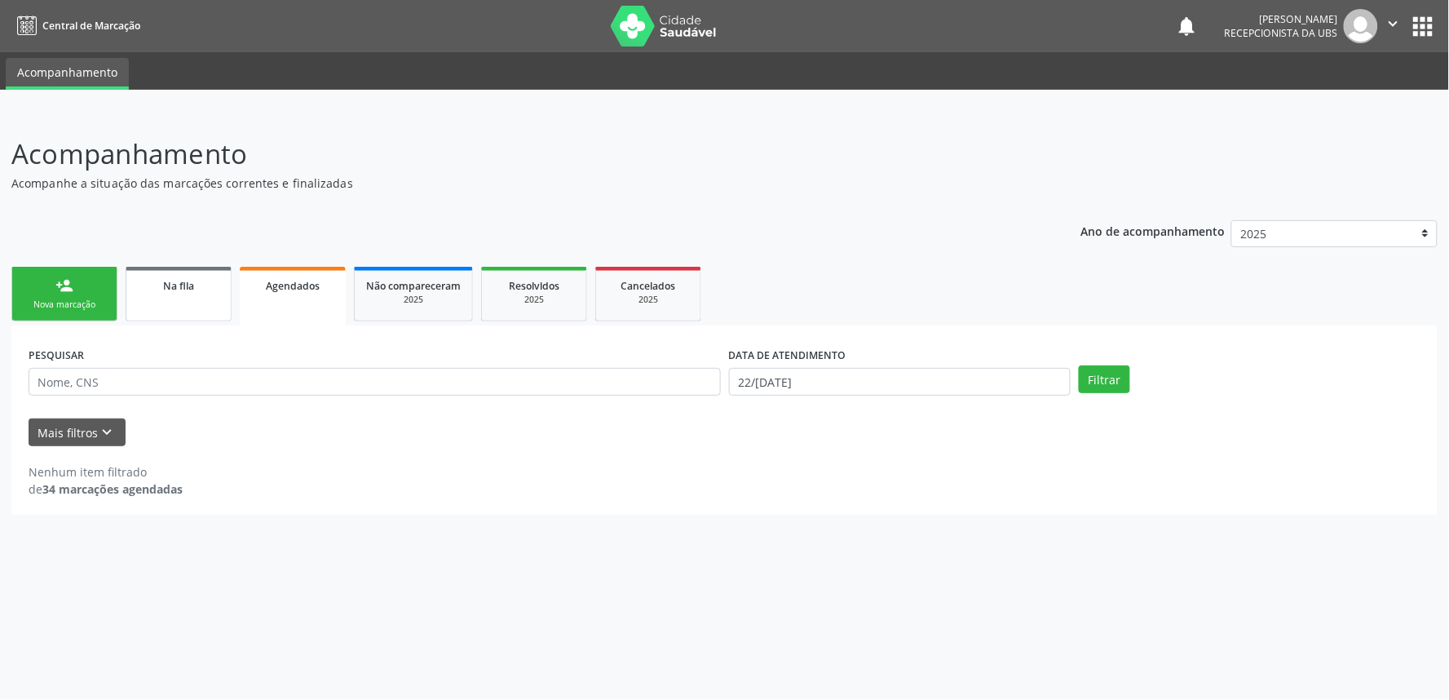
click at [209, 297] on link "Na fila" at bounding box center [179, 294] width 106 height 55
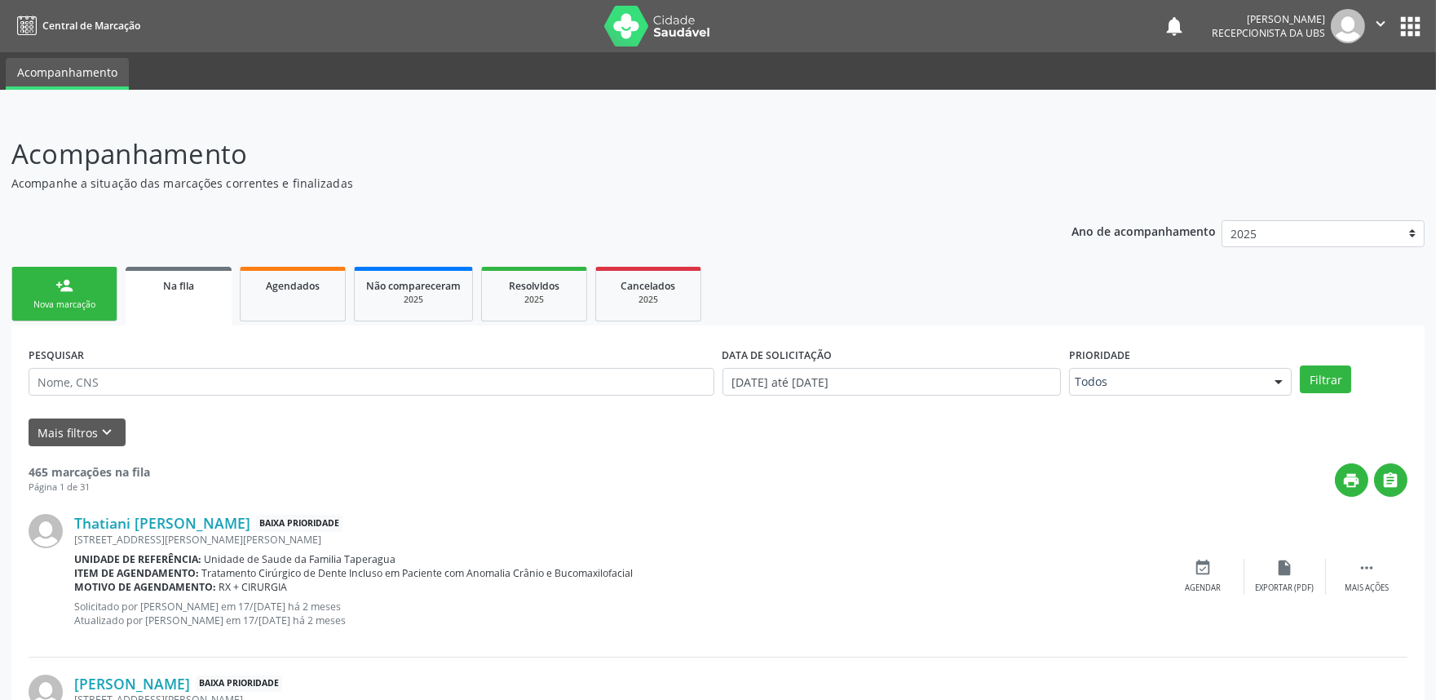
click at [90, 278] on link "person_add Nova marcação" at bounding box center [64, 294] width 106 height 55
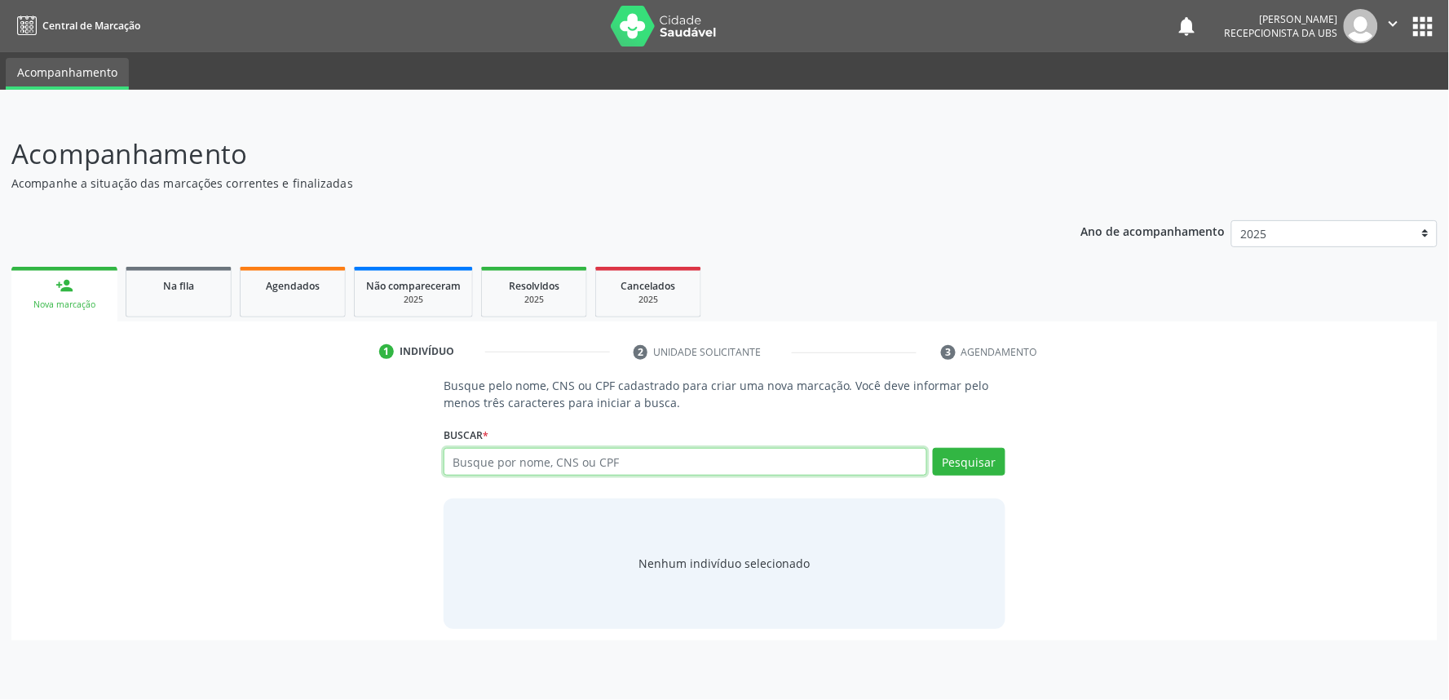
click at [608, 453] on input "text" at bounding box center [686, 462] width 484 height 28
paste input "700705970048680"
type input "700705970048680"
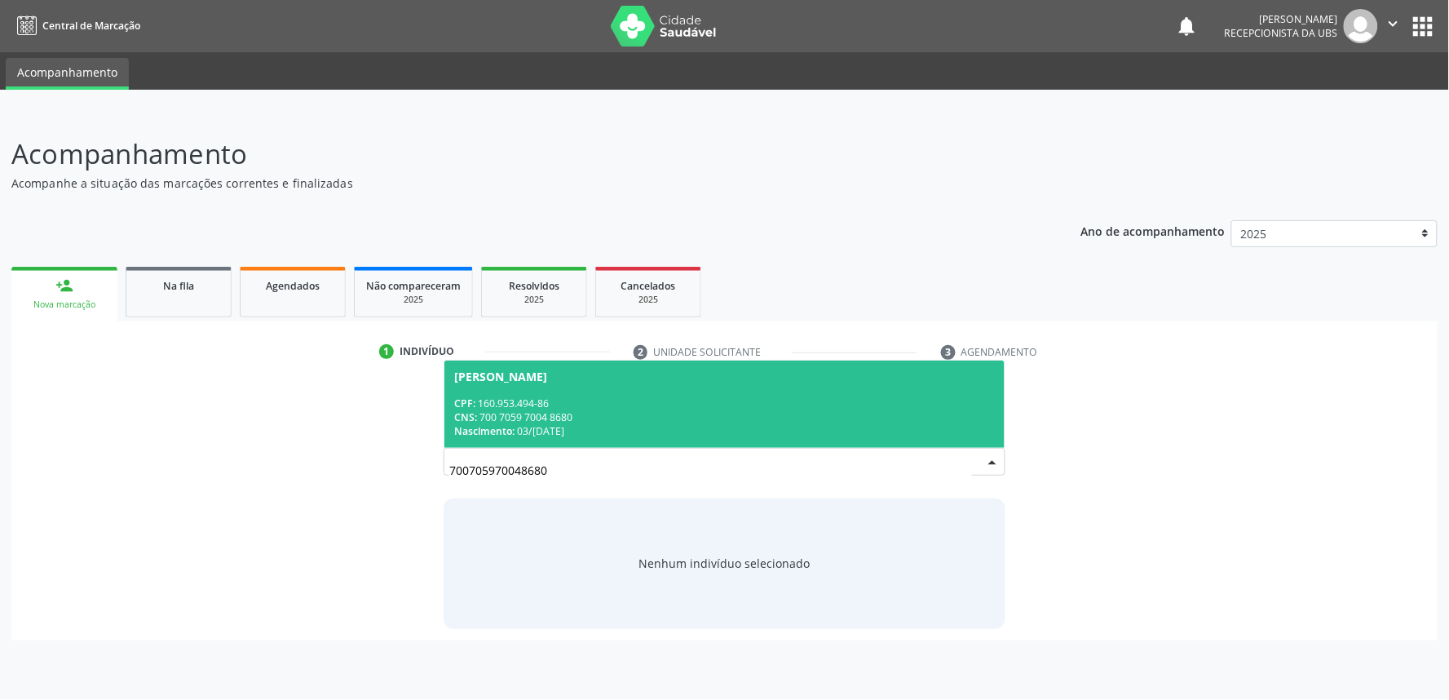
click at [622, 416] on div "CNS: 700 7059 7004 8680" at bounding box center [724, 417] width 541 height 14
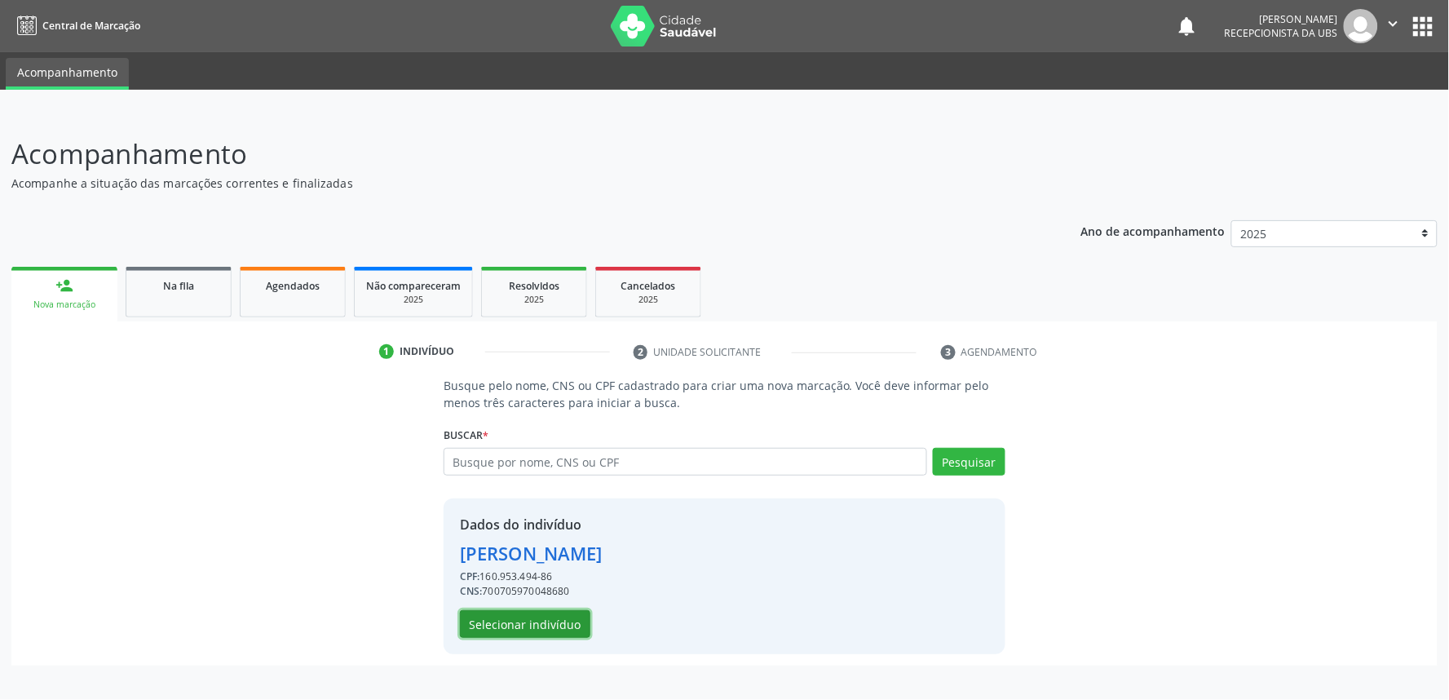
click at [545, 613] on button "Selecionar indivíduo" at bounding box center [525, 624] width 130 height 28
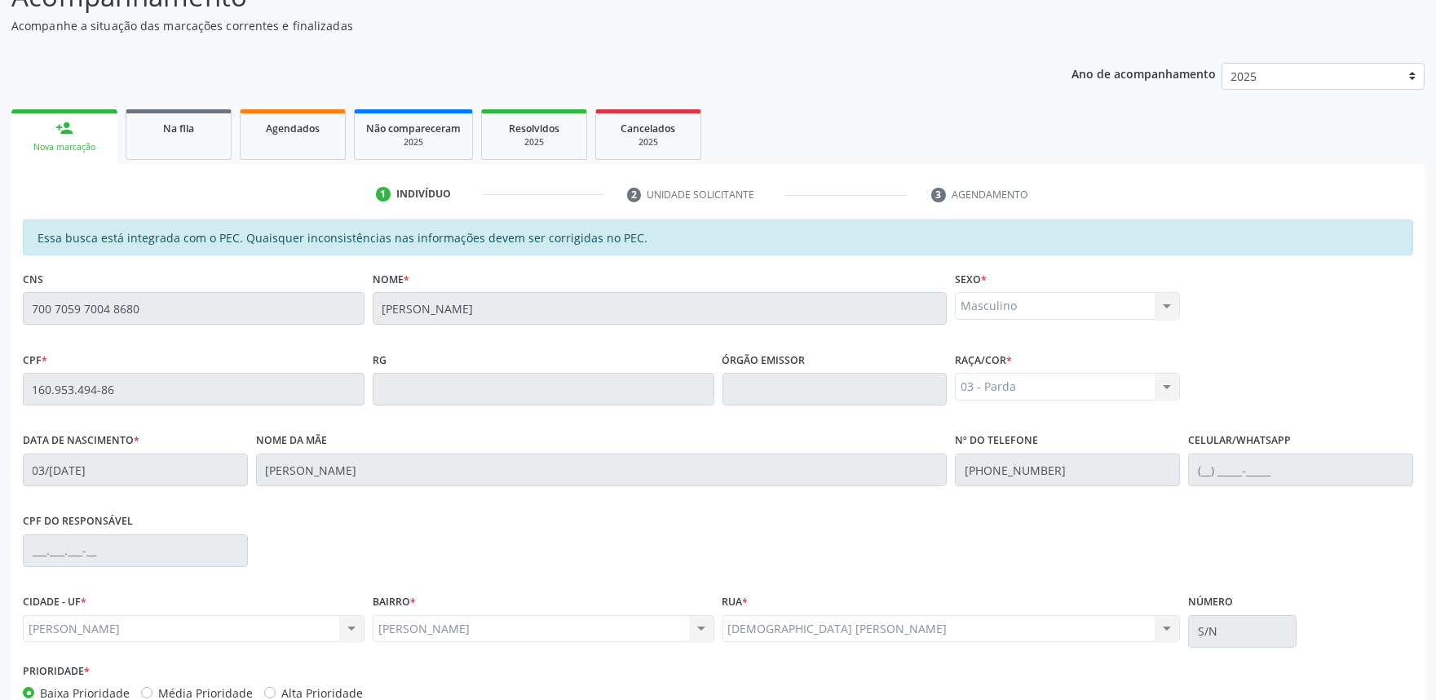
scroll to position [254, 0]
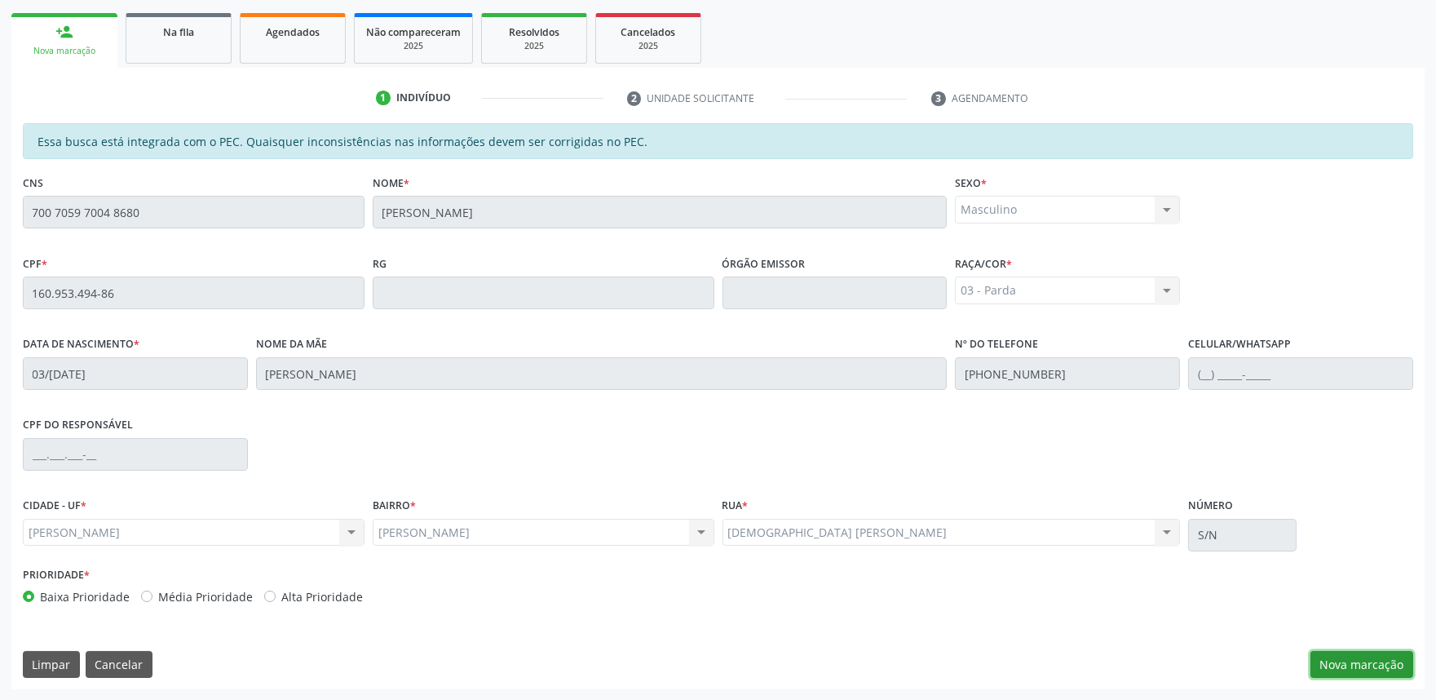
click at [1386, 651] on button "Nova marcação" at bounding box center [1361, 665] width 103 height 28
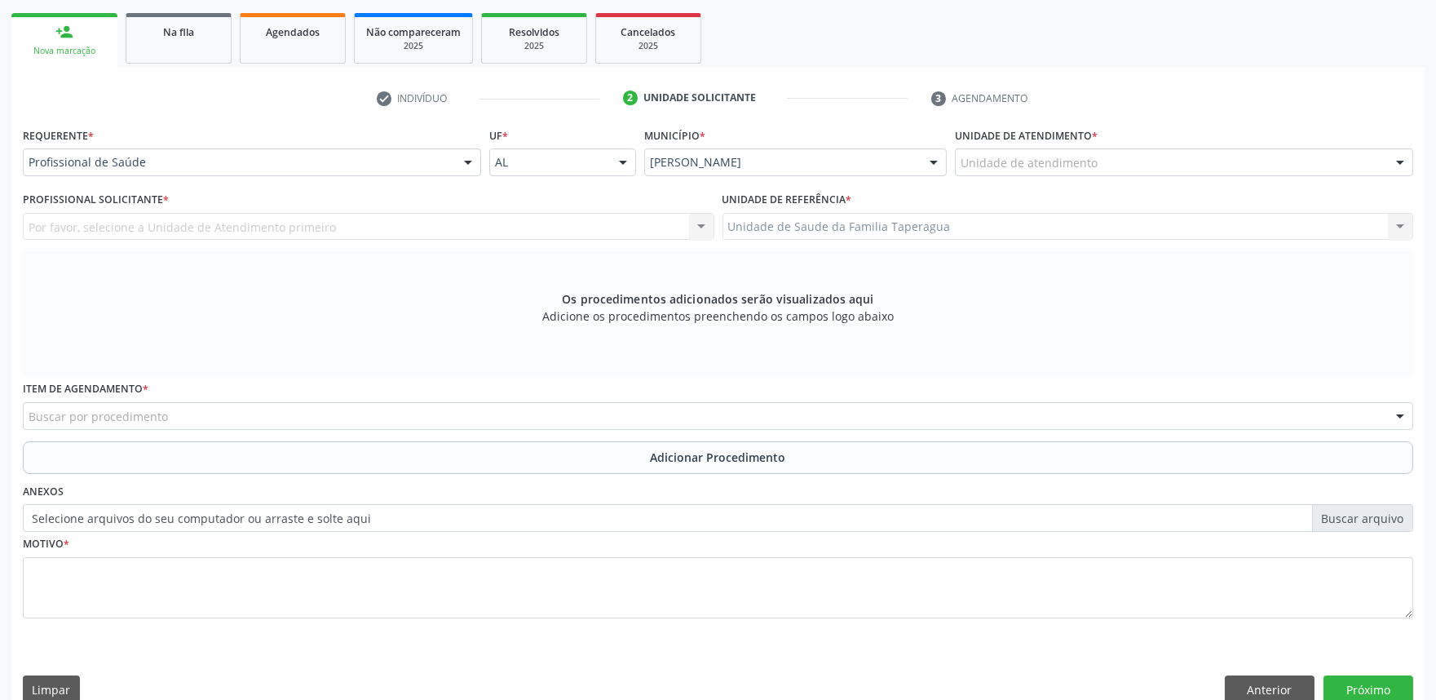
click at [1102, 157] on div "Unidade de atendimento" at bounding box center [1184, 162] width 458 height 28
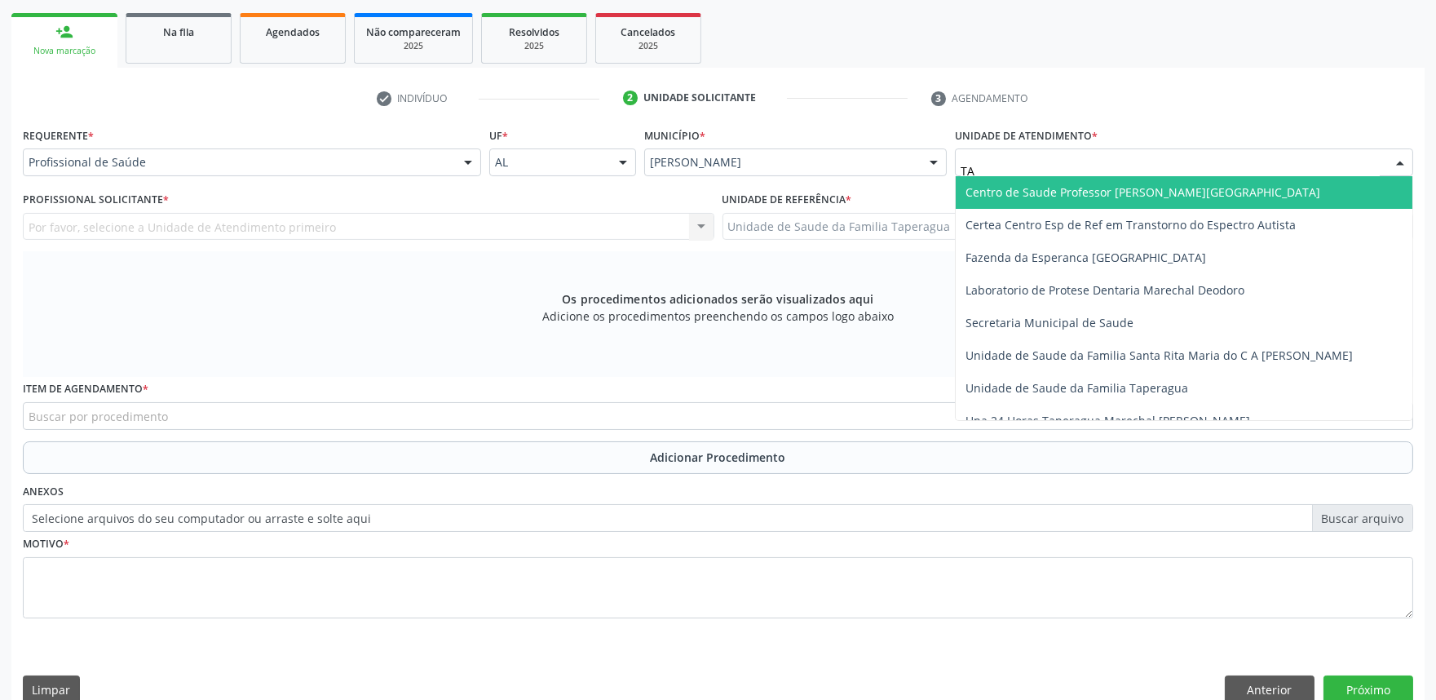
type input "TAP"
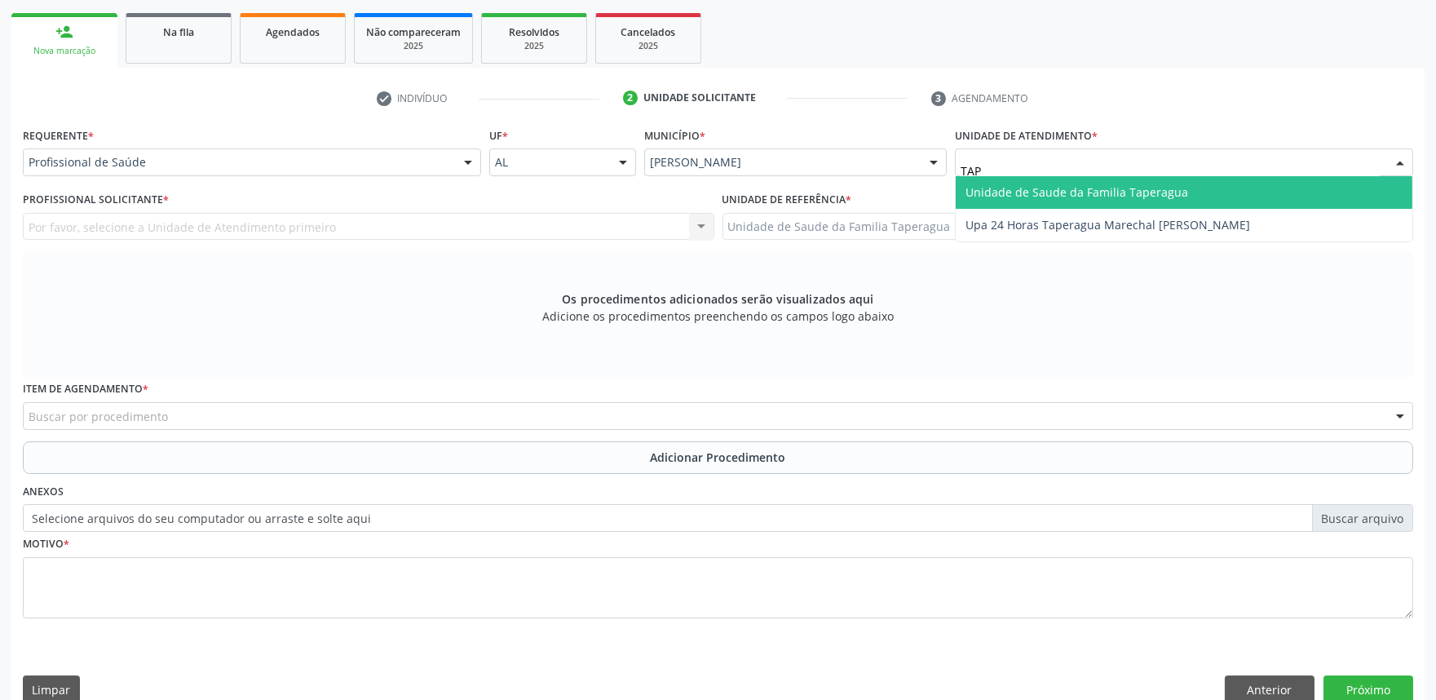
click at [1104, 184] on span "Unidade de Saude da Familia Taperagua" at bounding box center [1077, 191] width 223 height 15
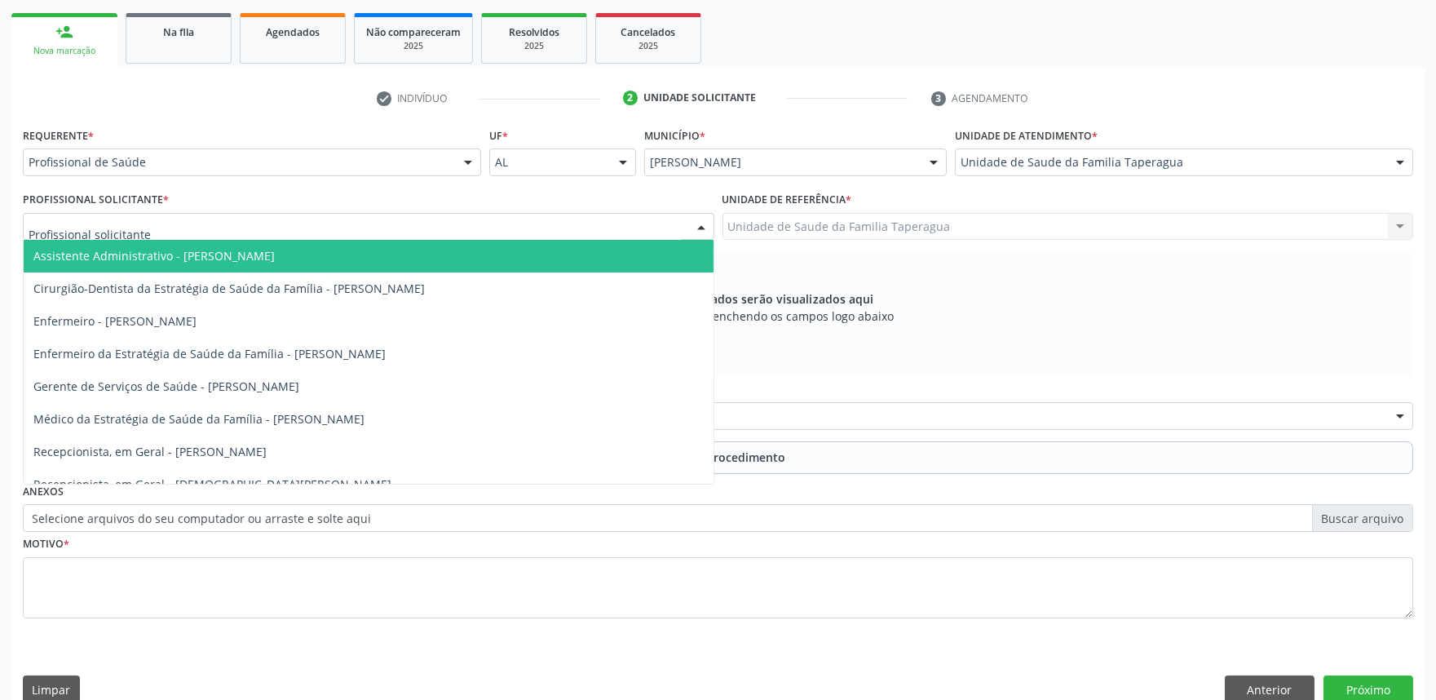
click at [547, 231] on div at bounding box center [369, 227] width 692 height 28
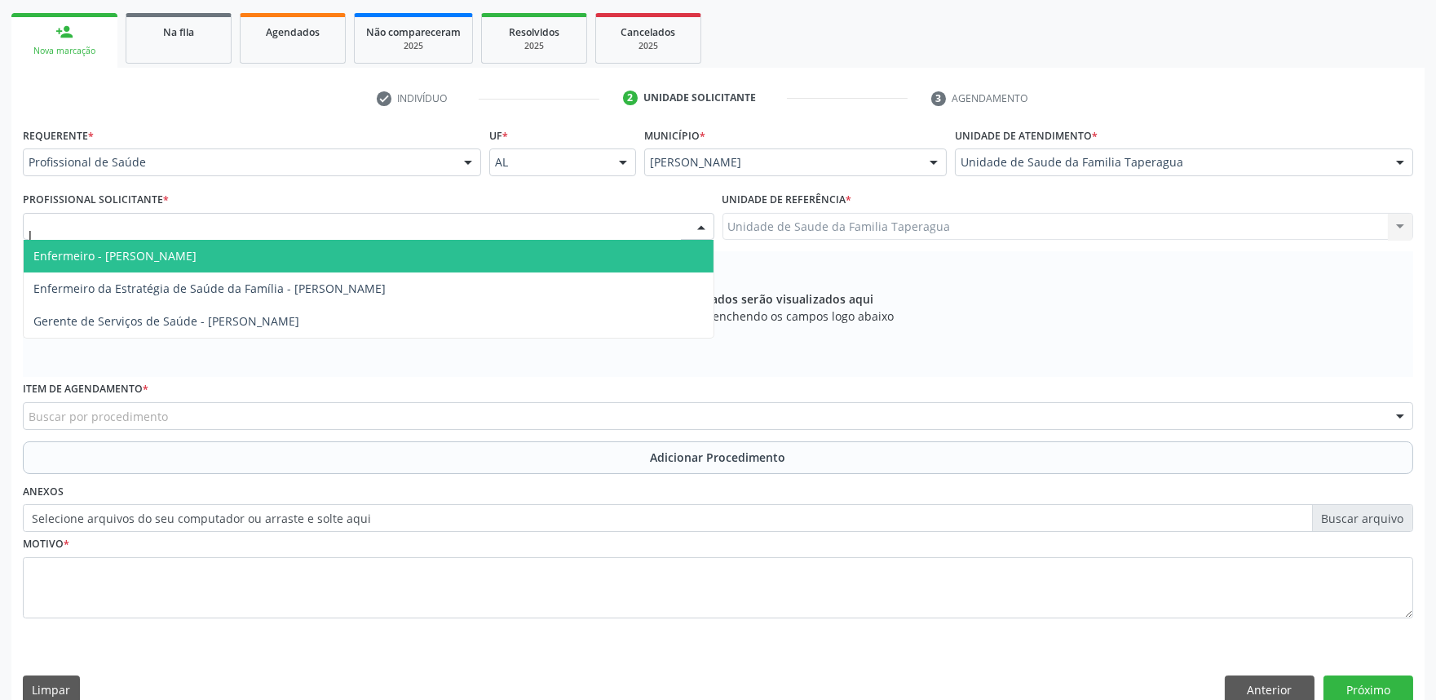
type input "JU"
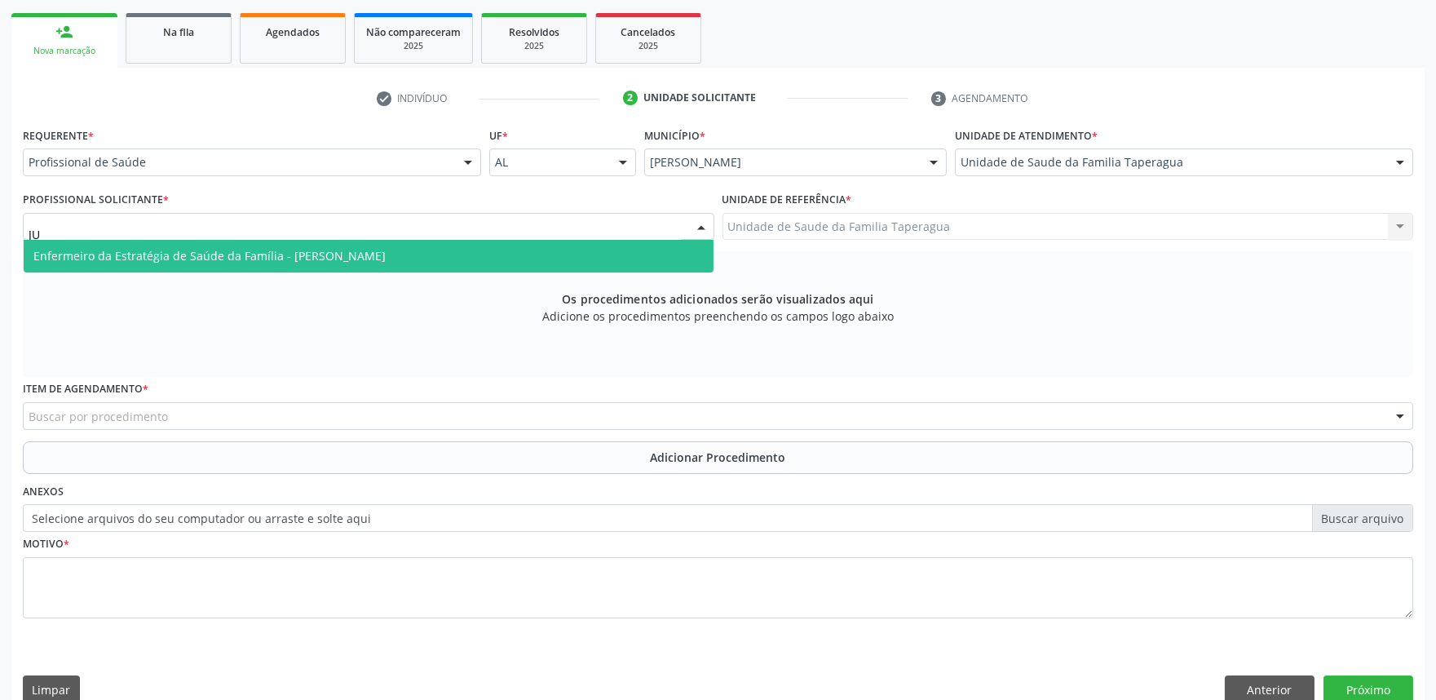
click at [548, 248] on span "Enfermeiro da Estratégia de Saúde da Família - [PERSON_NAME]" at bounding box center [369, 256] width 690 height 33
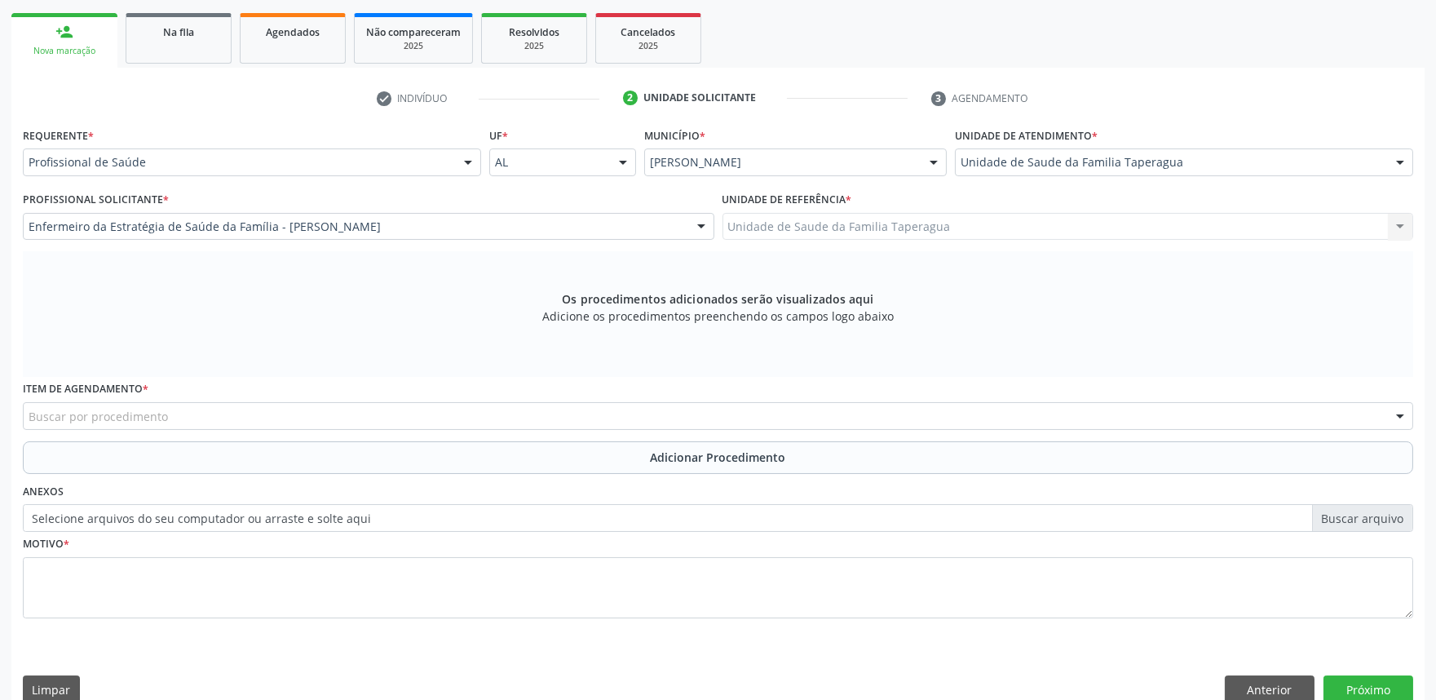
click at [515, 413] on div "Buscar por procedimento" at bounding box center [718, 416] width 1390 height 28
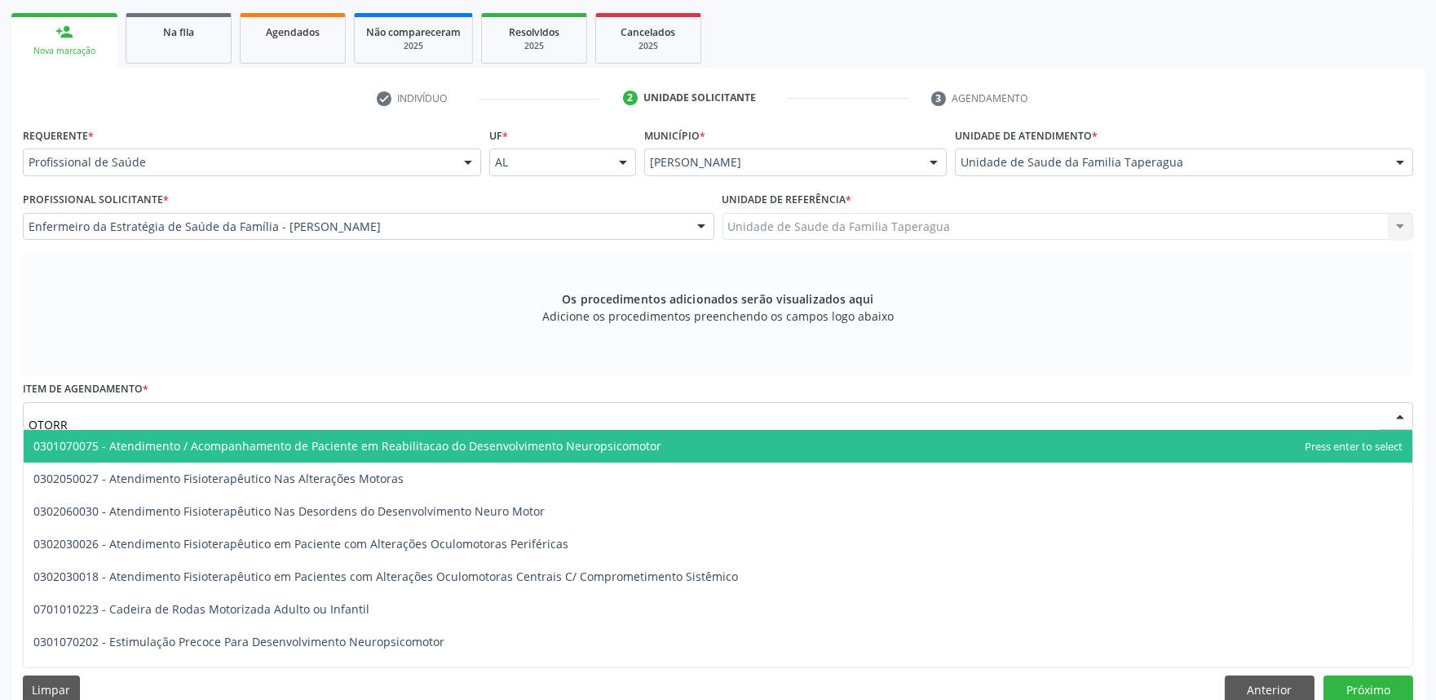
type input "OTORRI"
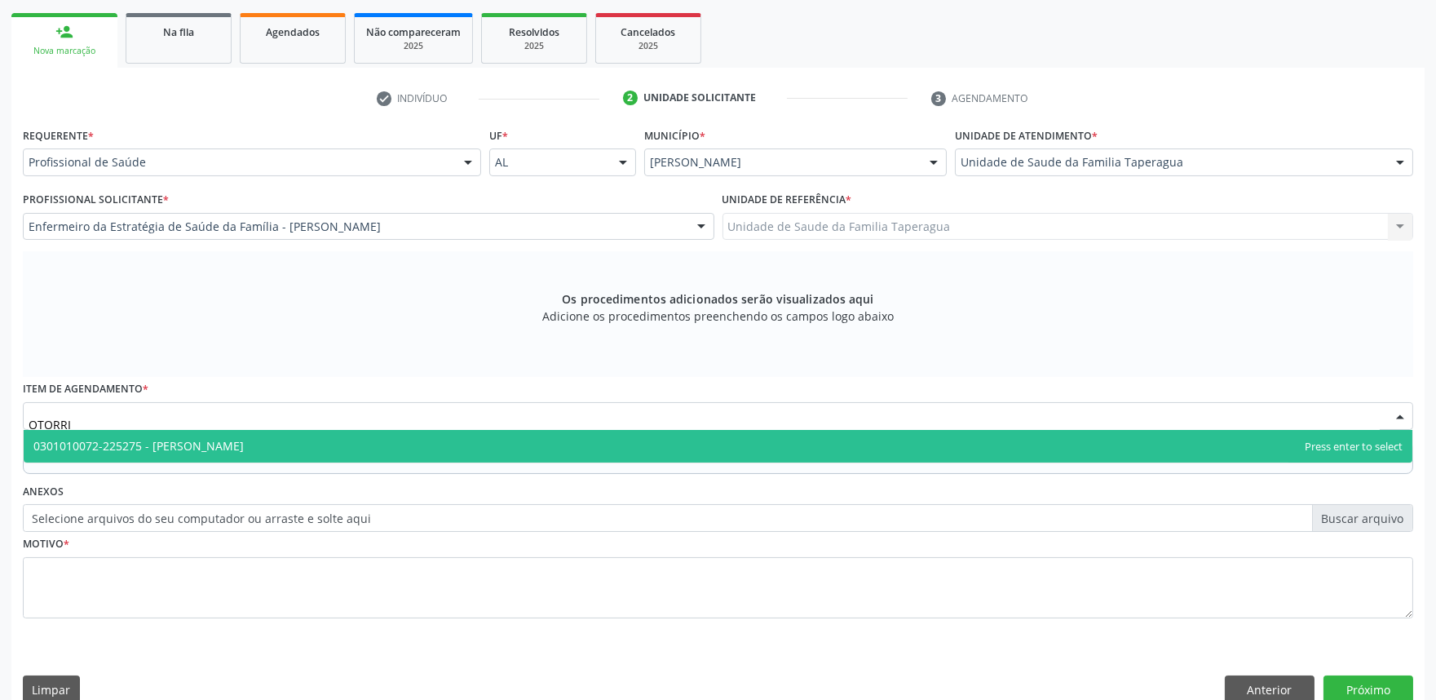
click at [524, 449] on span "0301010072-225275 - [PERSON_NAME]" at bounding box center [718, 446] width 1389 height 33
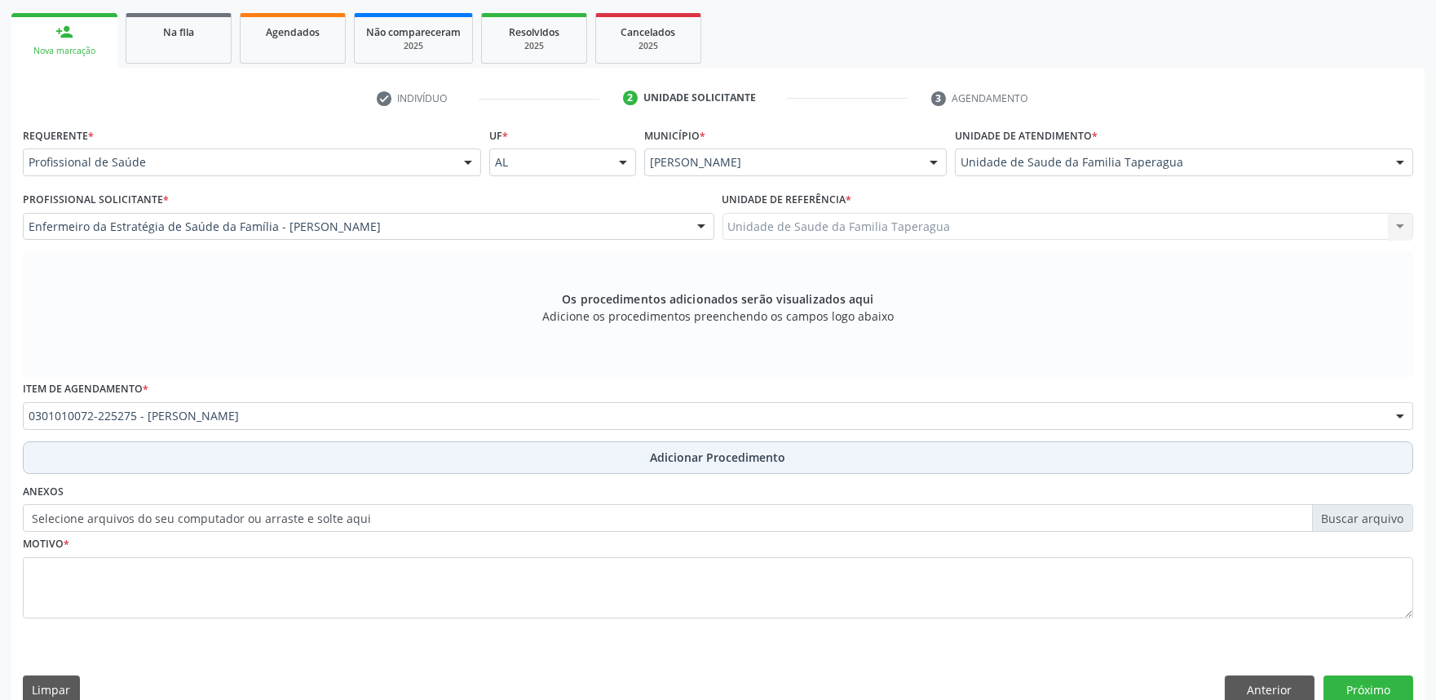
click at [524, 466] on button "Adicionar Procedimento" at bounding box center [718, 457] width 1390 height 33
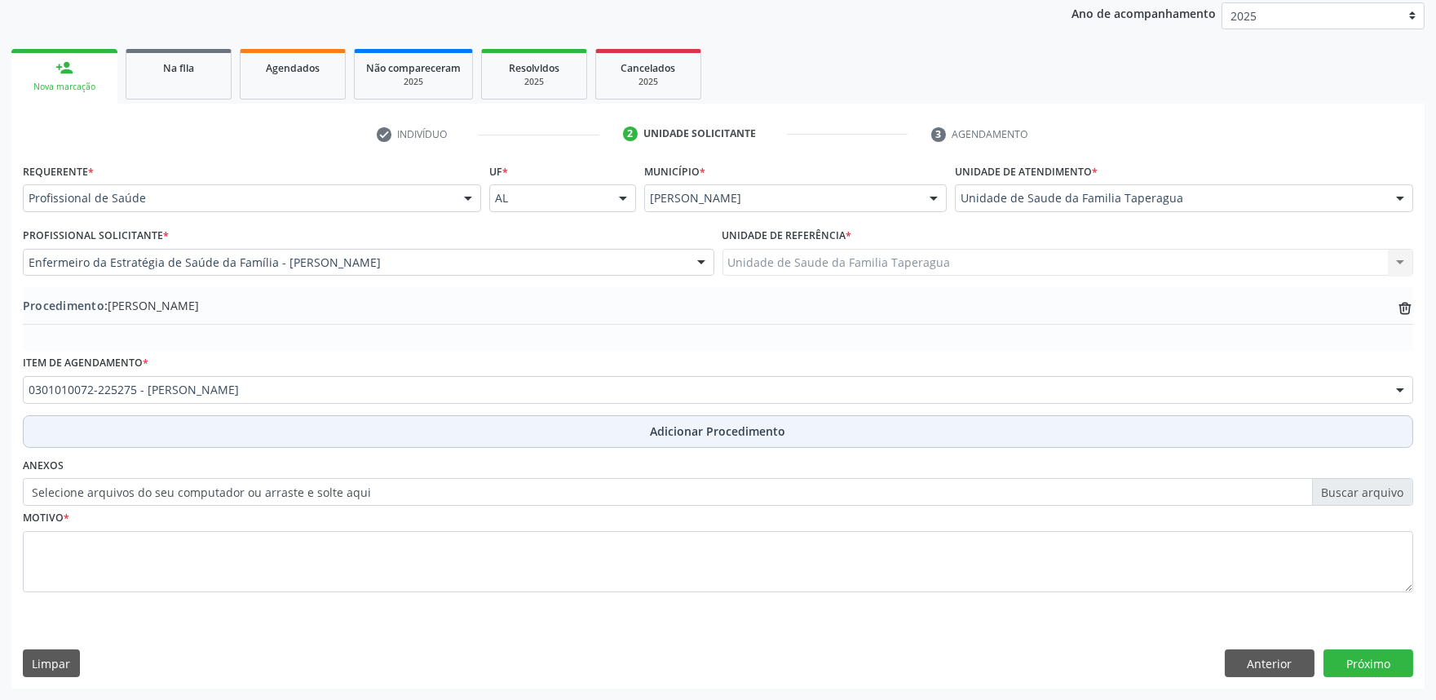
scroll to position [216, 0]
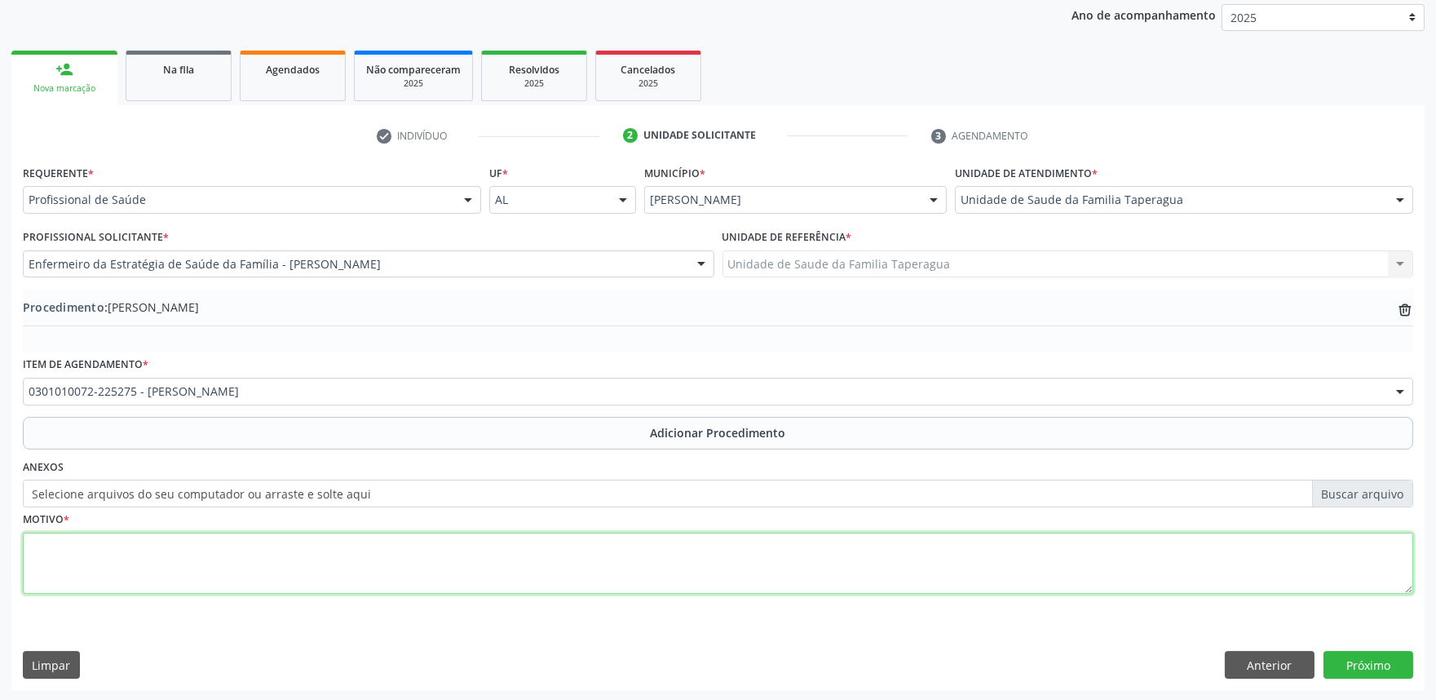
click at [520, 548] on textarea at bounding box center [718, 564] width 1390 height 62
click at [29, 545] on textarea "INFECCÇÕES FREQUENTES (SIC)" at bounding box center [718, 564] width 1390 height 62
click at [29, 545] on textarea "DOR DE GARGANTA INFECCÇÕES FREQUENTES (SIC)" at bounding box center [718, 564] width 1390 height 62
click at [68, 573] on textarea "R070 - DOR DE GARGANTA INFECCÇÕES FREQUENTES (SIC)" at bounding box center [718, 564] width 1390 height 62
type textarea "R070 - DOR DE GARGANTA INFECÇÕES FREQUENTES (SIC)"
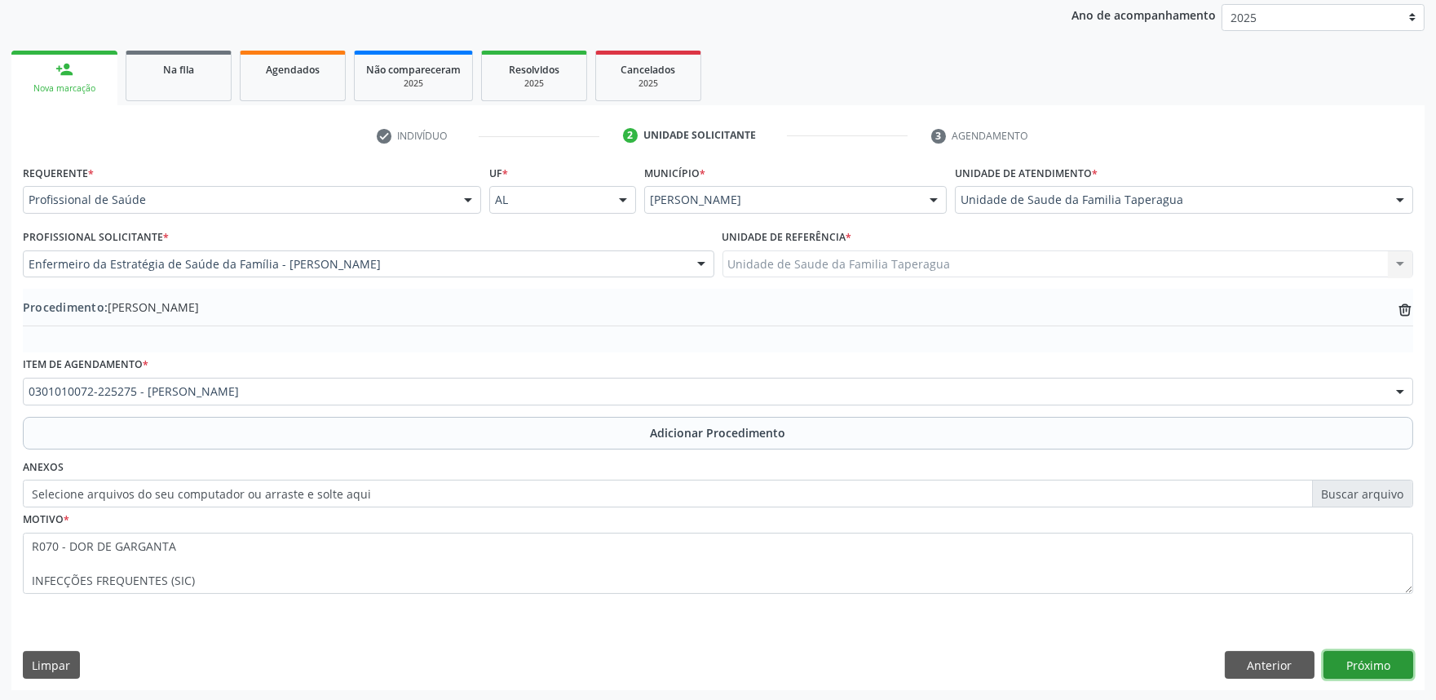
click at [1375, 663] on button "Próximo" at bounding box center [1369, 665] width 90 height 28
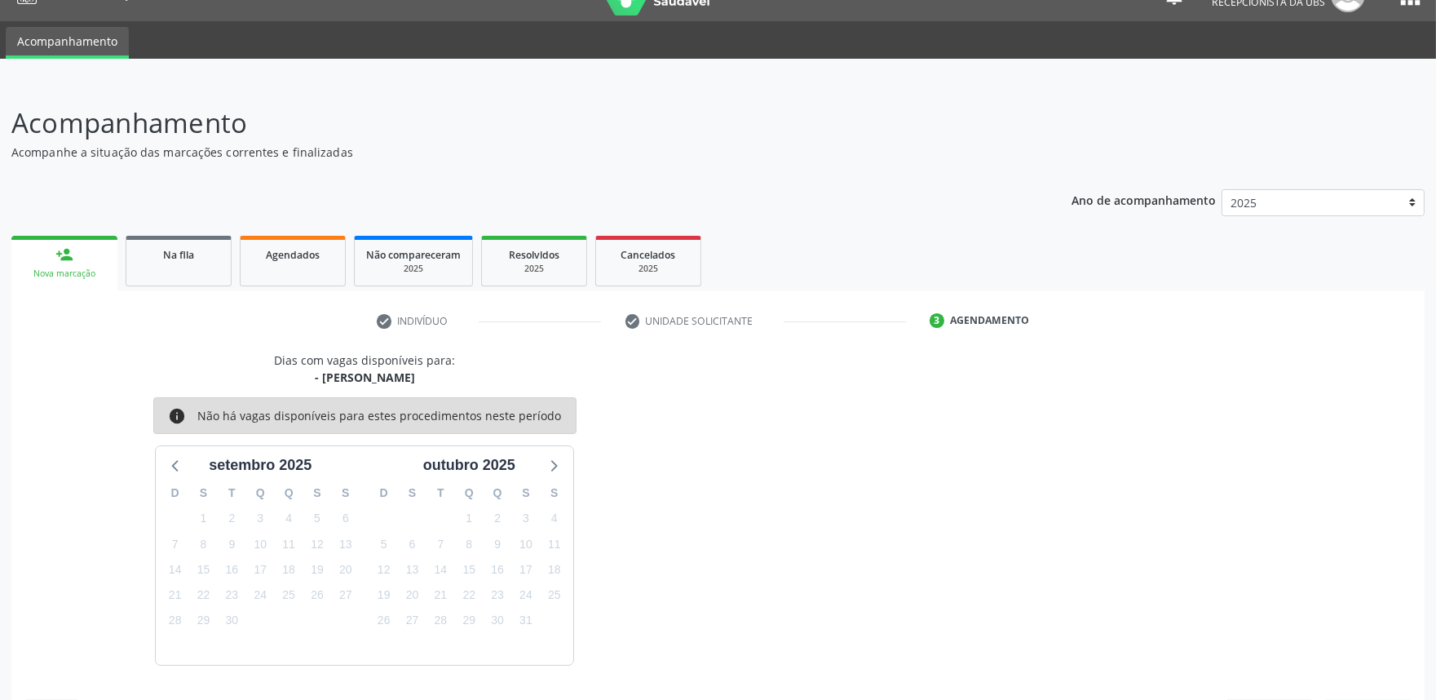
scroll to position [79, 0]
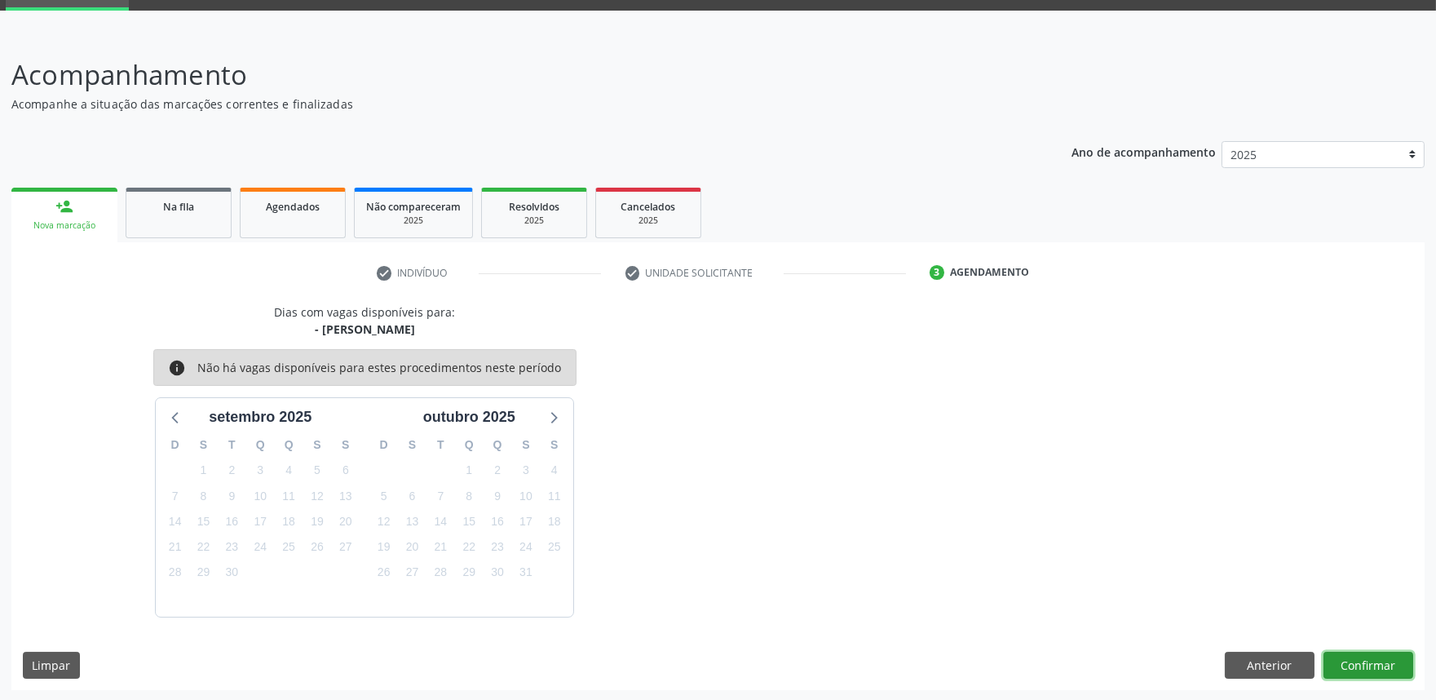
click at [1375, 663] on button "Confirmar" at bounding box center [1369, 666] width 90 height 28
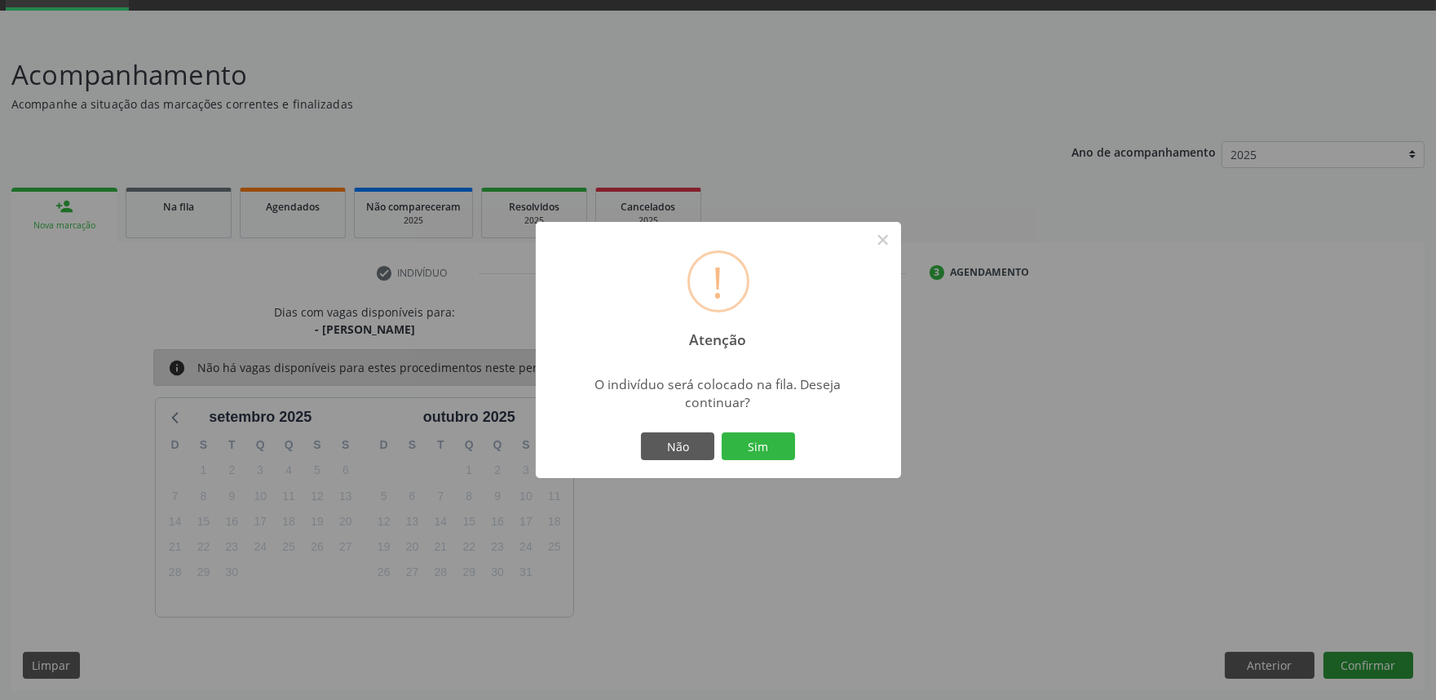
click at [722, 432] on button "Sim" at bounding box center [758, 446] width 73 height 28
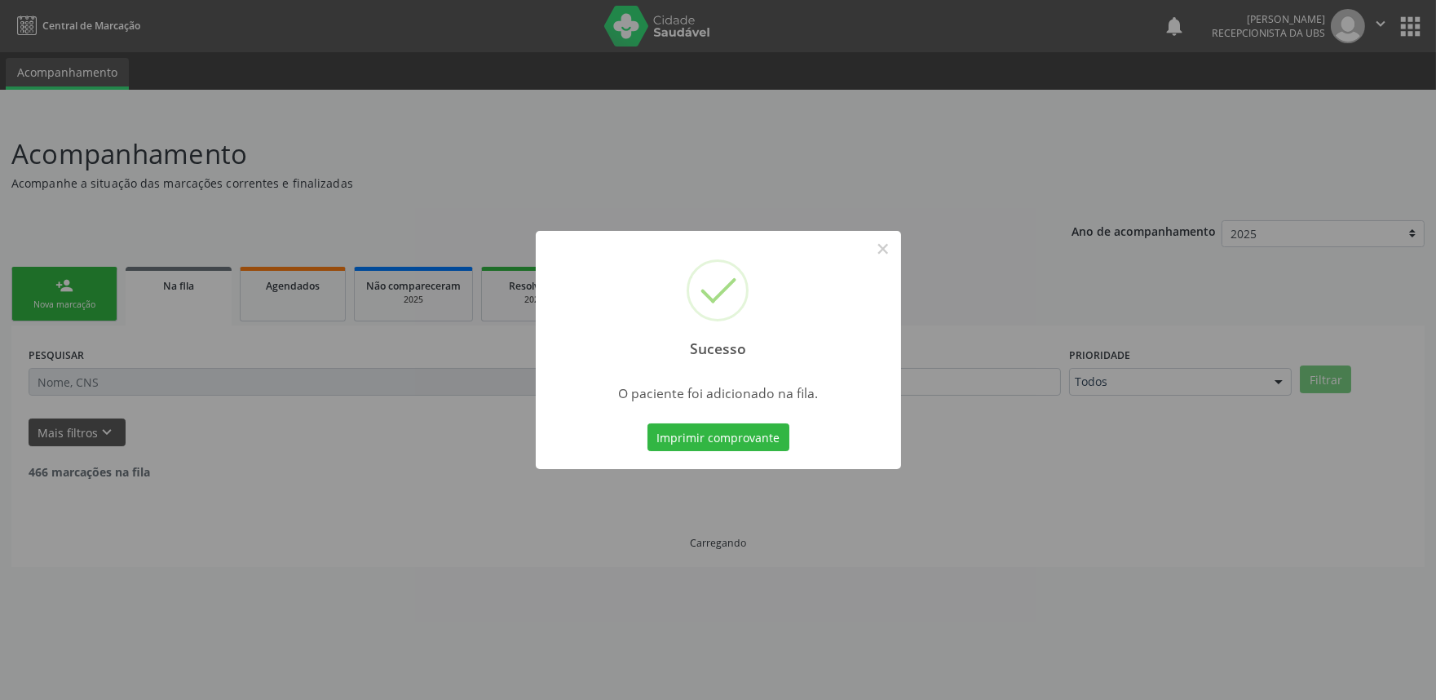
scroll to position [0, 0]
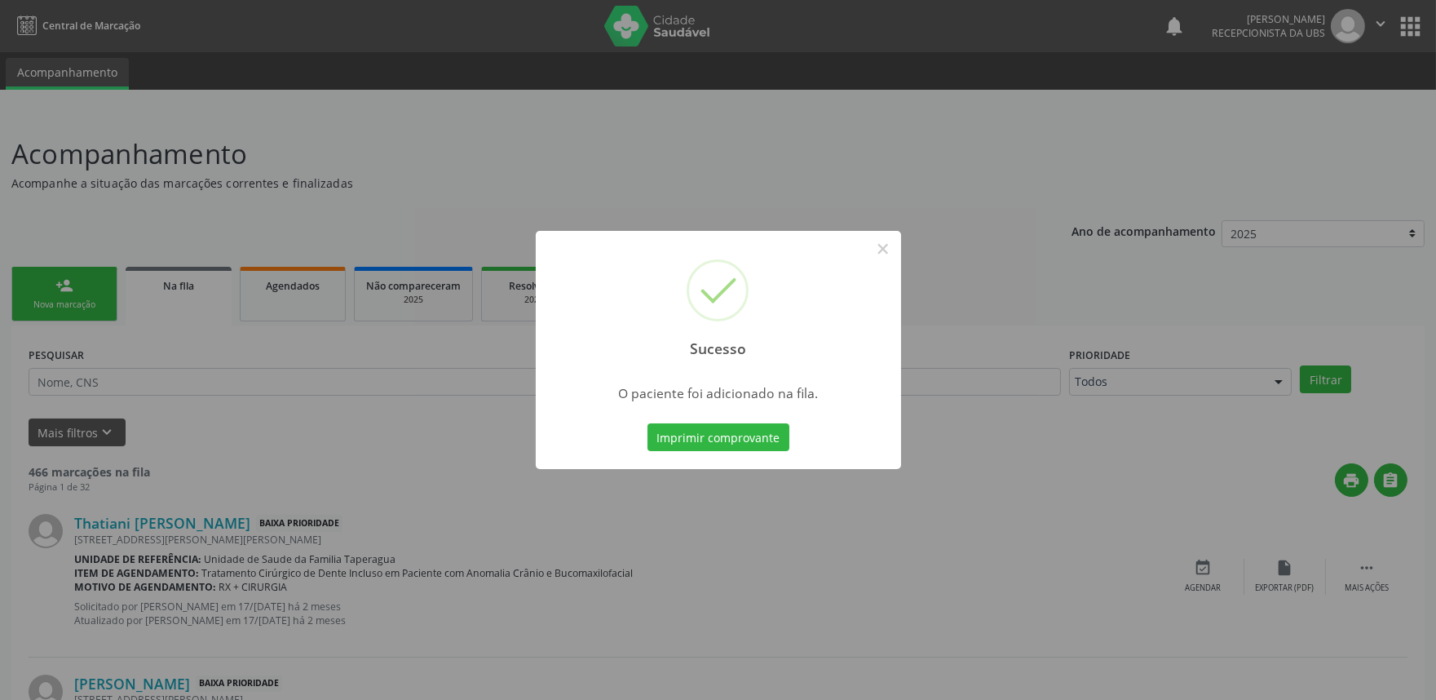
click at [1005, 338] on div "Sucesso × O paciente foi adicionado na fila. Imprimir comprovante Cancel" at bounding box center [718, 350] width 1436 height 700
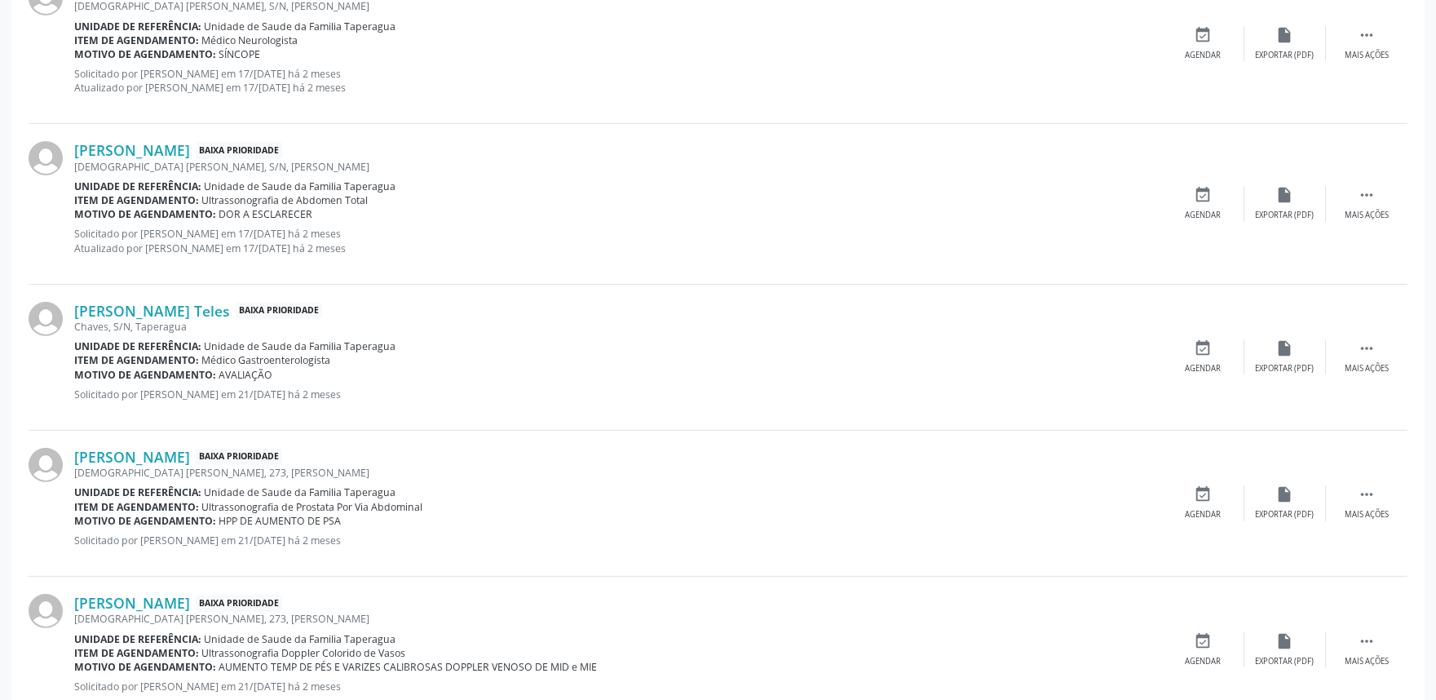
scroll to position [2175, 0]
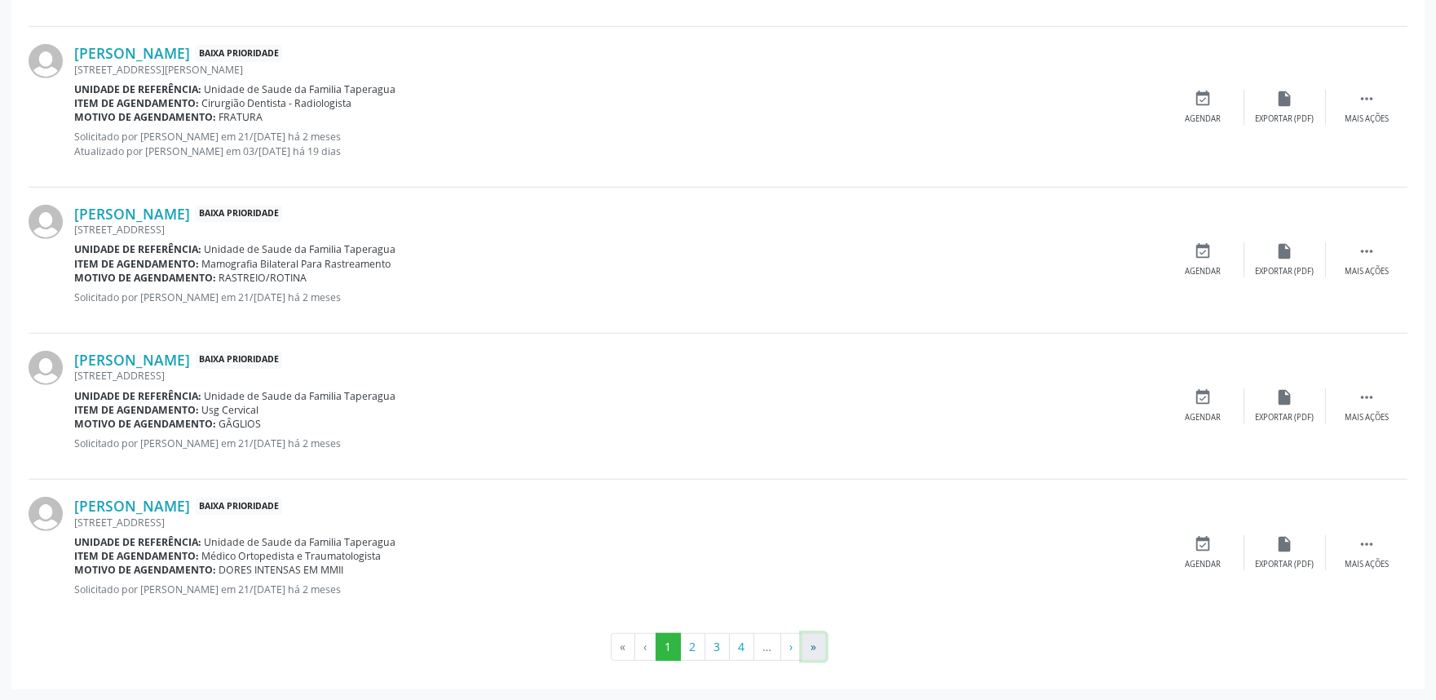
click at [807, 642] on button "»" at bounding box center [814, 647] width 24 height 28
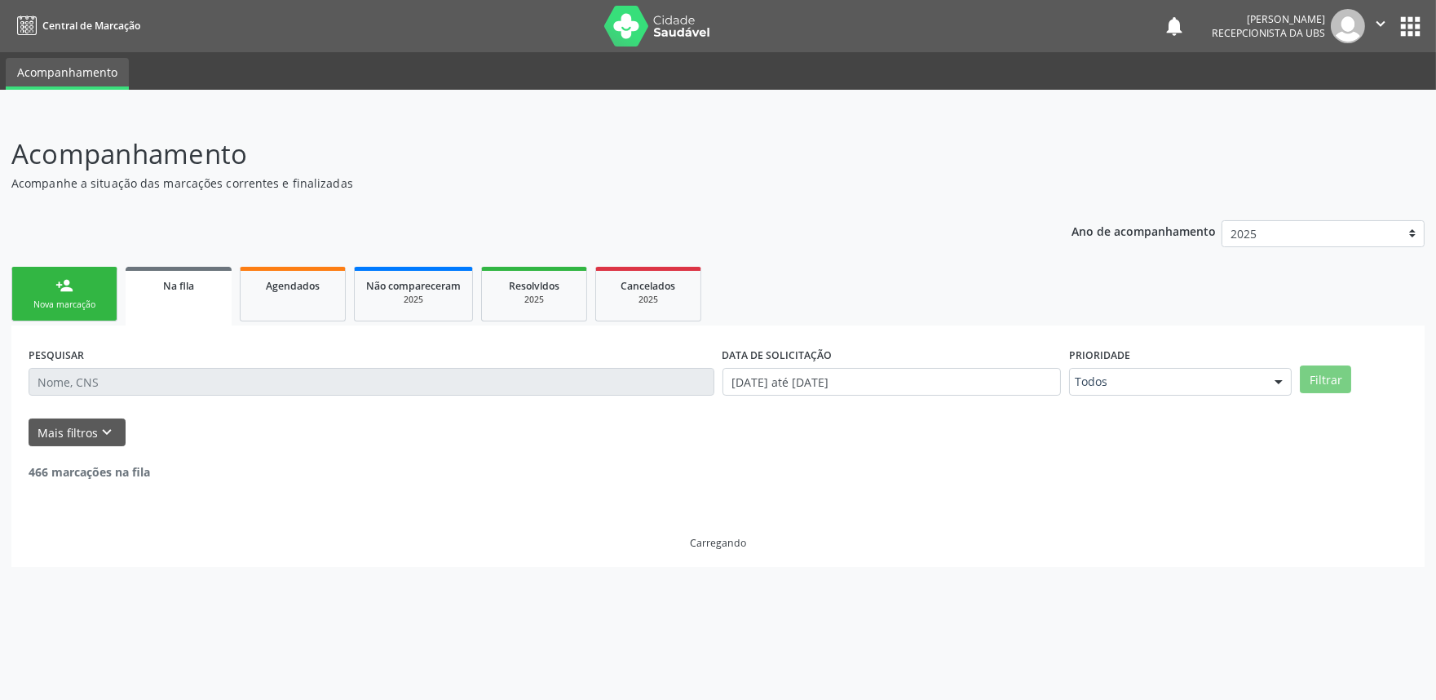
scroll to position [0, 0]
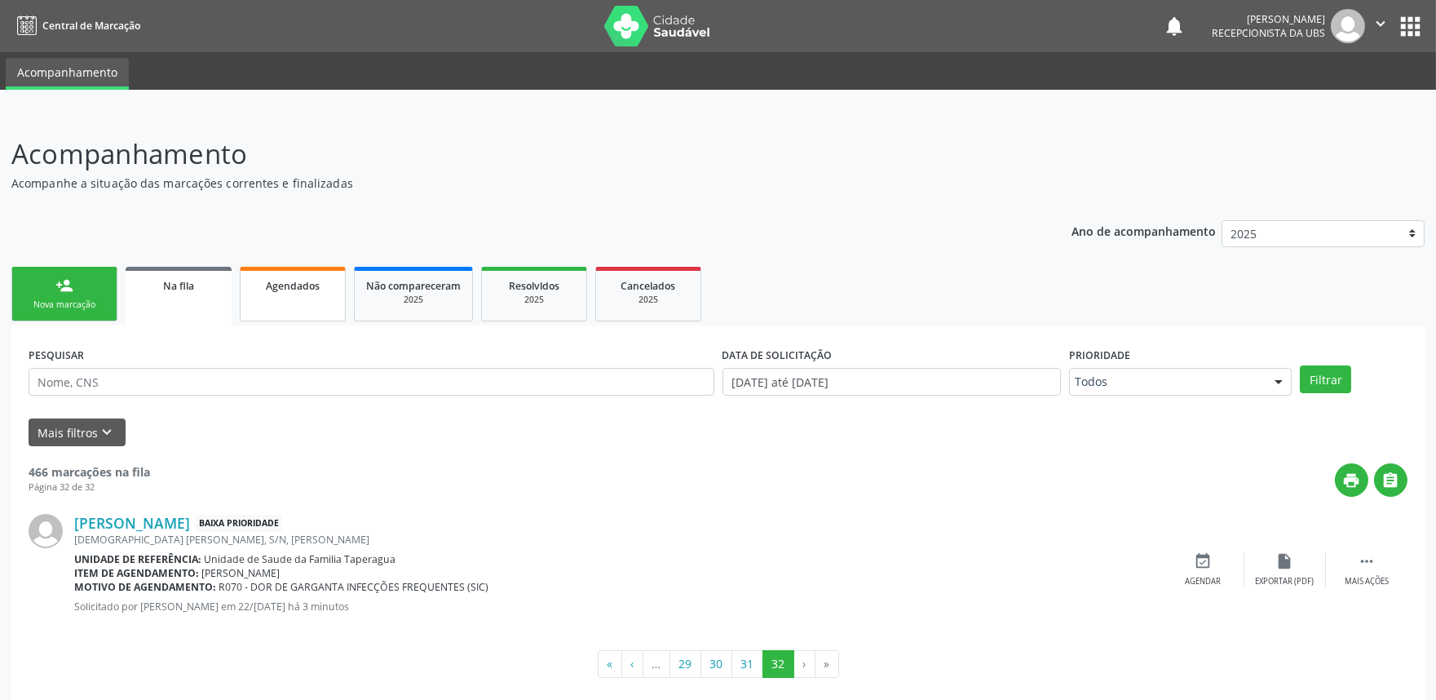
click at [319, 289] on div "Agendados" at bounding box center [293, 284] width 82 height 17
select select "8"
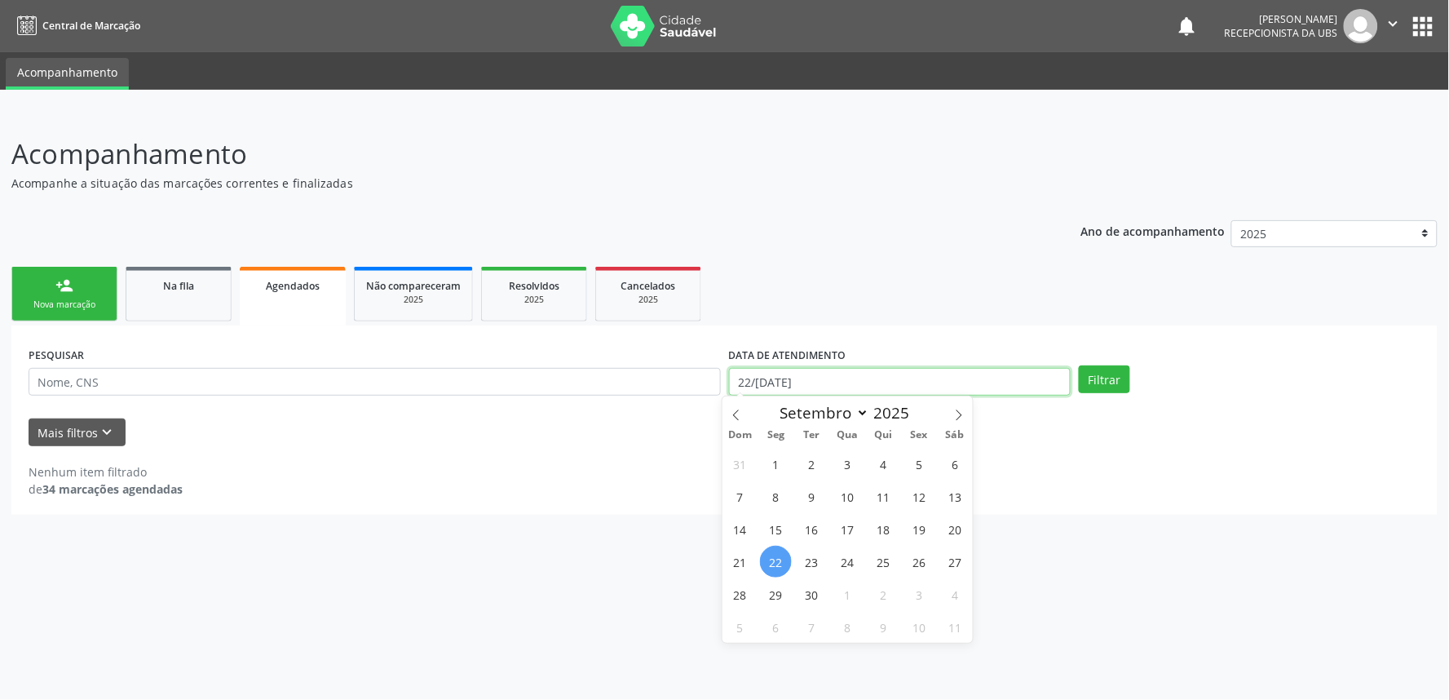
click at [856, 378] on input "22/[DATE]" at bounding box center [900, 382] width 342 height 28
click at [780, 468] on span "1" at bounding box center [776, 464] width 32 height 32
type input "01/[DATE]"
click at [958, 413] on icon at bounding box center [958, 414] width 11 height 11
select select "9"
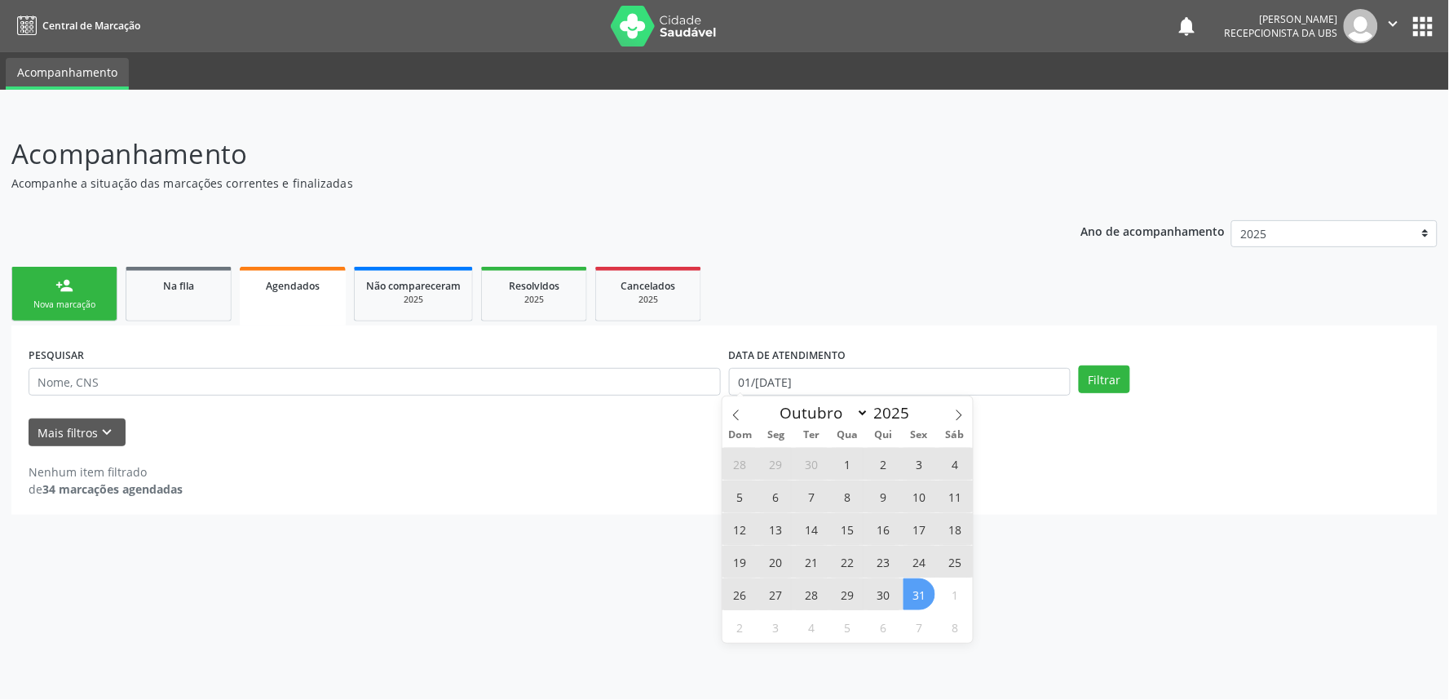
click at [925, 600] on span "31" at bounding box center [920, 594] width 32 height 32
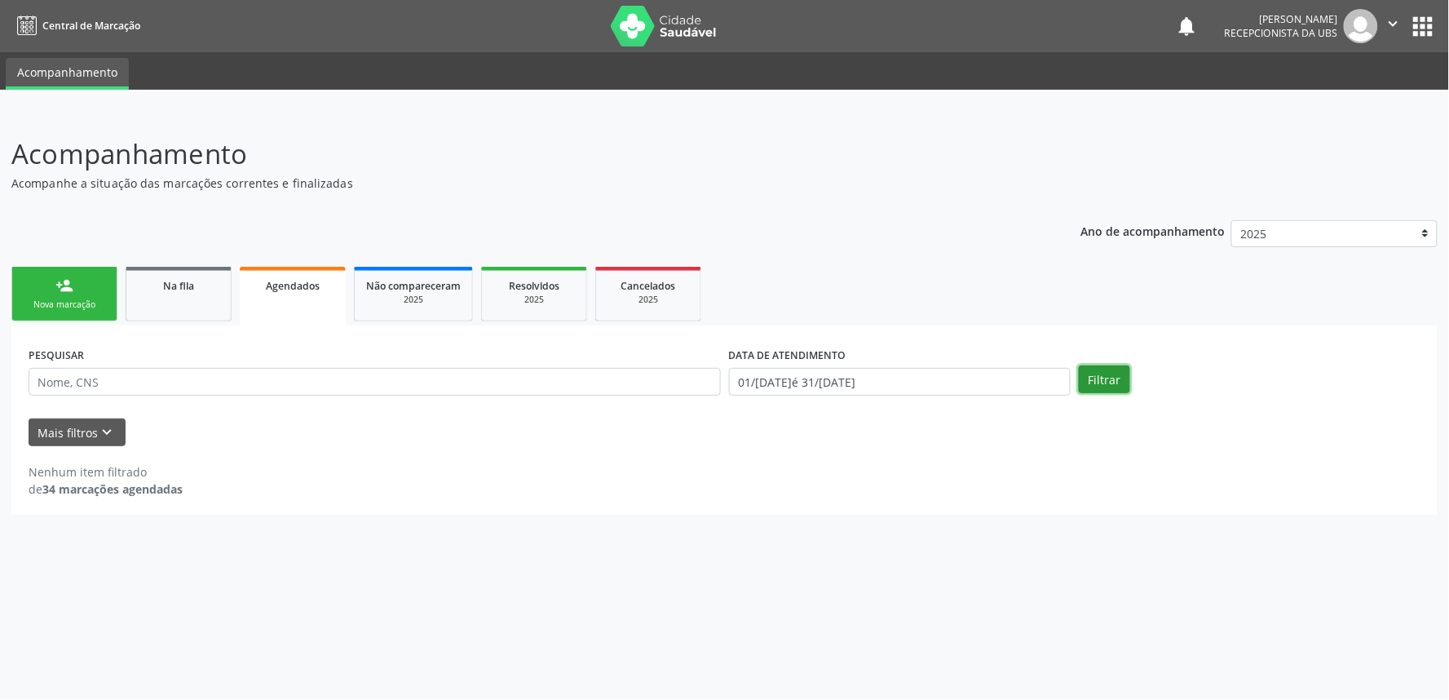
click at [1114, 372] on button "Filtrar" at bounding box center [1104, 379] width 51 height 28
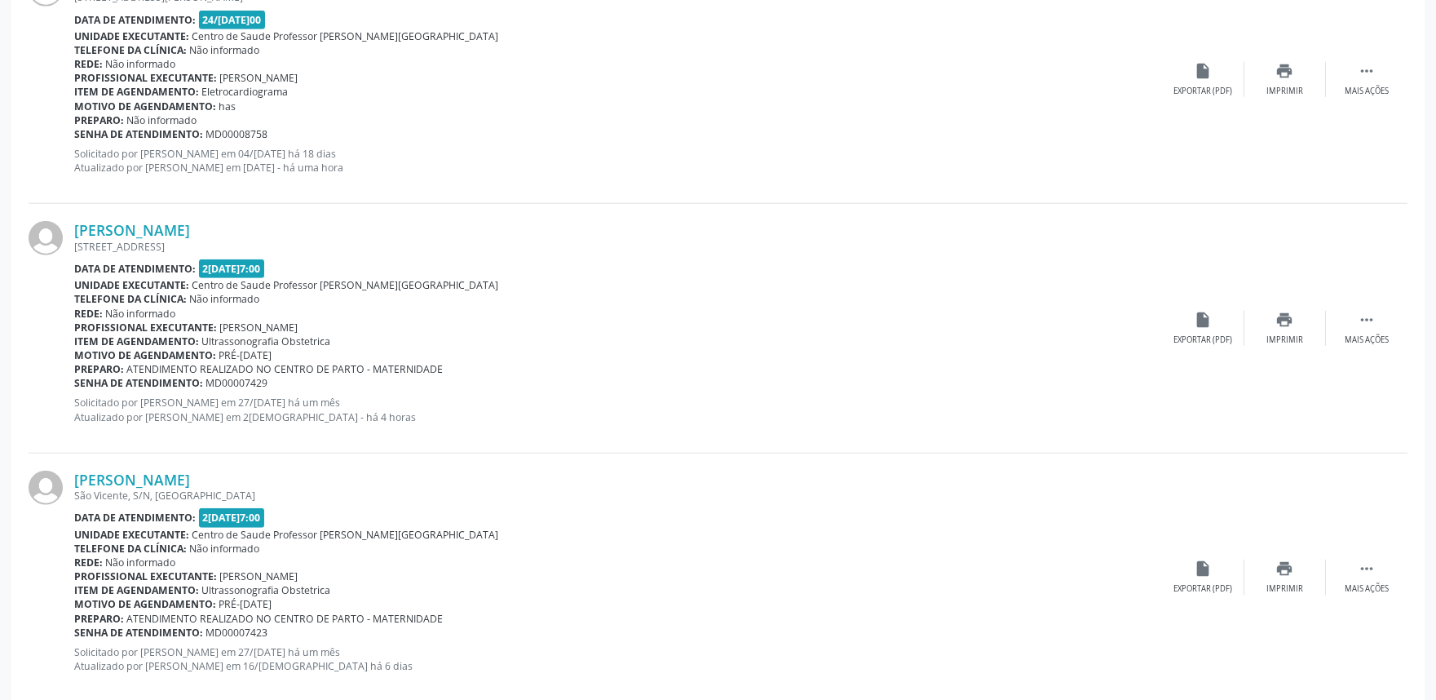
scroll to position [3622, 0]
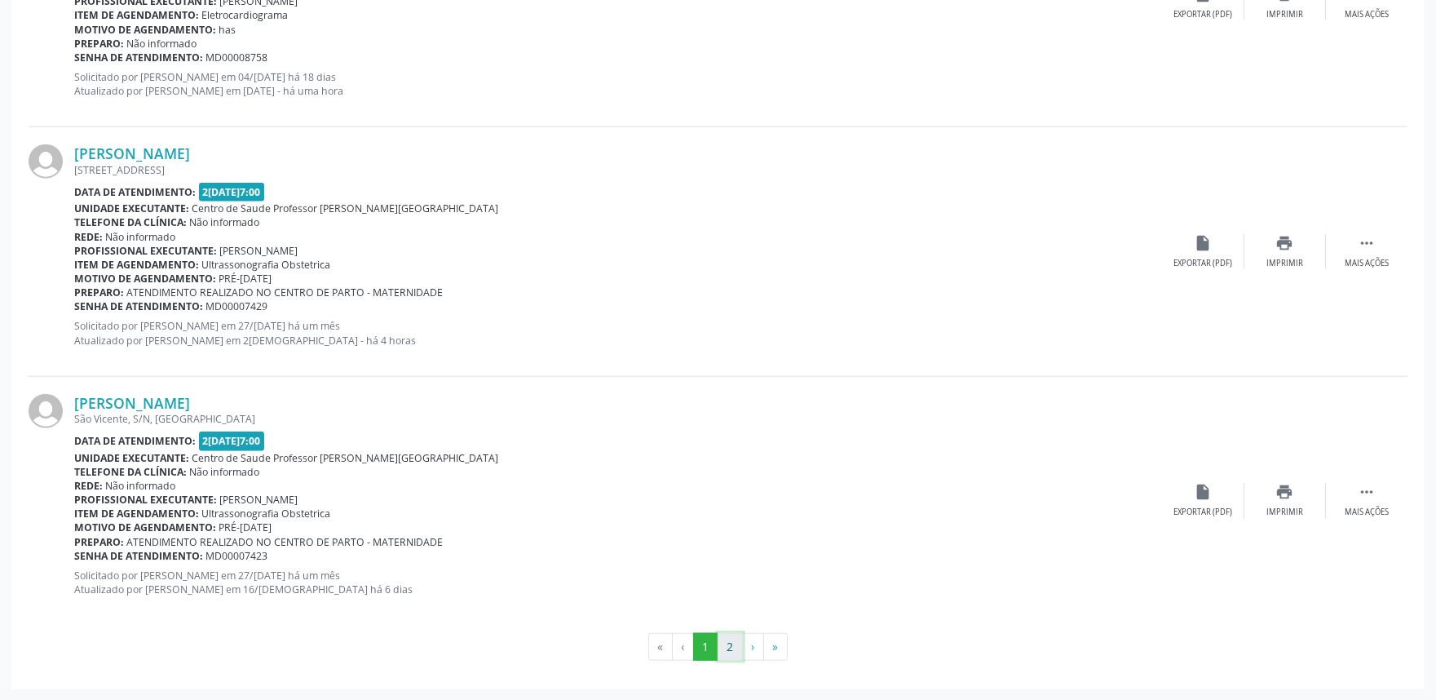
click at [731, 639] on button "2" at bounding box center [730, 647] width 25 height 28
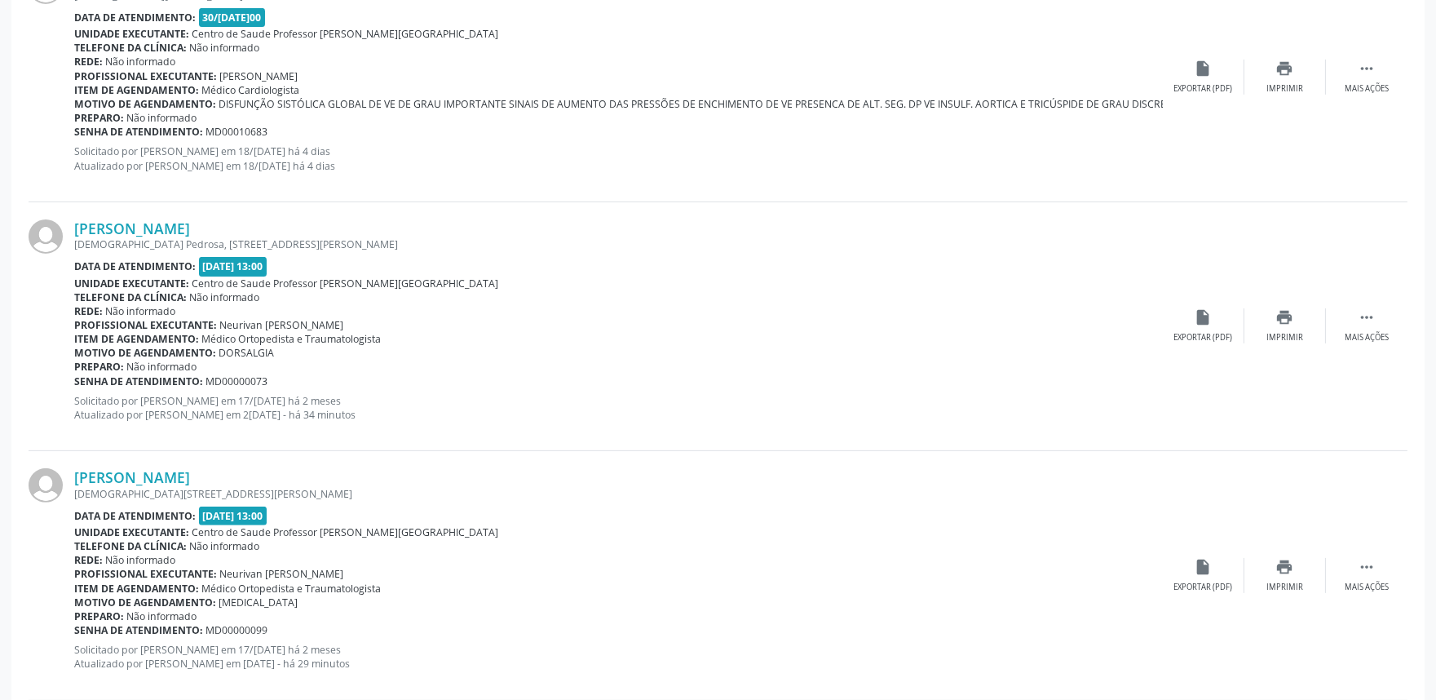
scroll to position [1314, 0]
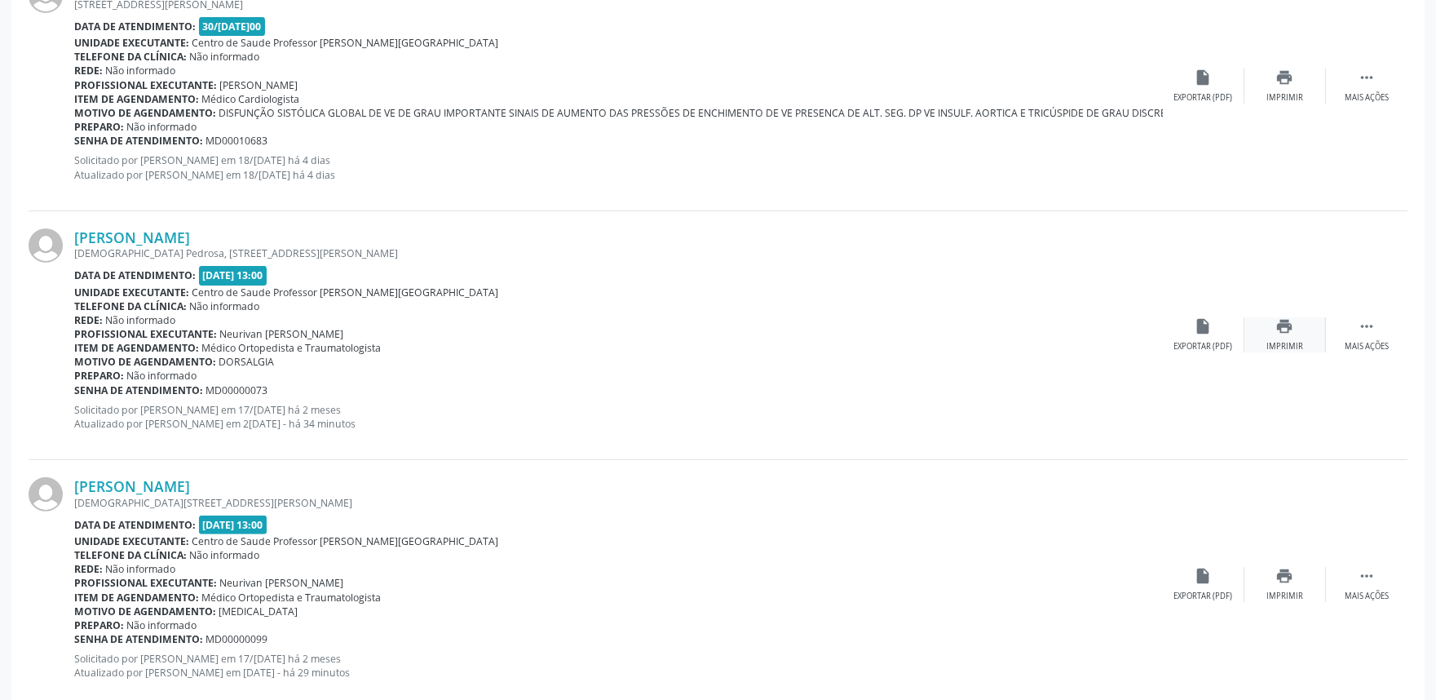
click at [1285, 347] on div "Imprimir" at bounding box center [1284, 346] width 37 height 11
click at [163, 234] on link "[PERSON_NAME]" at bounding box center [132, 237] width 116 height 18
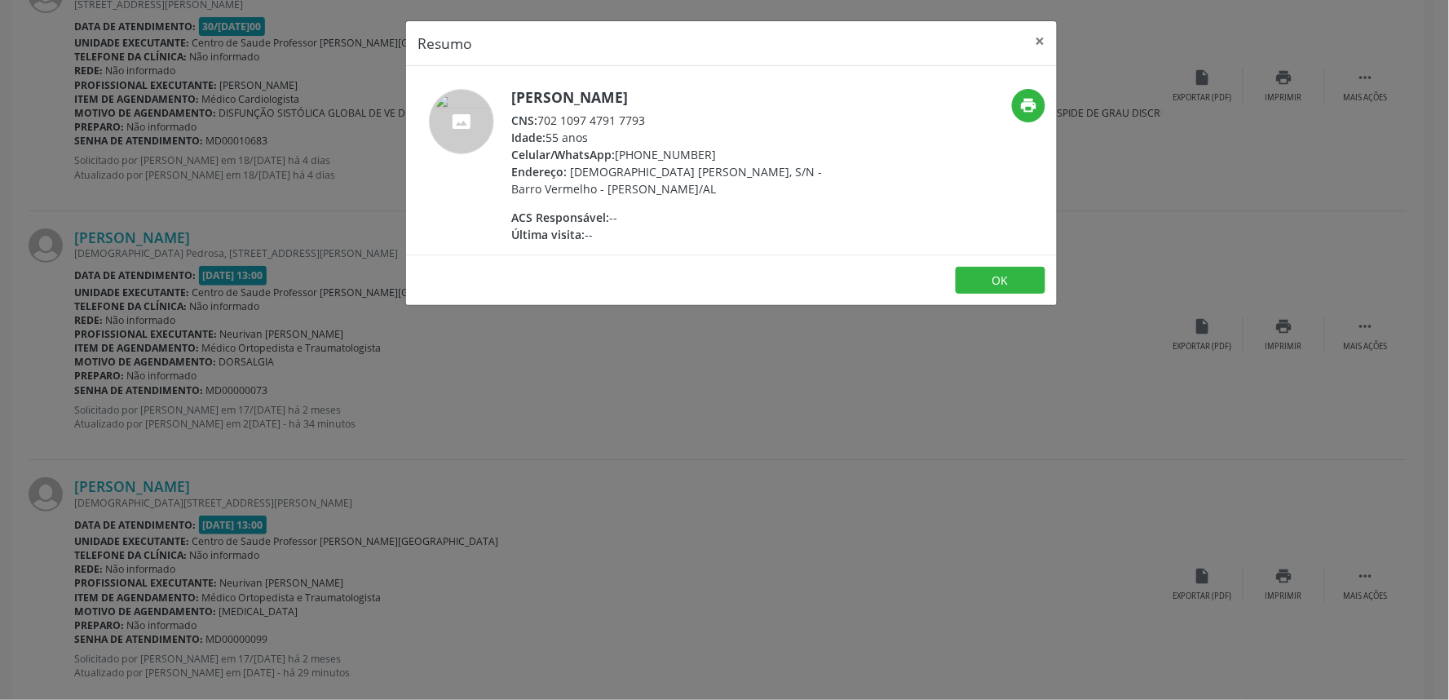
drag, startPoint x: 541, startPoint y: 119, endPoint x: 651, endPoint y: 121, distance: 109.3
click at [651, 121] on div "CNS: 702 1097 4791 7793" at bounding box center [669, 120] width 317 height 17
copy div "702 1097 4791 7793"
click at [569, 466] on div "Resumo × [PERSON_NAME] CNS: 702 1097 4791 7793 Idade: 55 anos Celular/WhatsApp:…" at bounding box center [724, 350] width 1449 height 700
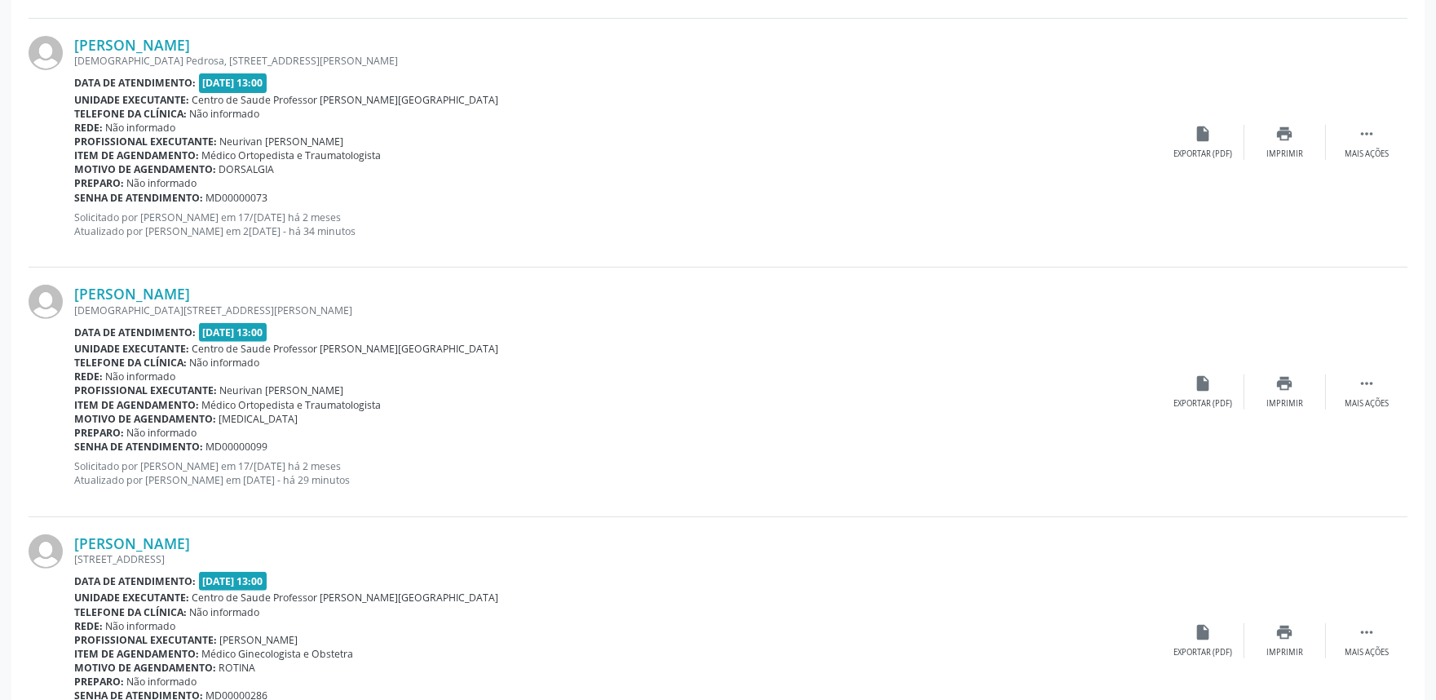
scroll to position [1531, 0]
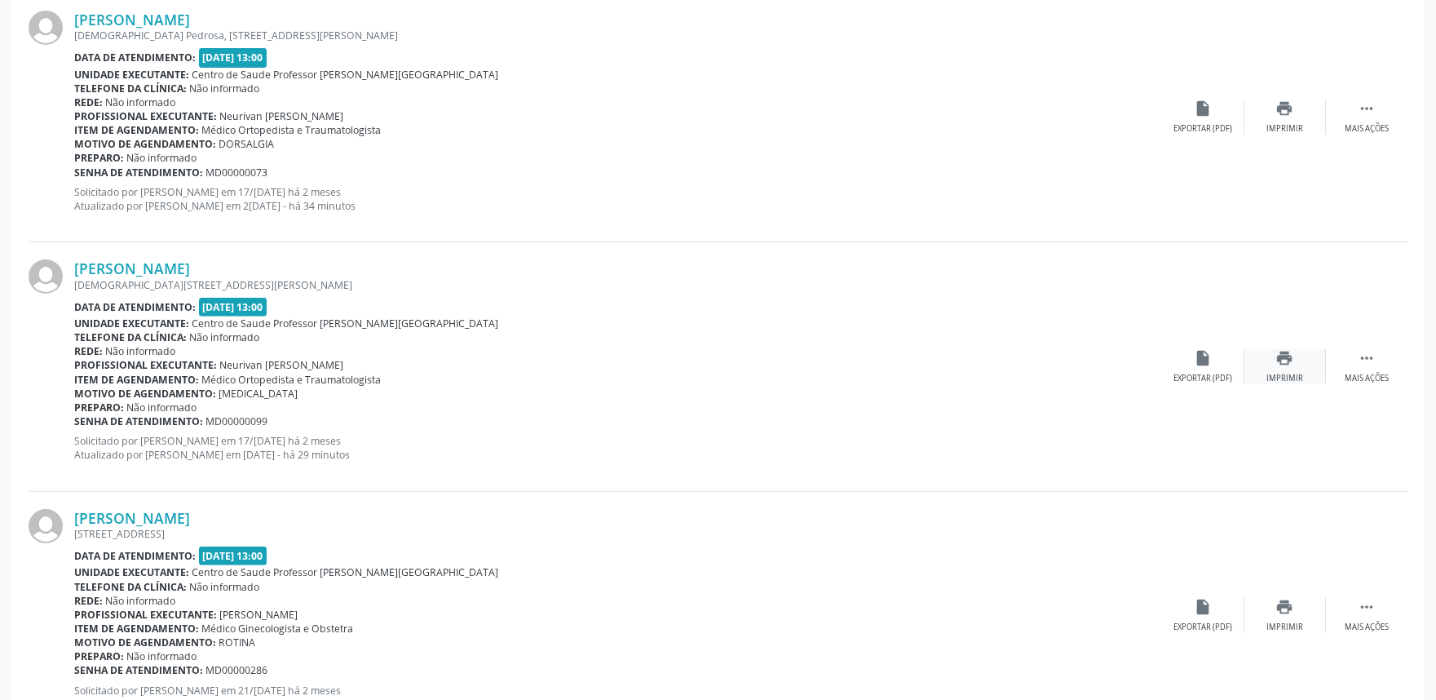
click at [1292, 380] on div "Imprimir" at bounding box center [1284, 378] width 37 height 11
click at [190, 263] on link "[PERSON_NAME]" at bounding box center [132, 268] width 116 height 18
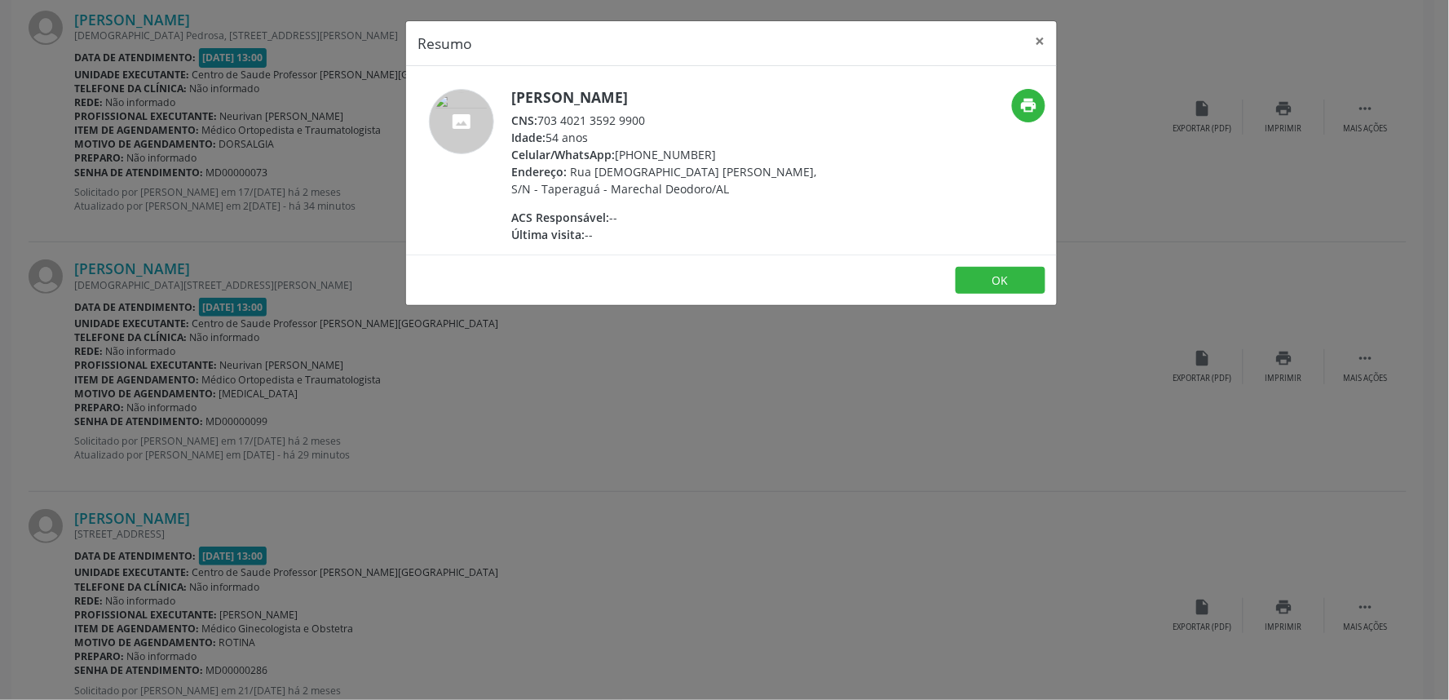
drag, startPoint x: 539, startPoint y: 112, endPoint x: 663, endPoint y: 120, distance: 124.2
click at [663, 120] on div "CNS: 703 4021 3592 9900" at bounding box center [669, 120] width 317 height 17
copy div "703 4021 3592 9900"
click at [524, 418] on div "Resumo × [PERSON_NAME] CNS: 703 4021 3592 9900 Idade: 54 anos Celular/WhatsApp:…" at bounding box center [724, 350] width 1449 height 700
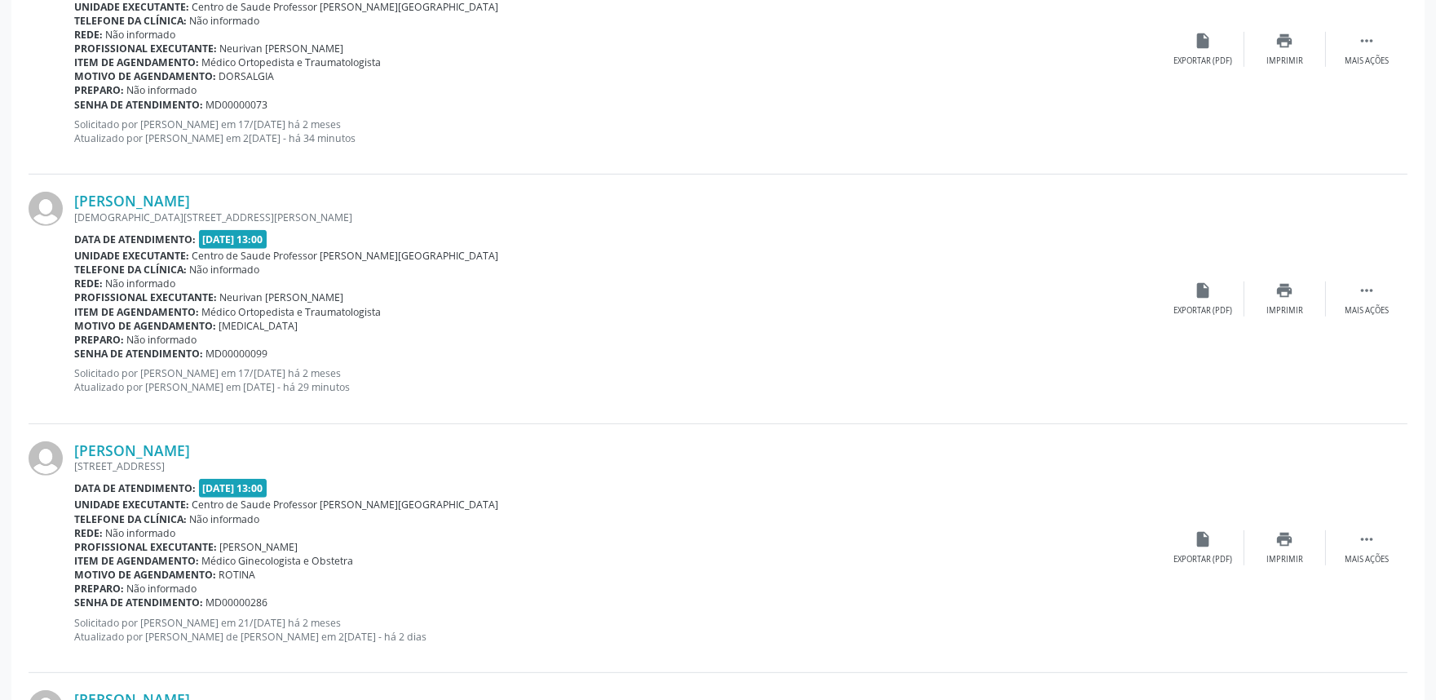
scroll to position [1603, 0]
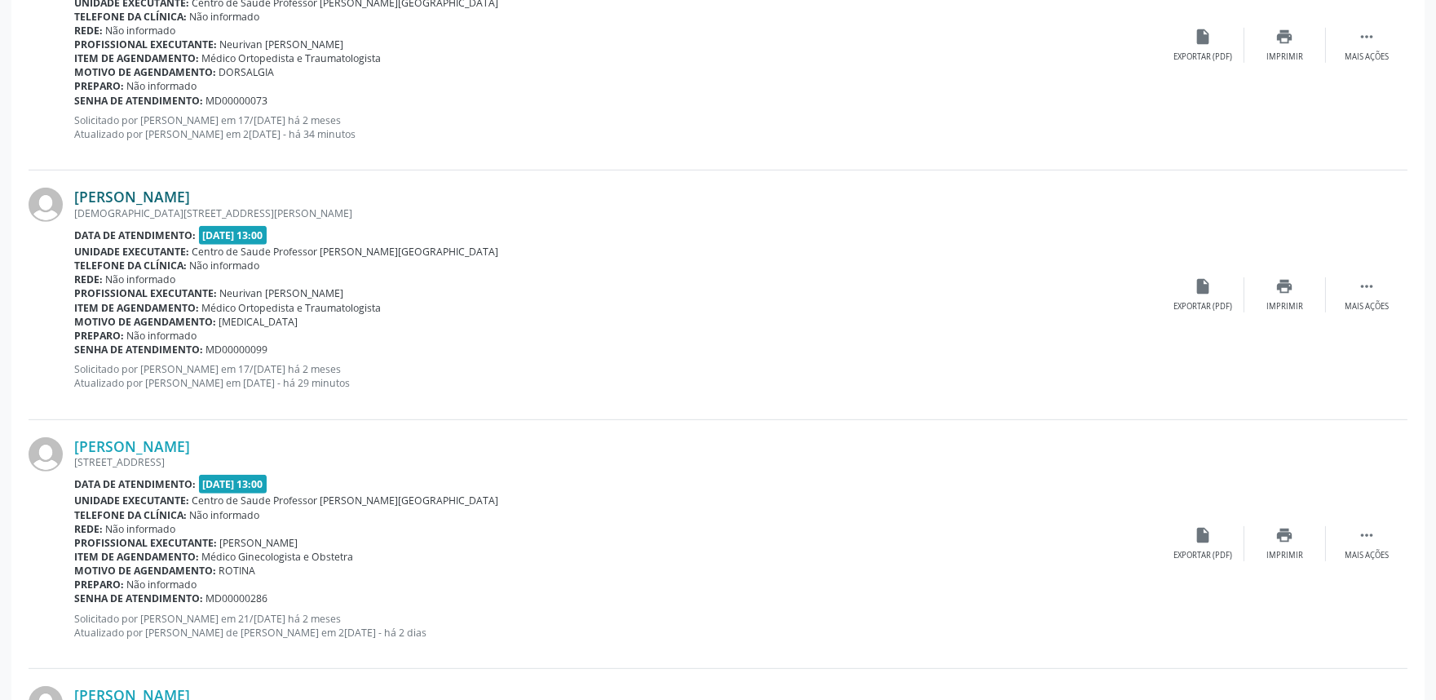
click at [181, 196] on link "[PERSON_NAME]" at bounding box center [132, 197] width 116 height 18
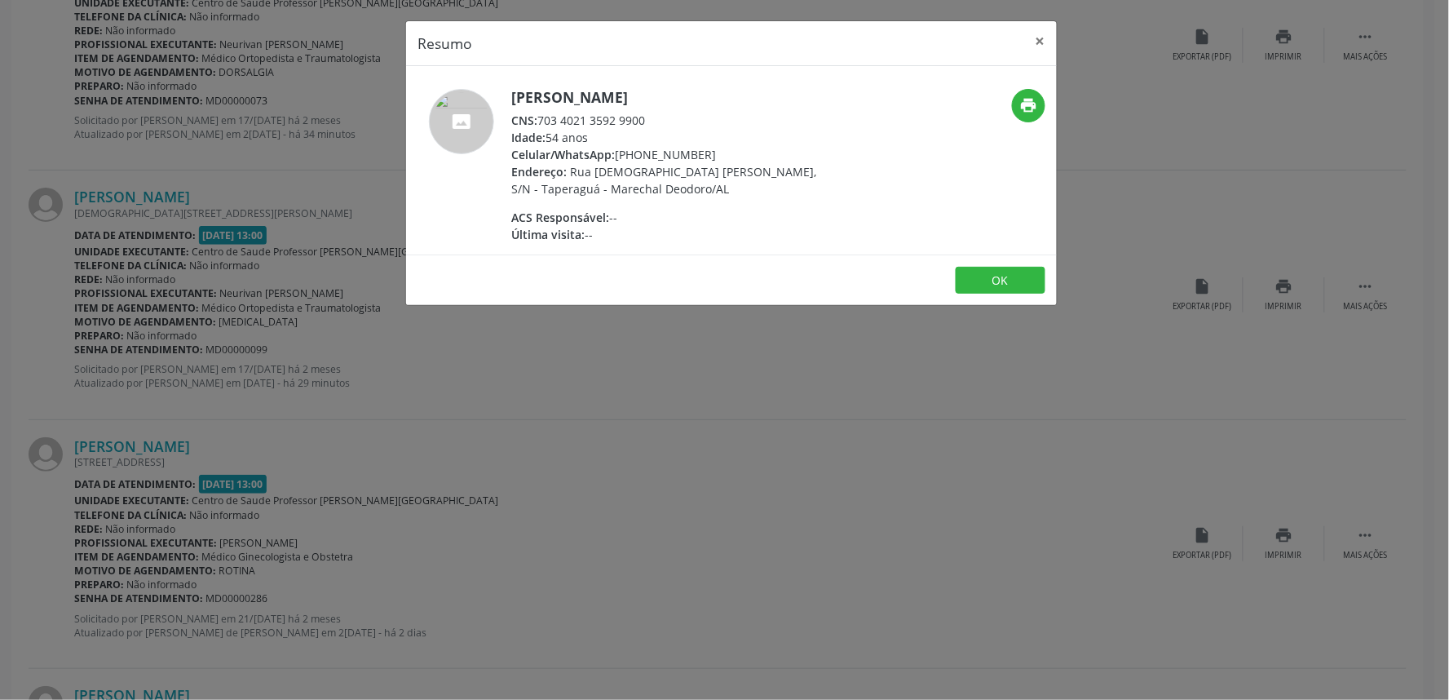
drag, startPoint x: 541, startPoint y: 123, endPoint x: 652, endPoint y: 118, distance: 111.0
click at [652, 118] on div "CNS: 703 4021 3592 9900" at bounding box center [669, 120] width 317 height 17
copy div "703 4021 3592 9900"
click at [242, 133] on div "Resumo × [PERSON_NAME] CNS: 703 4021 3592 9900 Idade: 54 anos Celular/WhatsApp:…" at bounding box center [724, 350] width 1449 height 700
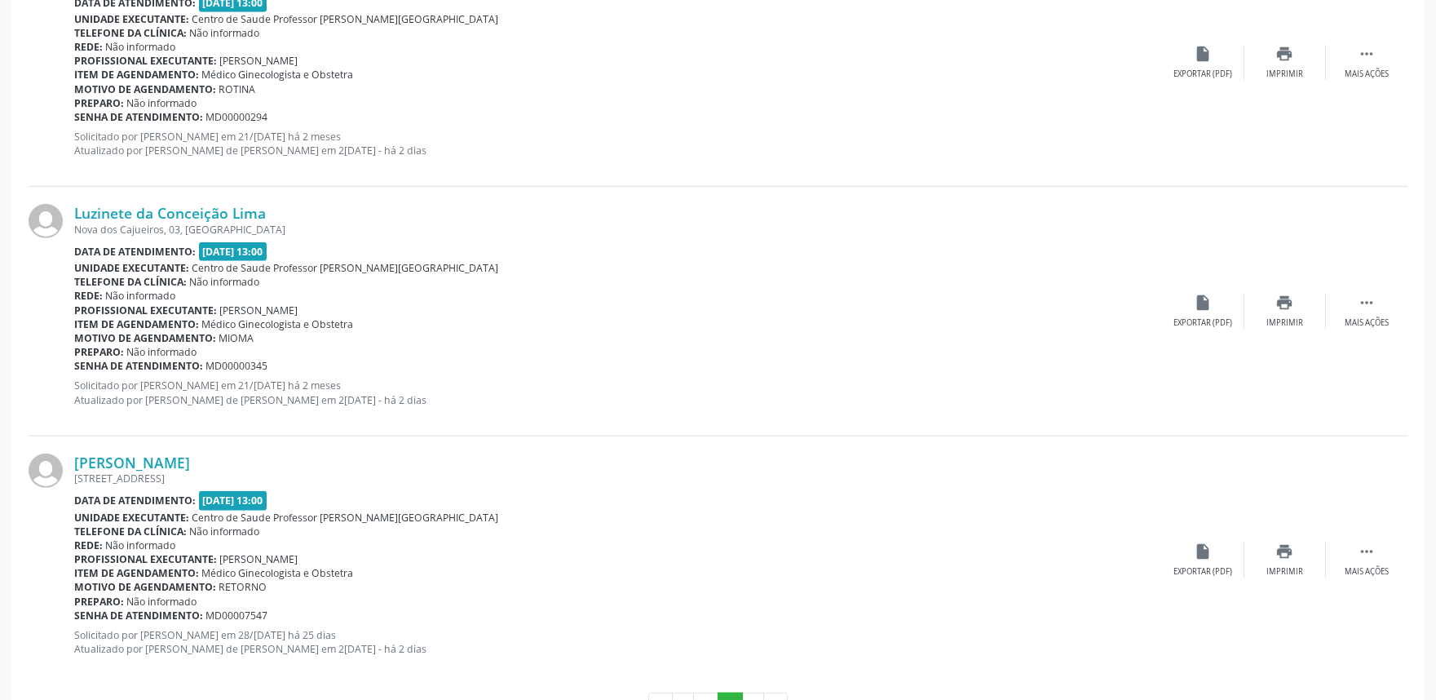
scroll to position [2393, 0]
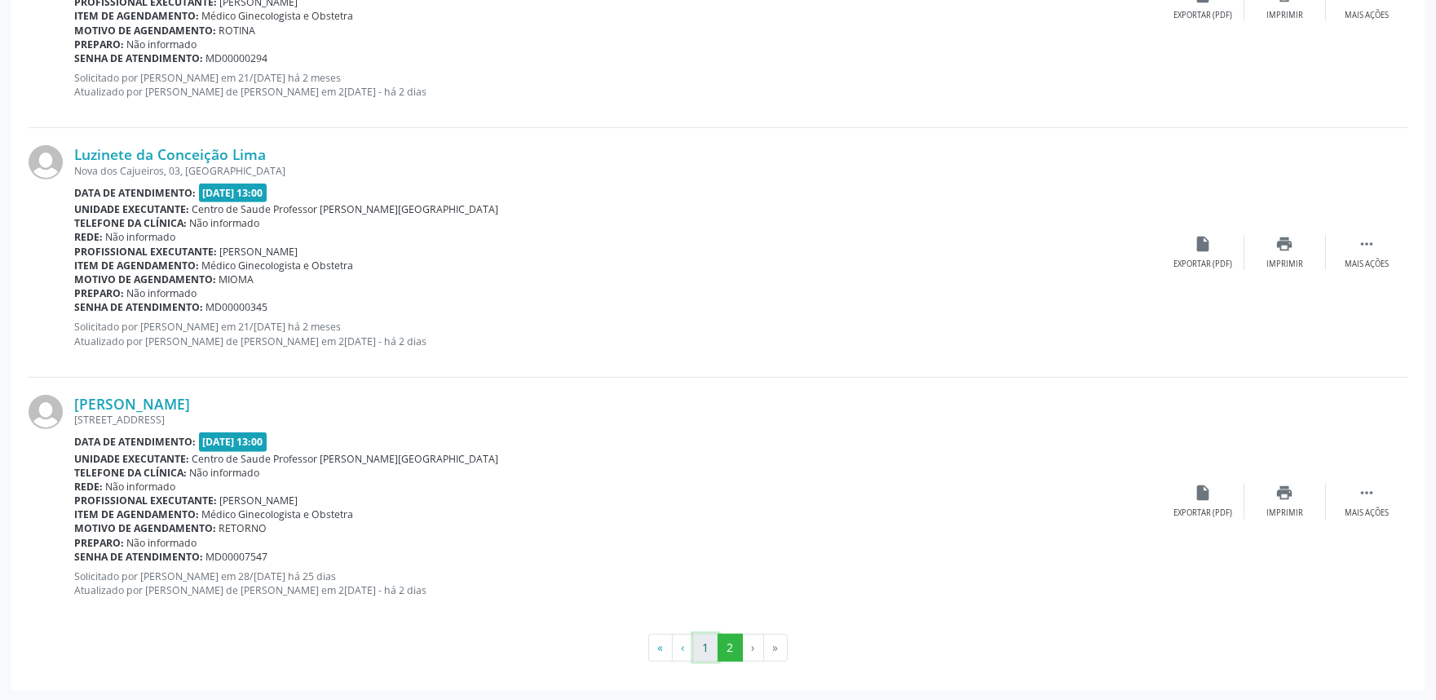
click at [702, 650] on button "1" at bounding box center [705, 648] width 25 height 28
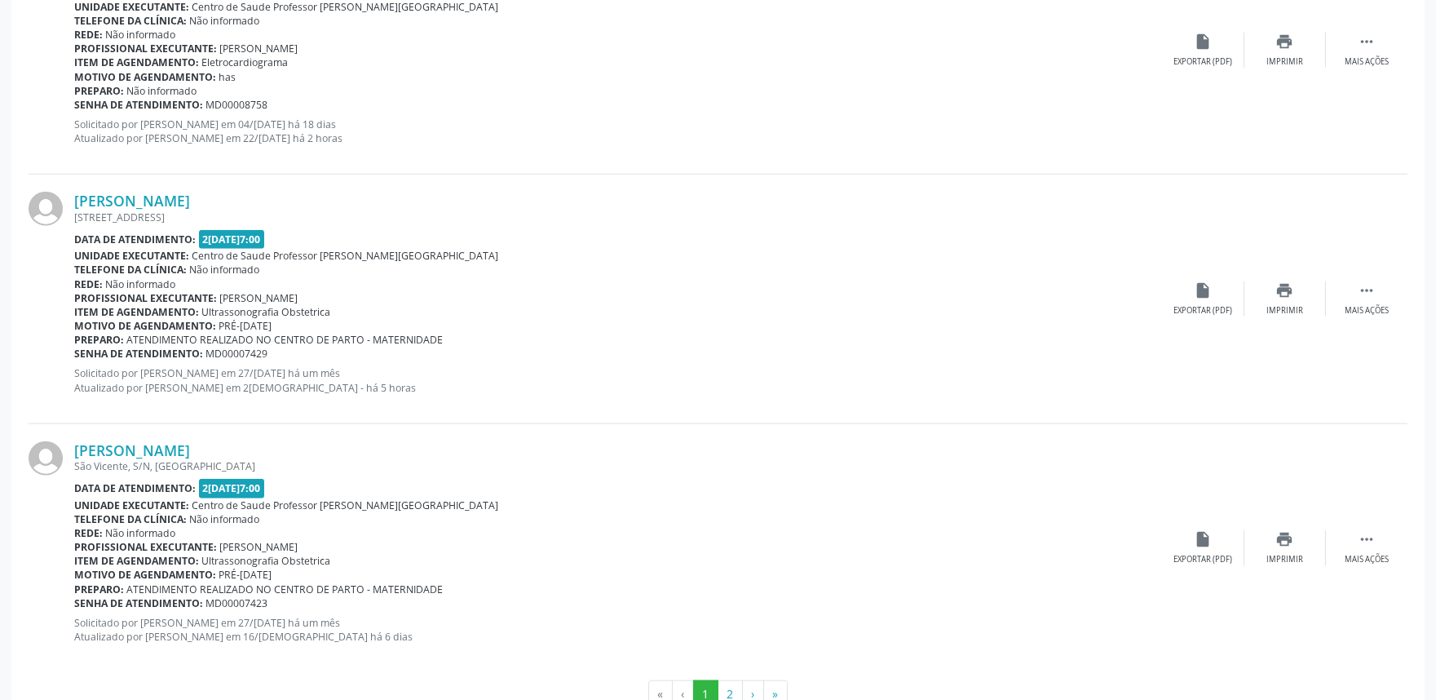
scroll to position [3622, 0]
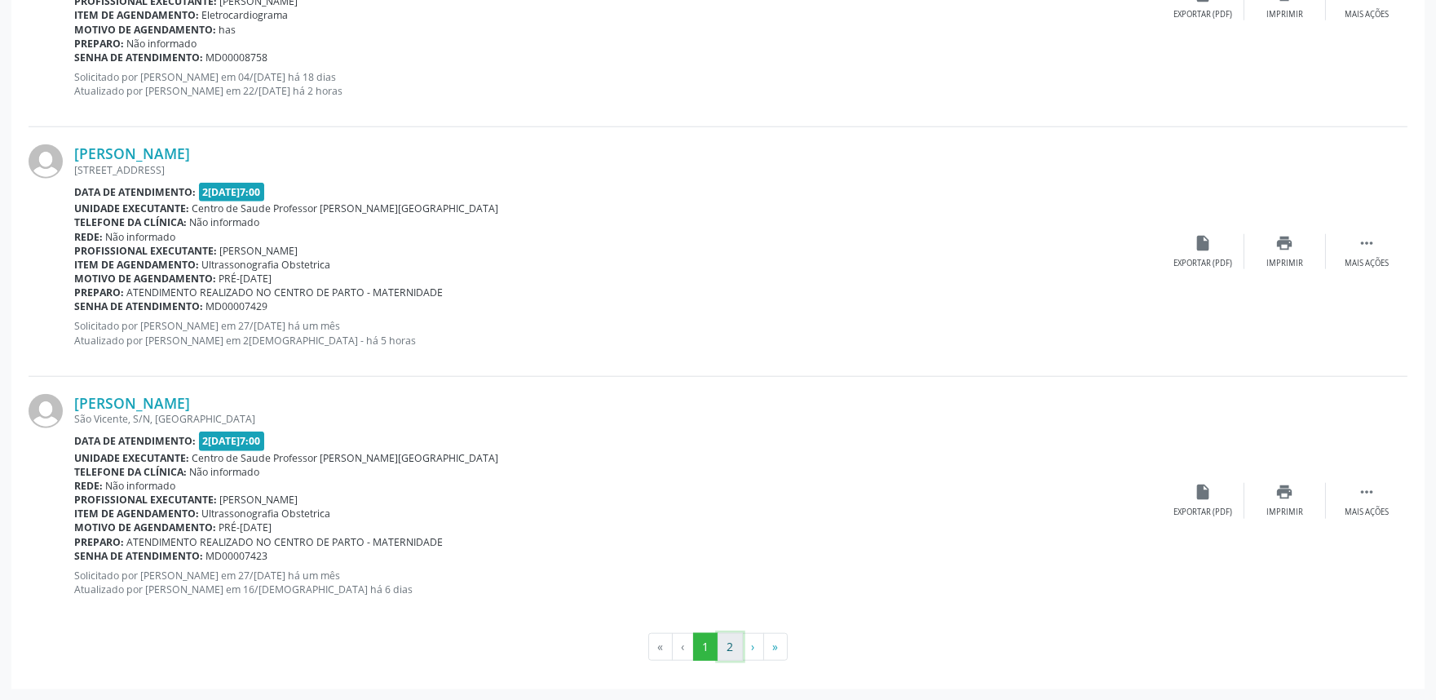
click at [731, 637] on button "2" at bounding box center [730, 647] width 25 height 28
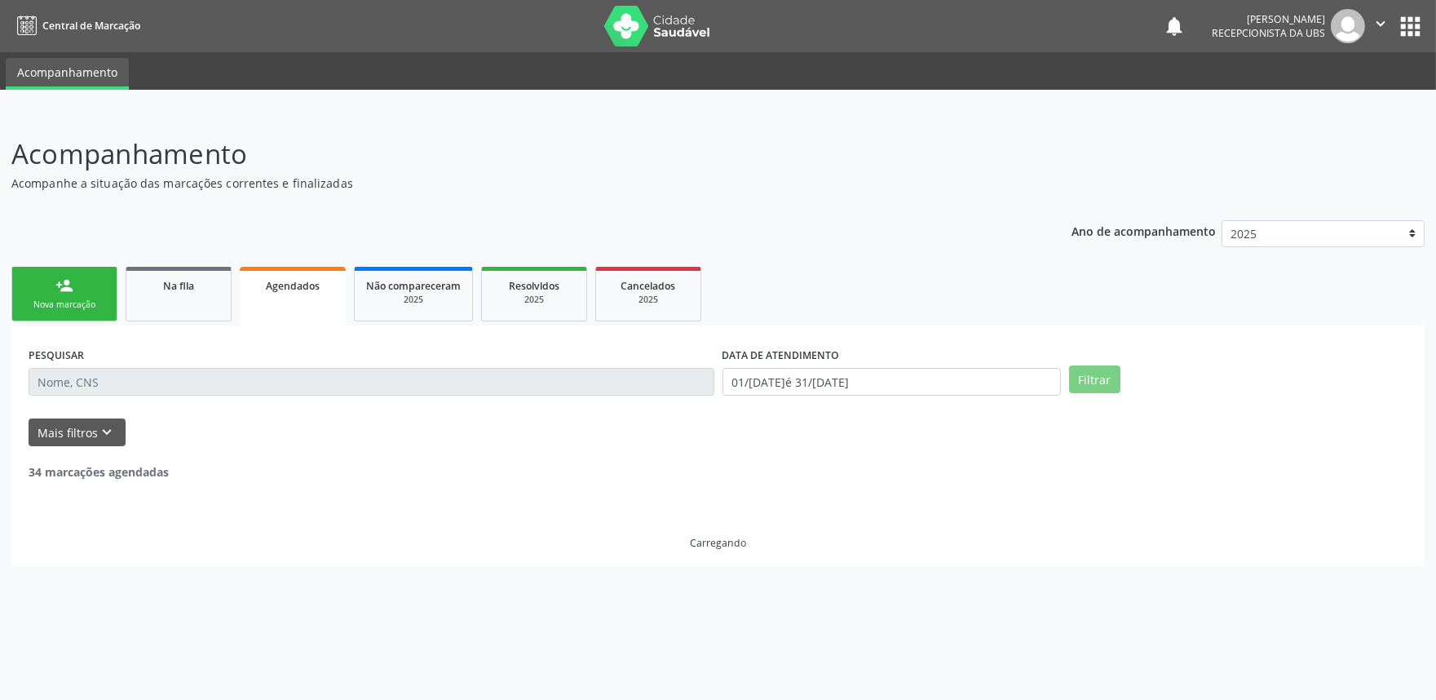
scroll to position [0, 0]
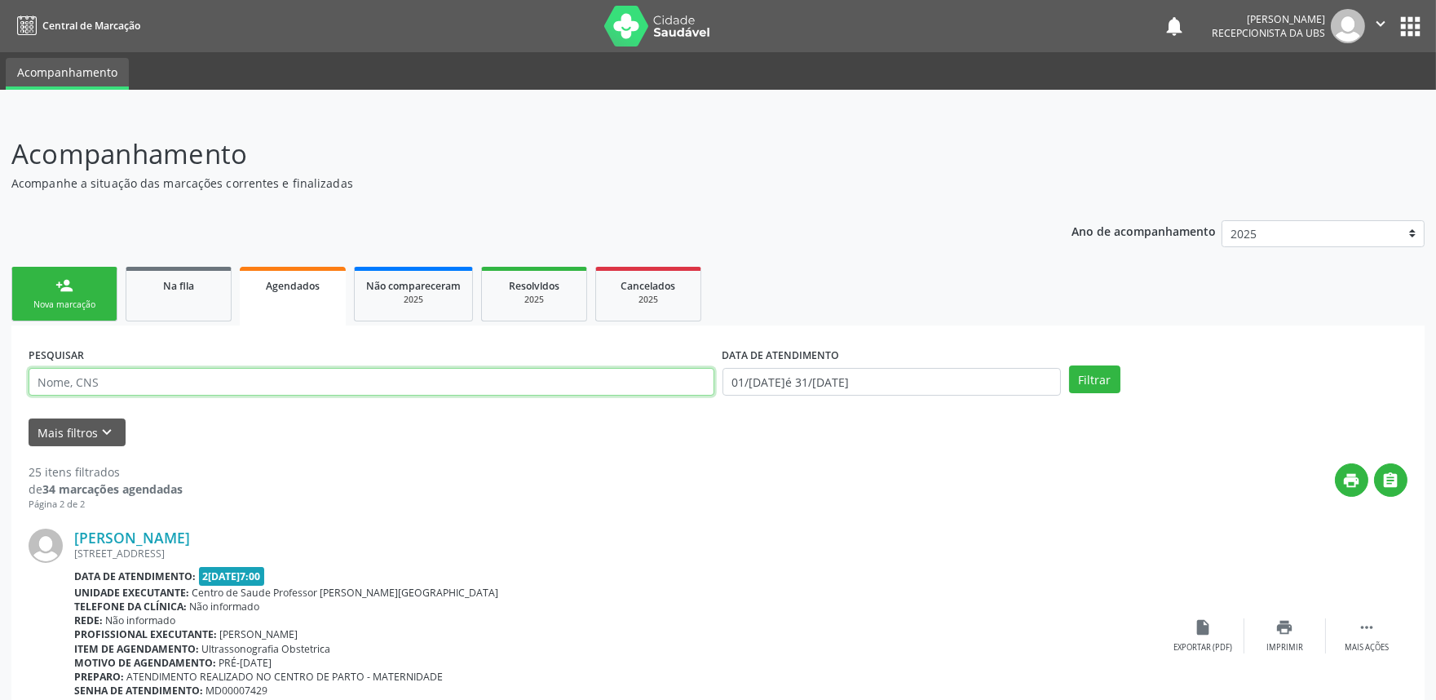
click at [283, 392] on input "text" at bounding box center [372, 382] width 686 height 28
paste input "[PHONE_NUMBER]"
type input "[PHONE_NUMBER]"
click at [282, 392] on input "[PHONE_NUMBER]" at bounding box center [372, 382] width 686 height 28
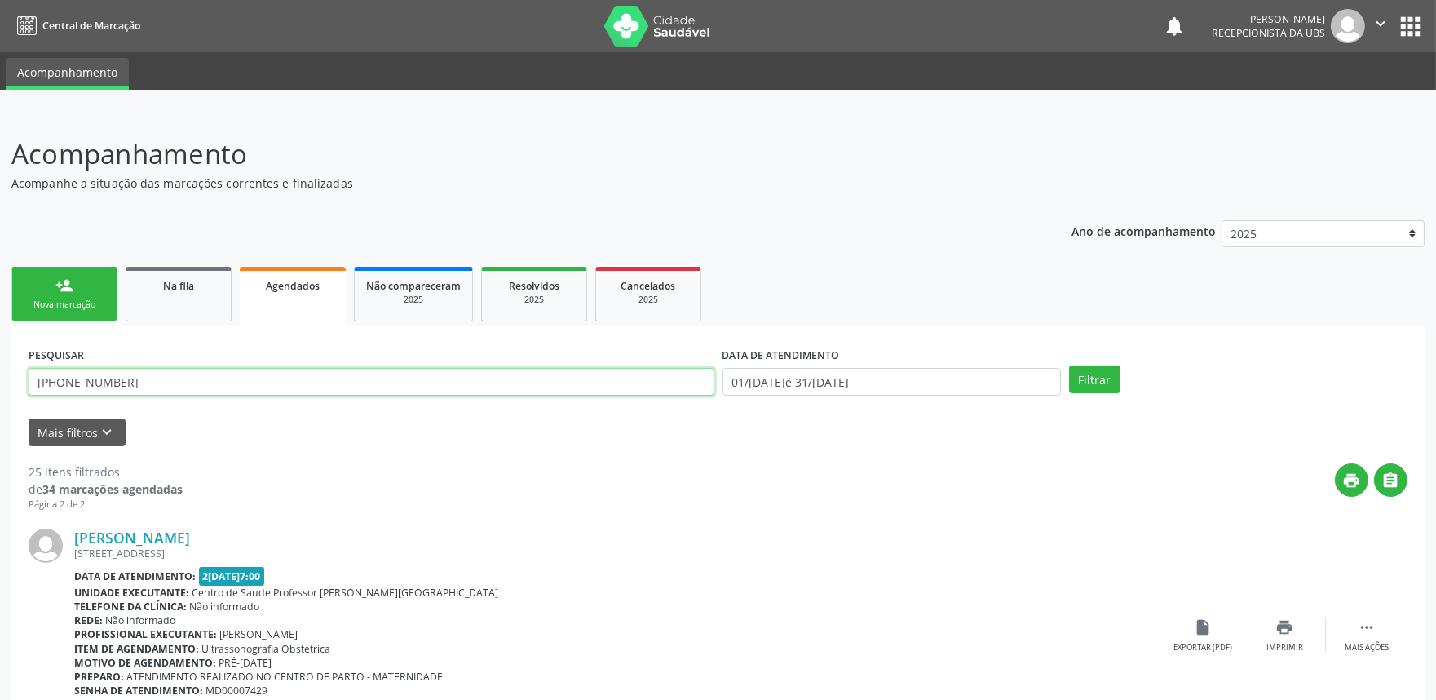
click at [282, 392] on input "[PHONE_NUMBER]" at bounding box center [372, 382] width 686 height 28
